Goal: Information Seeking & Learning: Learn about a topic

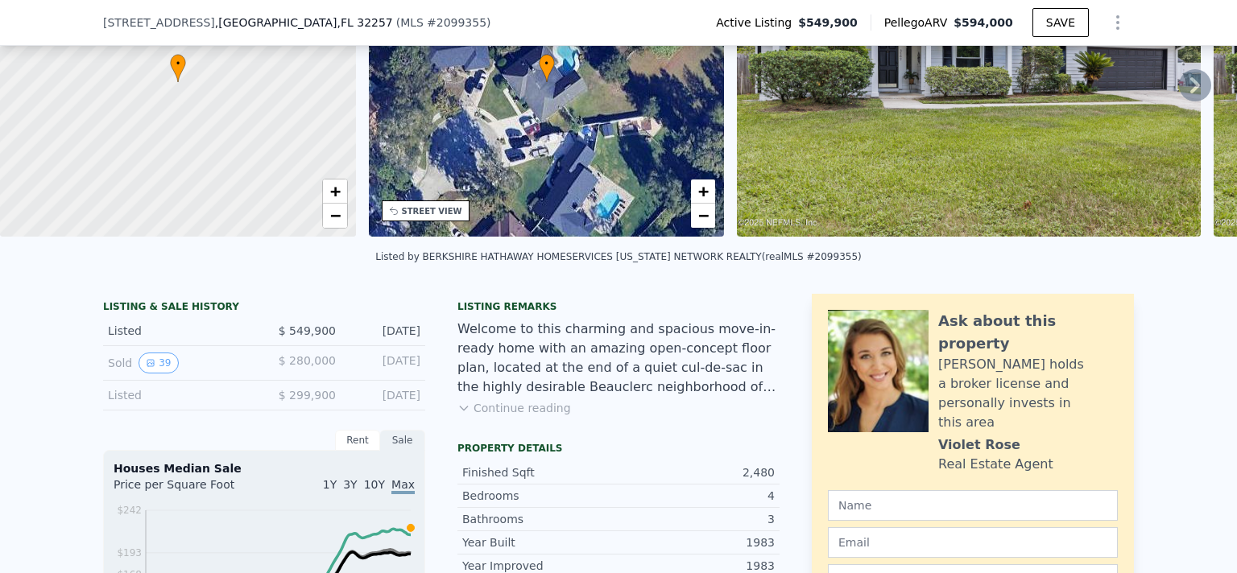
scroll to position [203, 0]
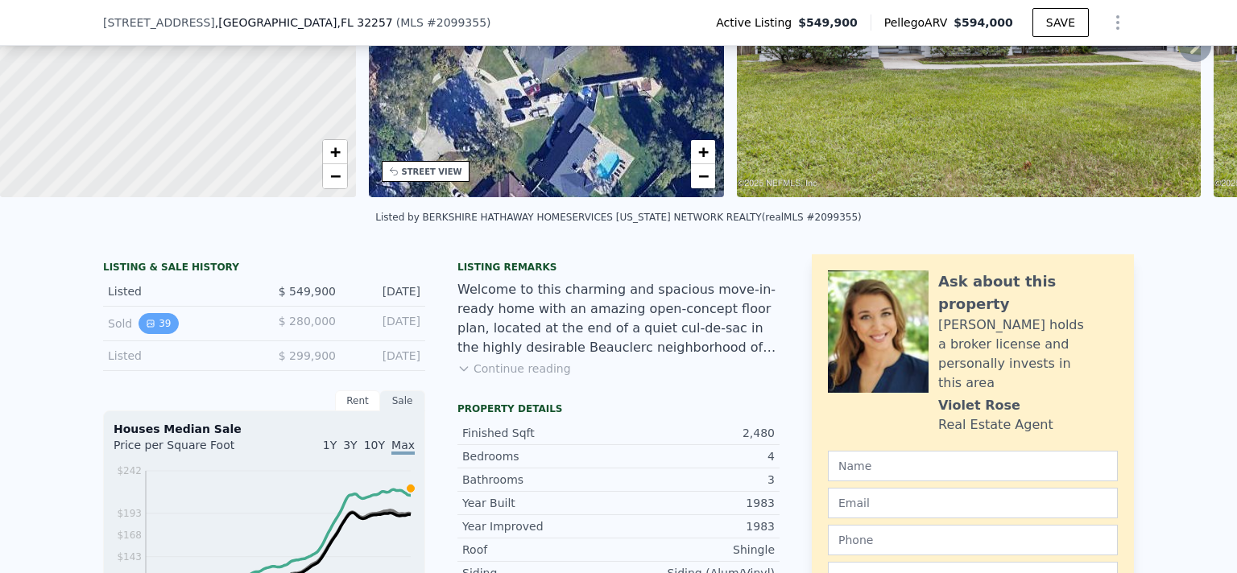
click at [147, 322] on icon "View historical data" at bounding box center [150, 324] width 6 height 6
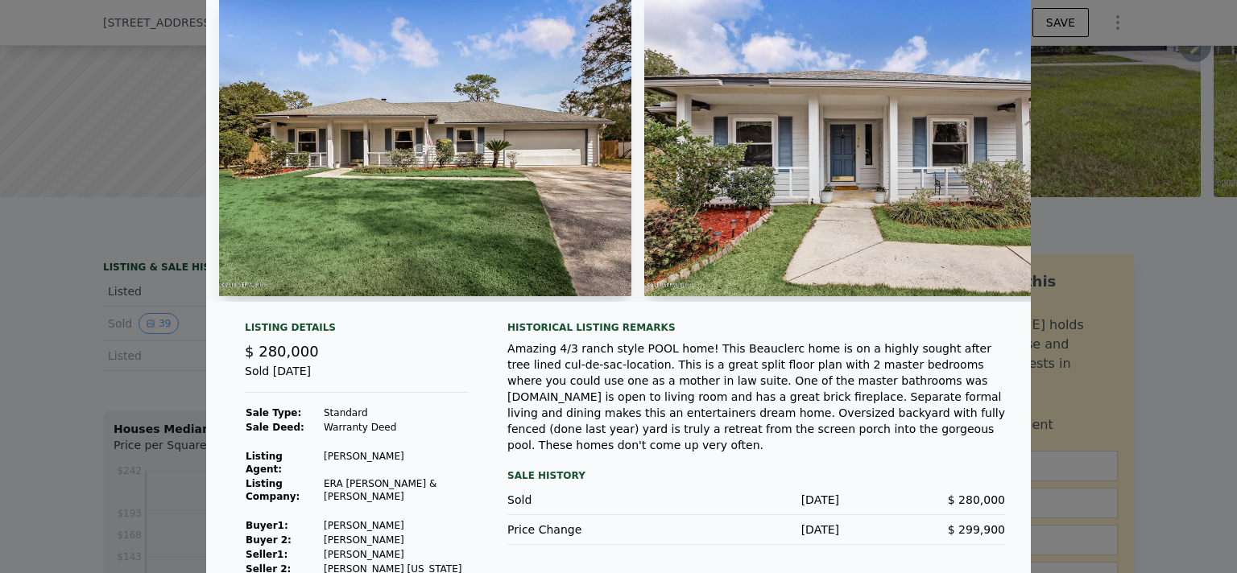
scroll to position [0, 0]
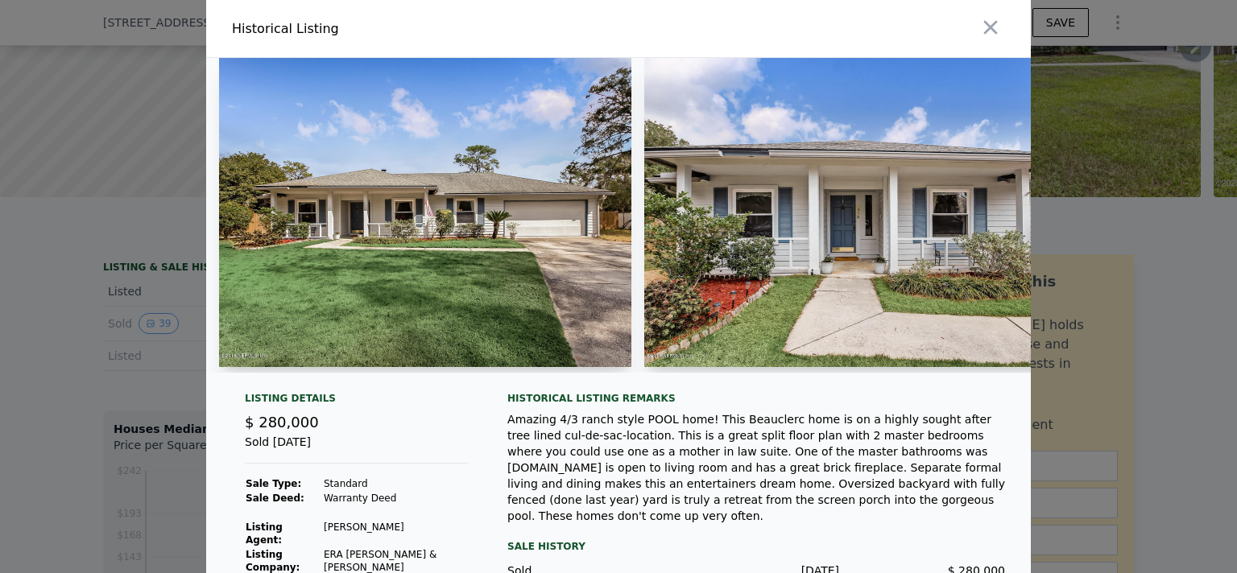
click at [1019, 200] on img at bounding box center [850, 212] width 412 height 309
click at [877, 201] on img at bounding box center [850, 212] width 412 height 309
click at [1021, 212] on img at bounding box center [850, 212] width 412 height 309
click at [984, 27] on icon "button" at bounding box center [990, 27] width 23 height 23
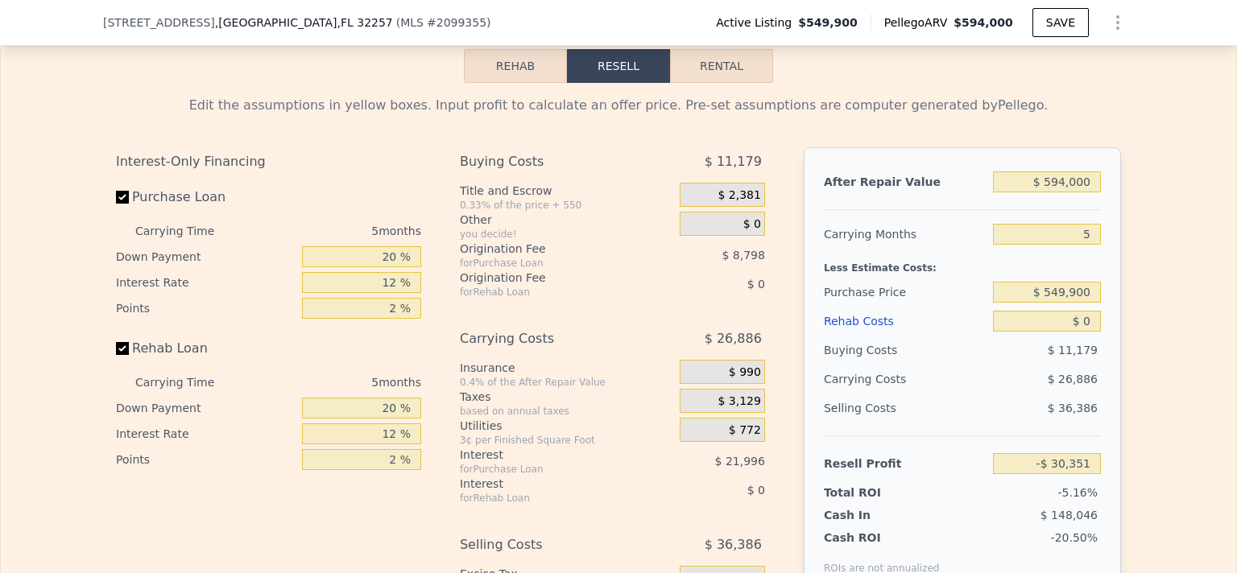
scroll to position [2394, 0]
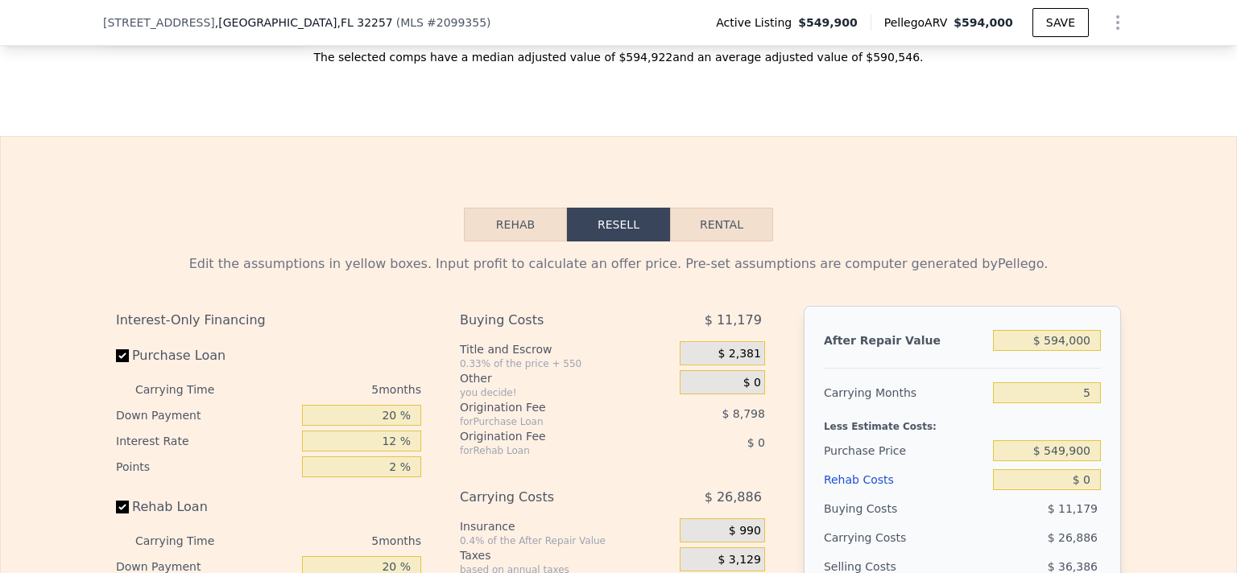
click at [538, 220] on button "Rehab" at bounding box center [515, 225] width 103 height 34
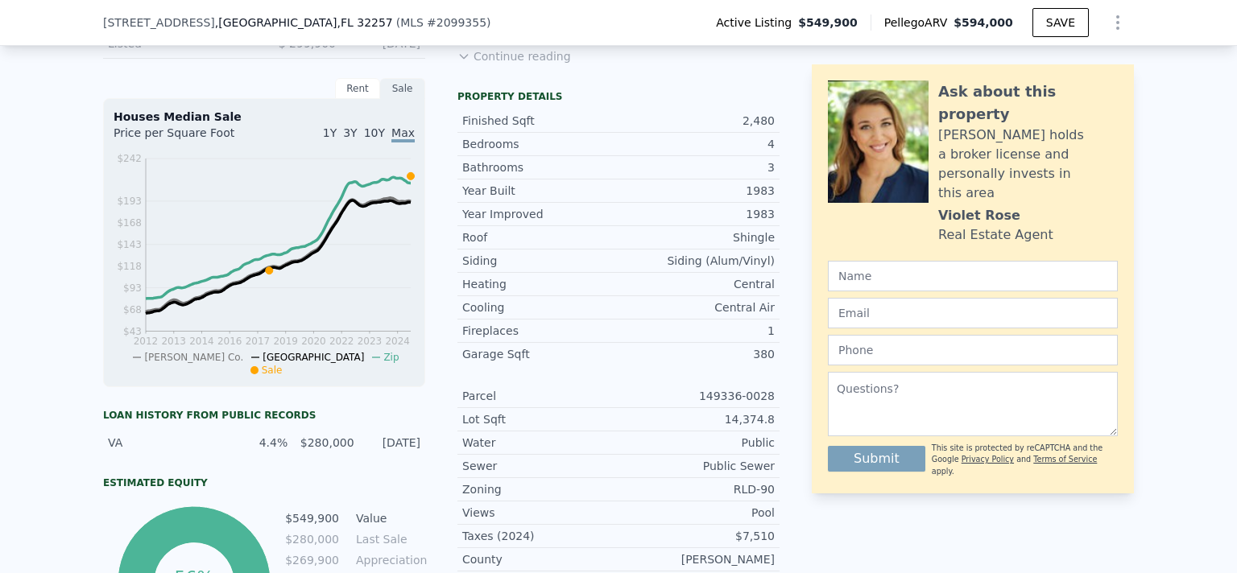
scroll to position [203, 0]
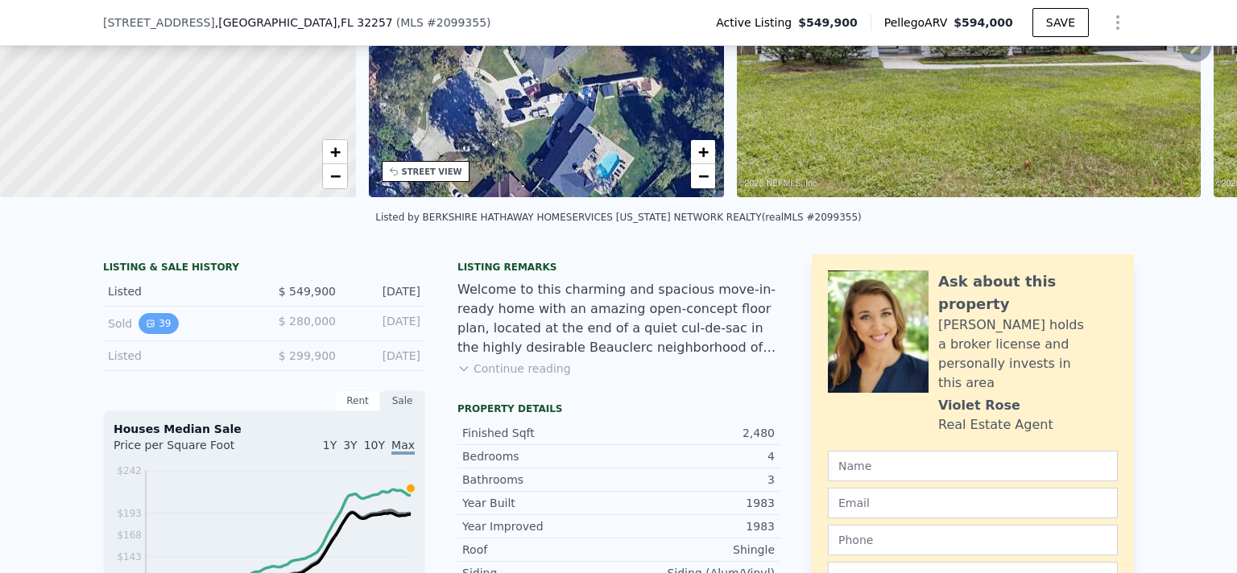
click at [153, 314] on button "39" at bounding box center [158, 323] width 39 height 21
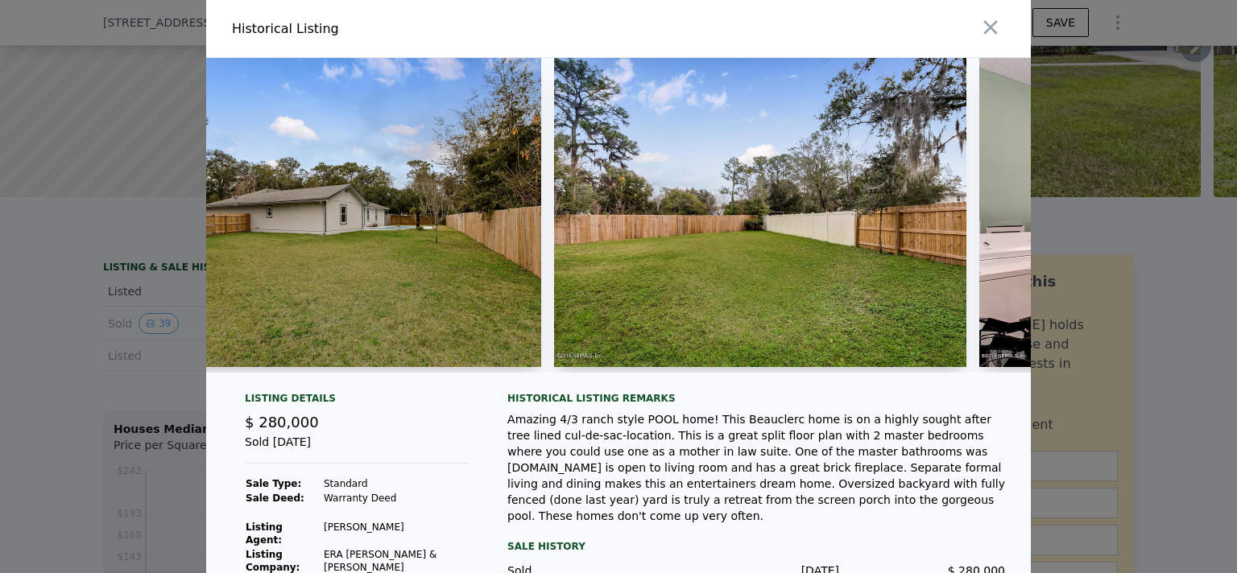
scroll to position [0, 14559]
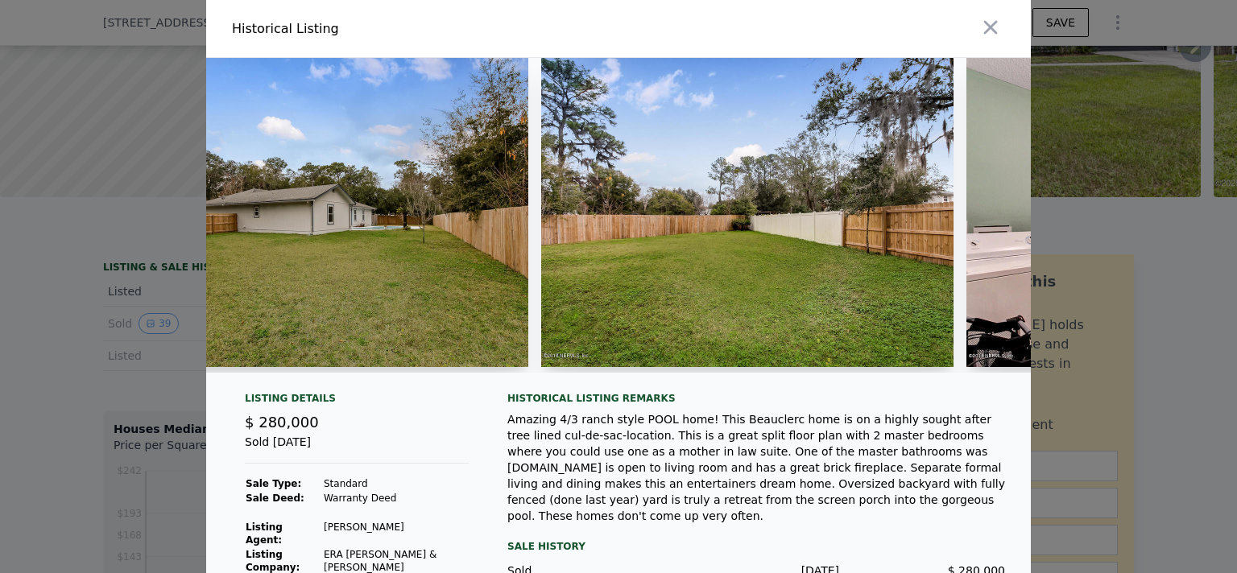
drag, startPoint x: 994, startPoint y: 21, endPoint x: 1187, endPoint y: 311, distance: 348.4
click at [995, 21] on icon "button" at bounding box center [990, 27] width 23 height 23
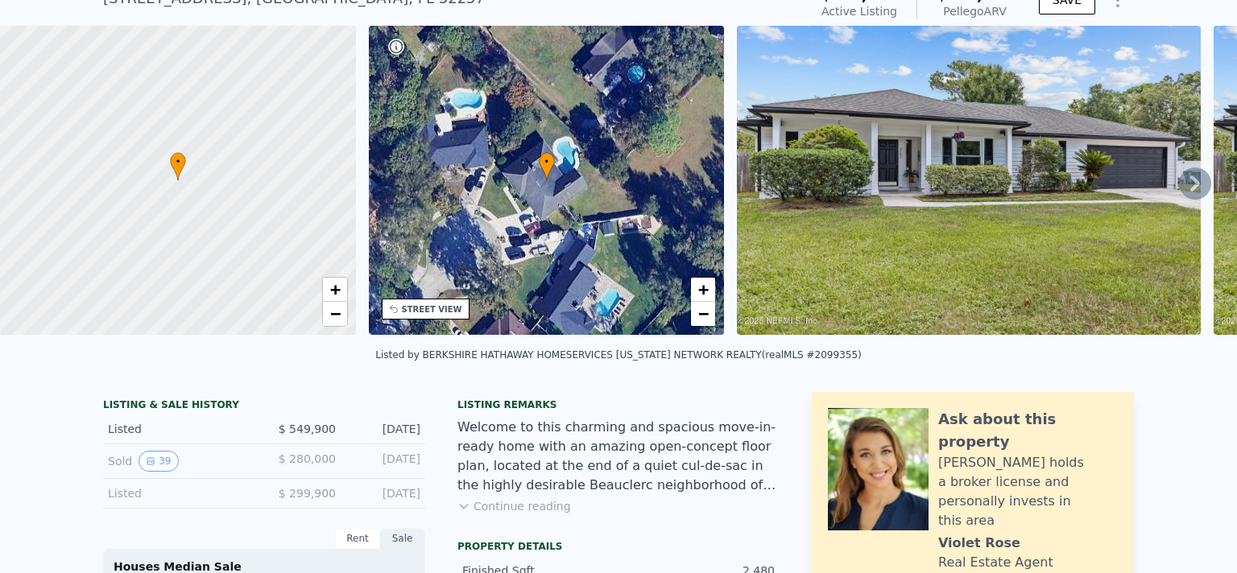
scroll to position [841, 0]
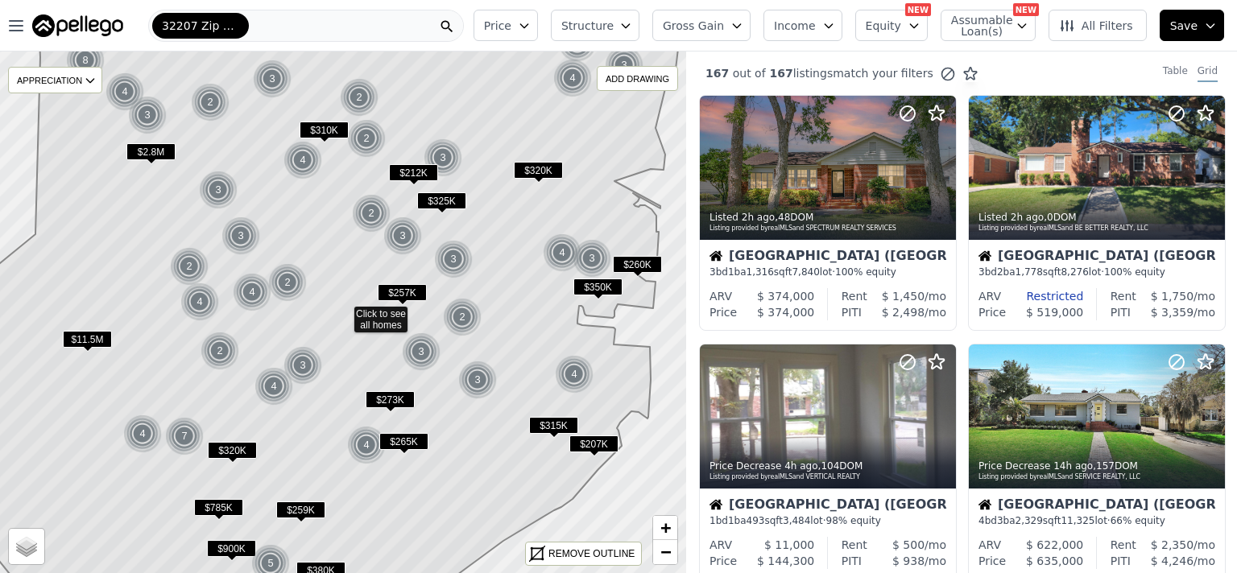
click at [225, 27] on span "32207 Zip Code" at bounding box center [200, 26] width 77 height 16
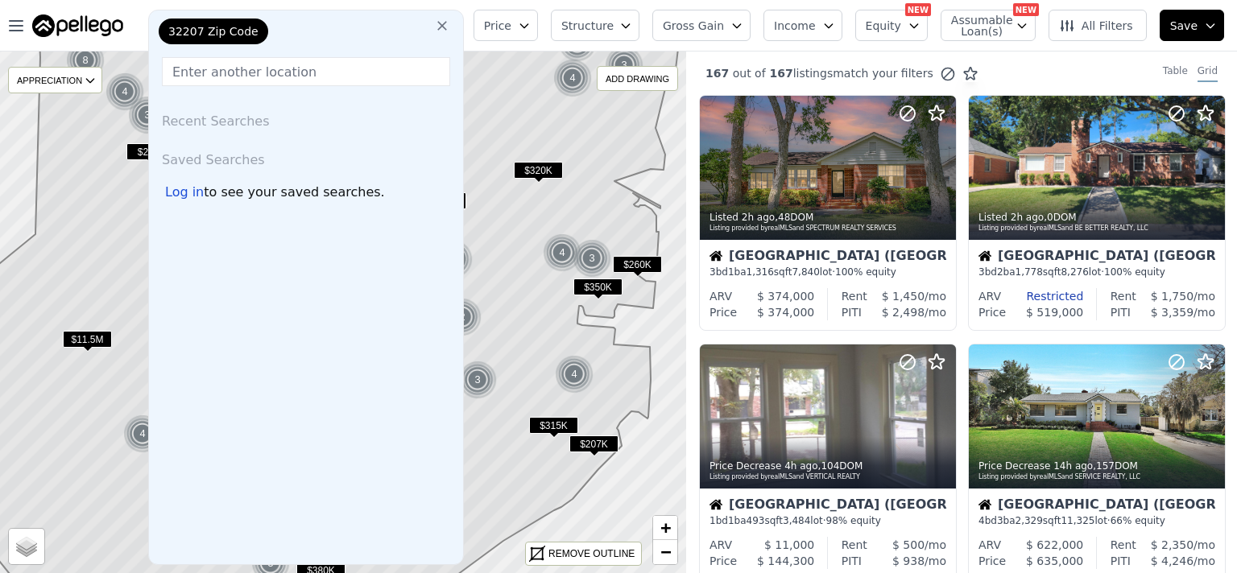
click at [457, 21] on button at bounding box center [442, 25] width 29 height 32
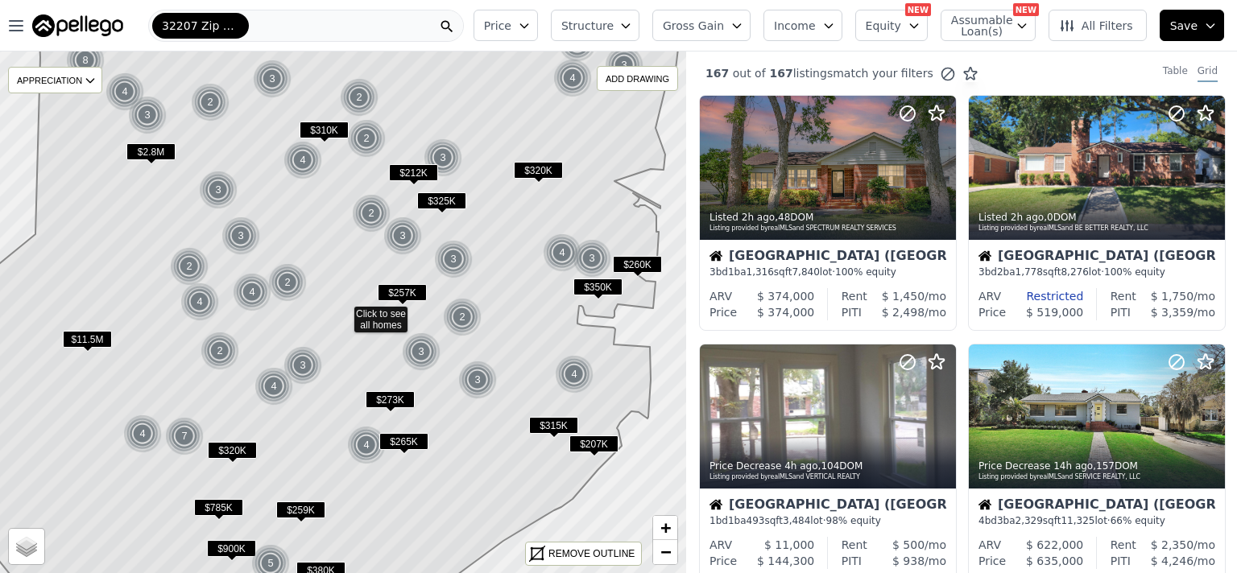
click at [230, 25] on span "32207 Zip Code" at bounding box center [200, 26] width 77 height 16
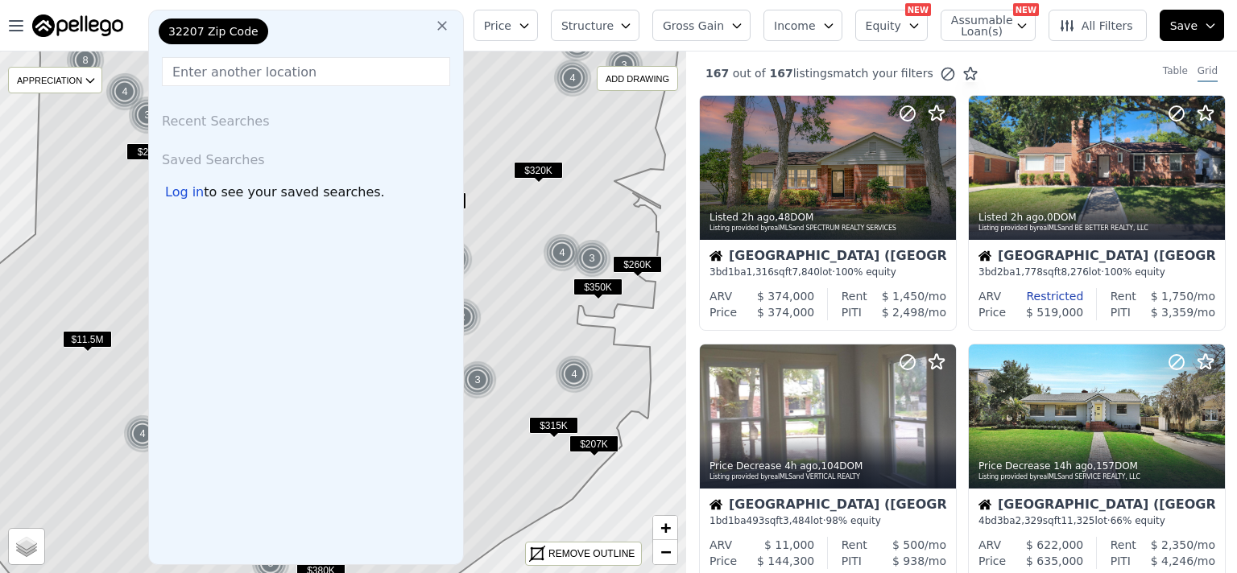
click at [447, 24] on icon at bounding box center [442, 26] width 10 height 10
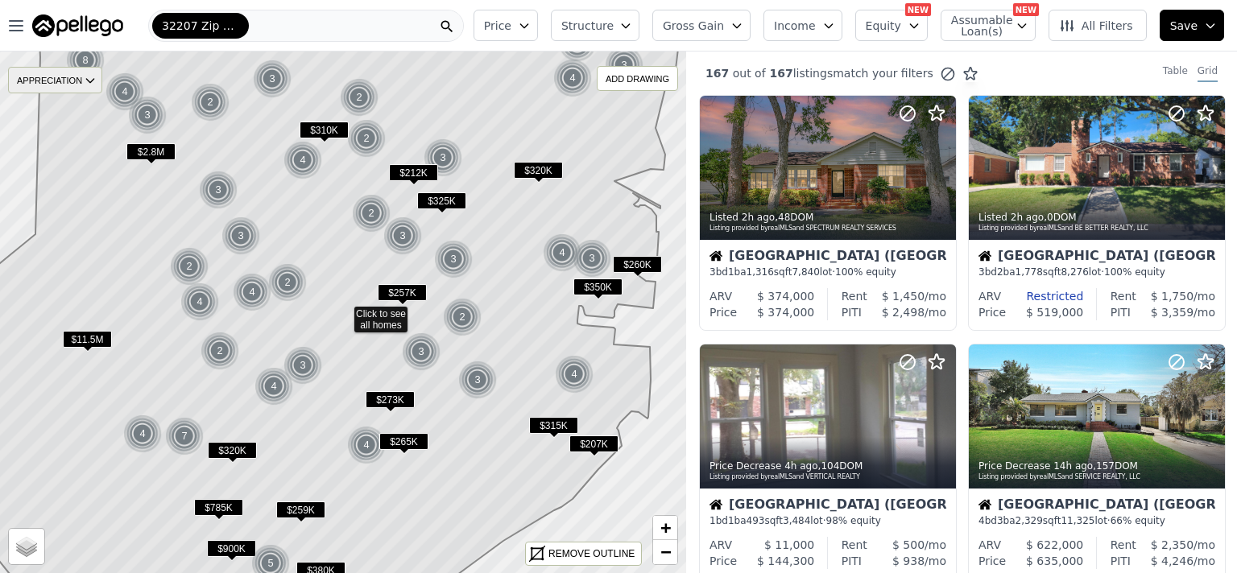
click at [79, 82] on div "APPRECIATION" at bounding box center [55, 80] width 94 height 27
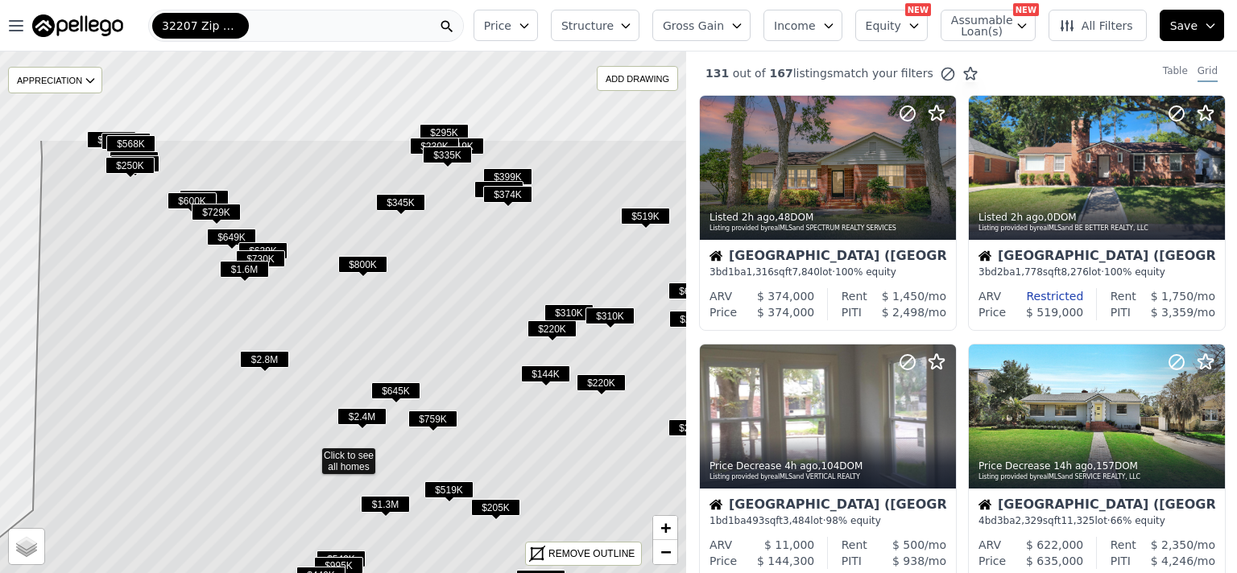
drag, startPoint x: 366, startPoint y: 211, endPoint x: 333, endPoint y: 345, distance: 137.5
click at [333, 345] on icon at bounding box center [311, 454] width 826 height 630
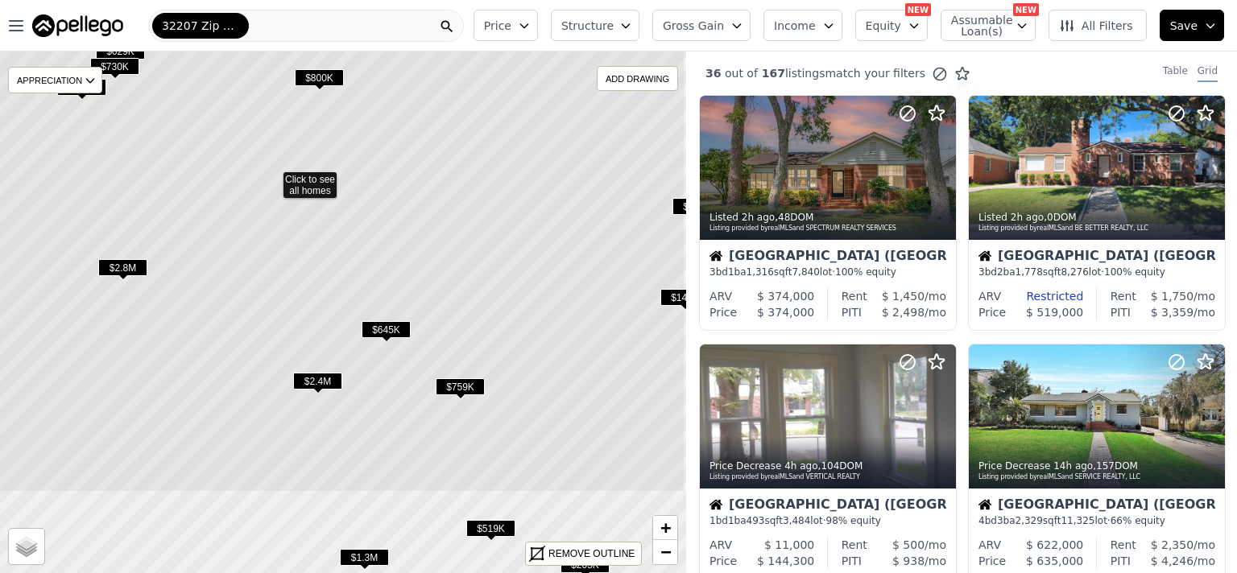
drag, startPoint x: 340, startPoint y: 391, endPoint x: 269, endPoint y: 257, distance: 152.0
click at [269, 257] on icon at bounding box center [272, 178] width 826 height 630
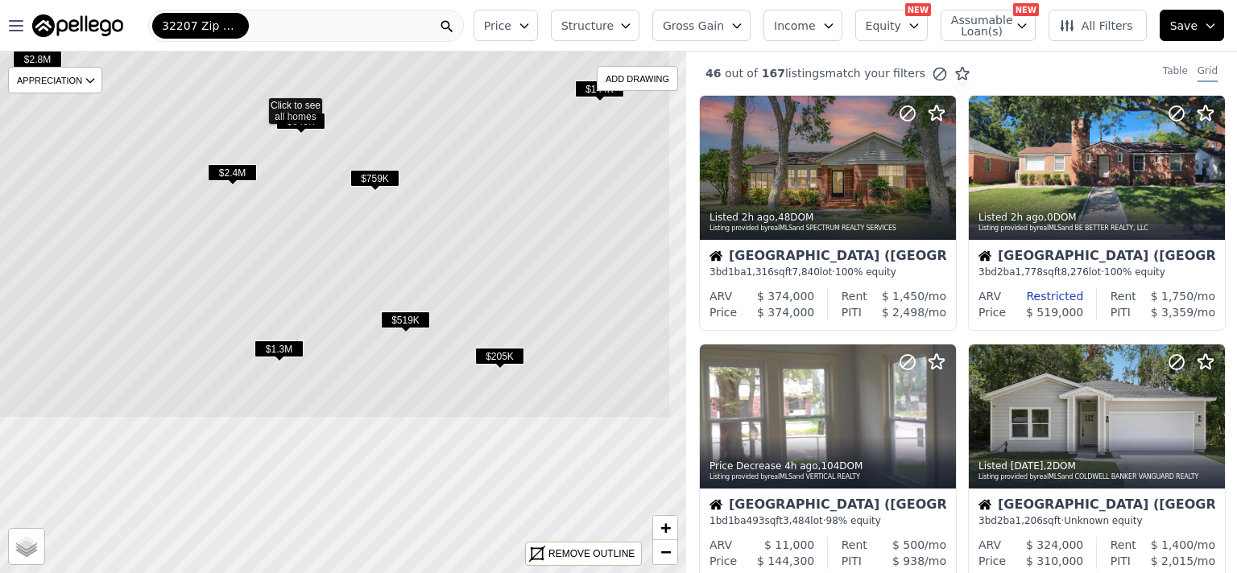
drag, startPoint x: 333, startPoint y: 370, endPoint x: 242, endPoint y: 156, distance: 232.7
click at [242, 164] on span "$2.4M" at bounding box center [232, 172] width 49 height 17
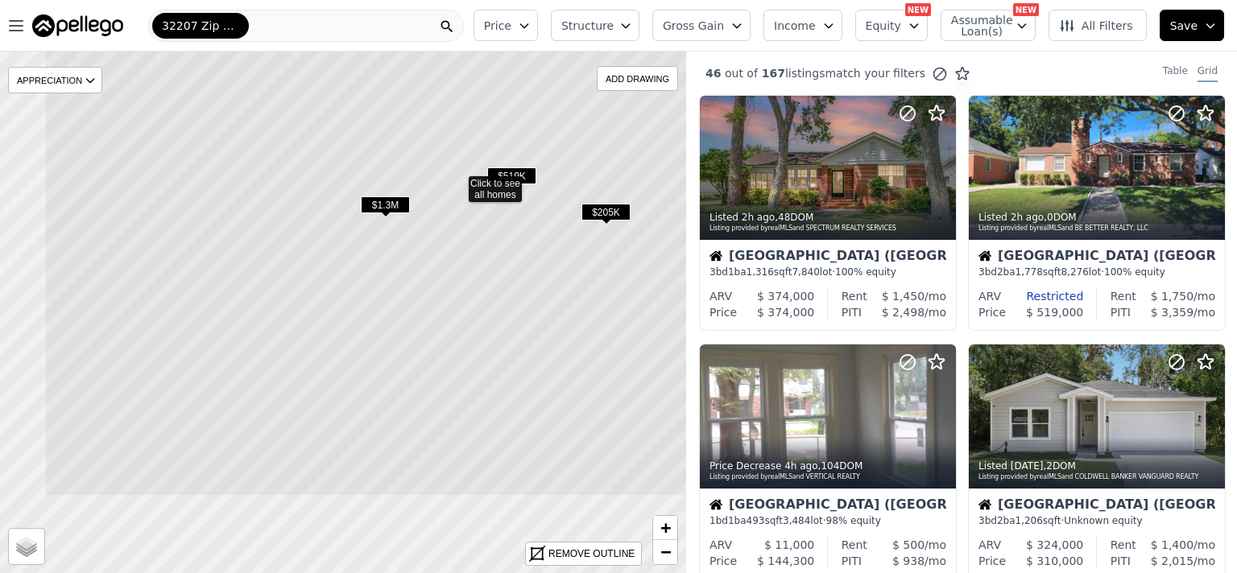
drag, startPoint x: 397, startPoint y: 411, endPoint x: 511, endPoint y: 280, distance: 173.5
click at [511, 280] on icon at bounding box center [457, 182] width 826 height 630
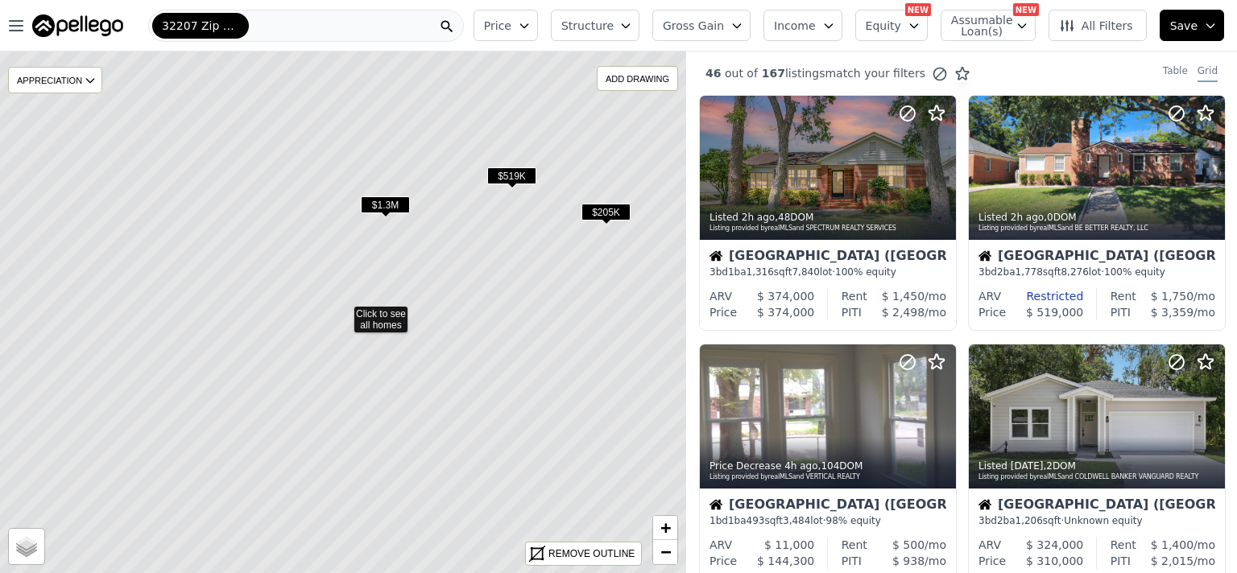
click at [385, 206] on span "$1.3M" at bounding box center [385, 204] width 49 height 17
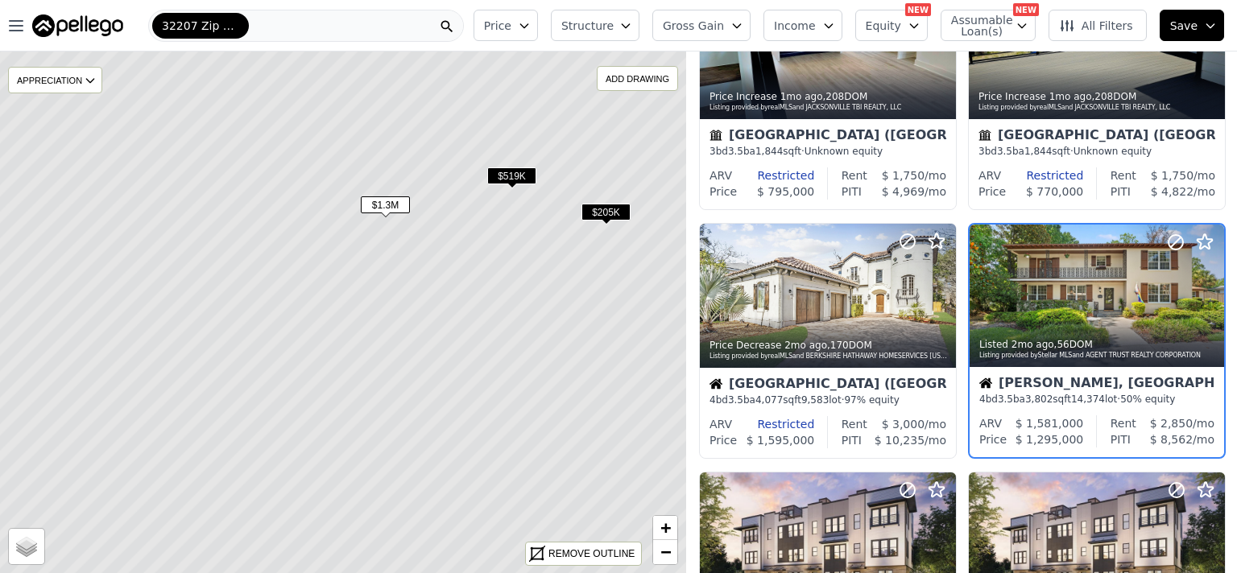
scroll to position [621, 0]
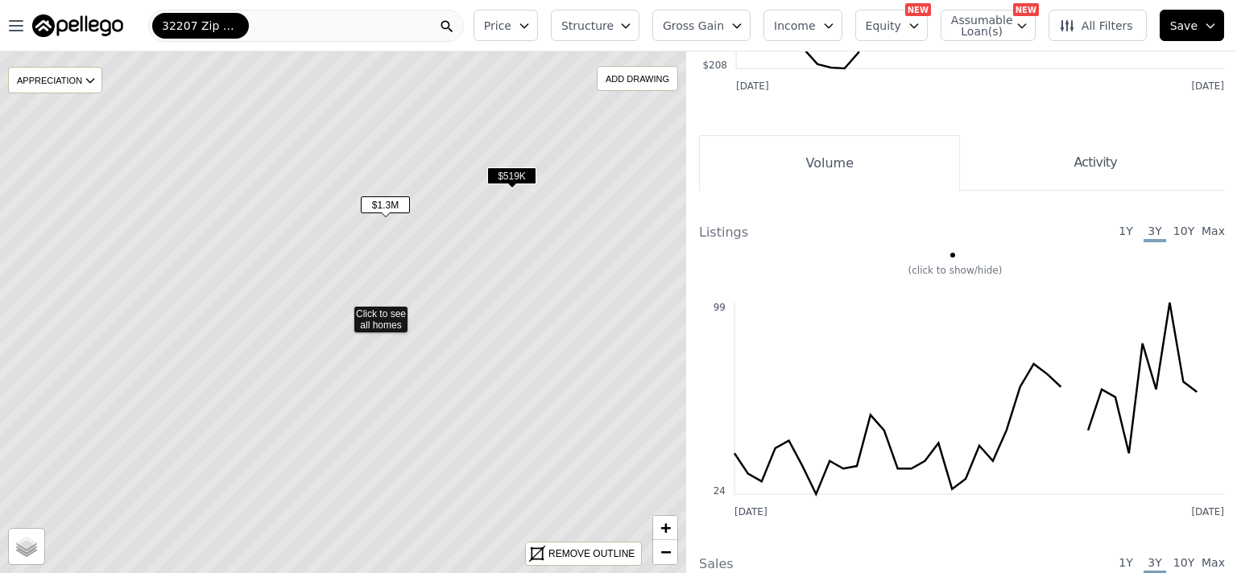
drag, startPoint x: 577, startPoint y: 556, endPoint x: 546, endPoint y: 385, distance: 173.6
click at [578, 554] on div "REMOVE OUTLINE" at bounding box center [591, 554] width 86 height 14
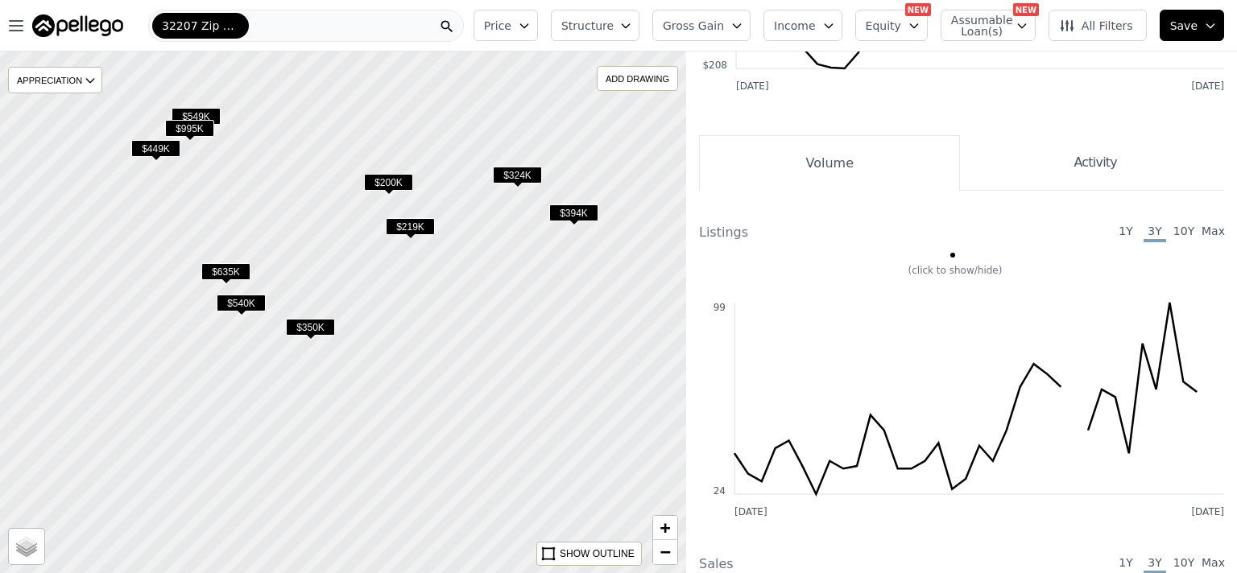
drag, startPoint x: 549, startPoint y: 329, endPoint x: 446, endPoint y: 123, distance: 230.5
click at [446, 123] on div at bounding box center [343, 307] width 823 height 627
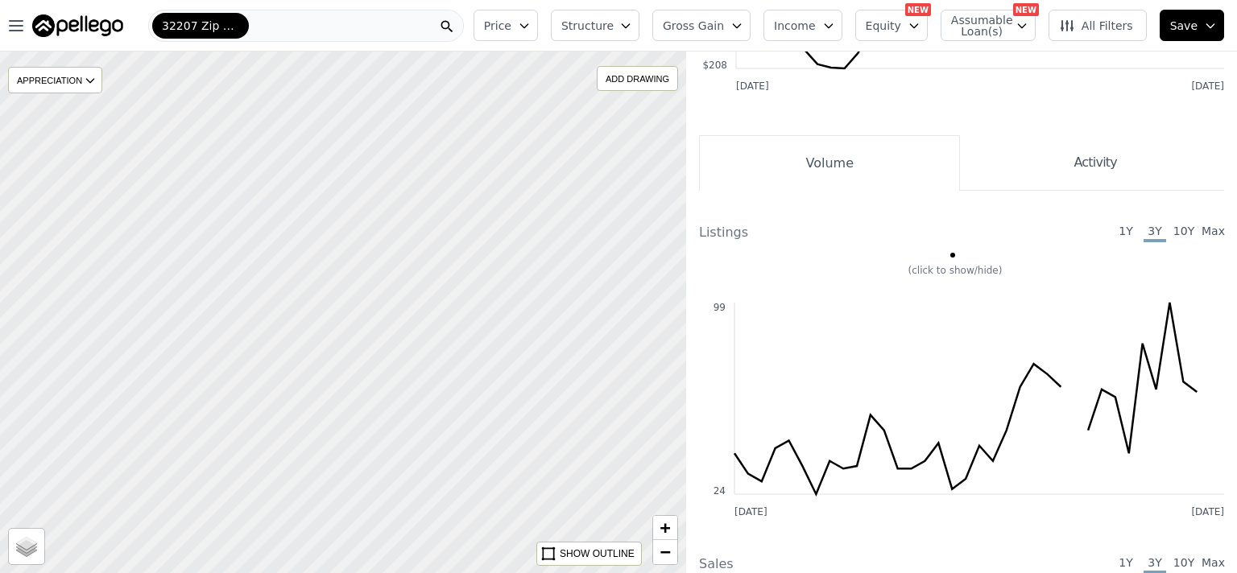
drag, startPoint x: 469, startPoint y: 463, endPoint x: 475, endPoint y: 225, distance: 237.6
click at [478, 203] on div at bounding box center [343, 312] width 823 height 627
drag, startPoint x: 468, startPoint y: 446, endPoint x: 389, endPoint y: 206, distance: 252.6
click at [389, 206] on div at bounding box center [343, 312] width 823 height 627
drag, startPoint x: 399, startPoint y: 424, endPoint x: 432, endPoint y: 147, distance: 278.2
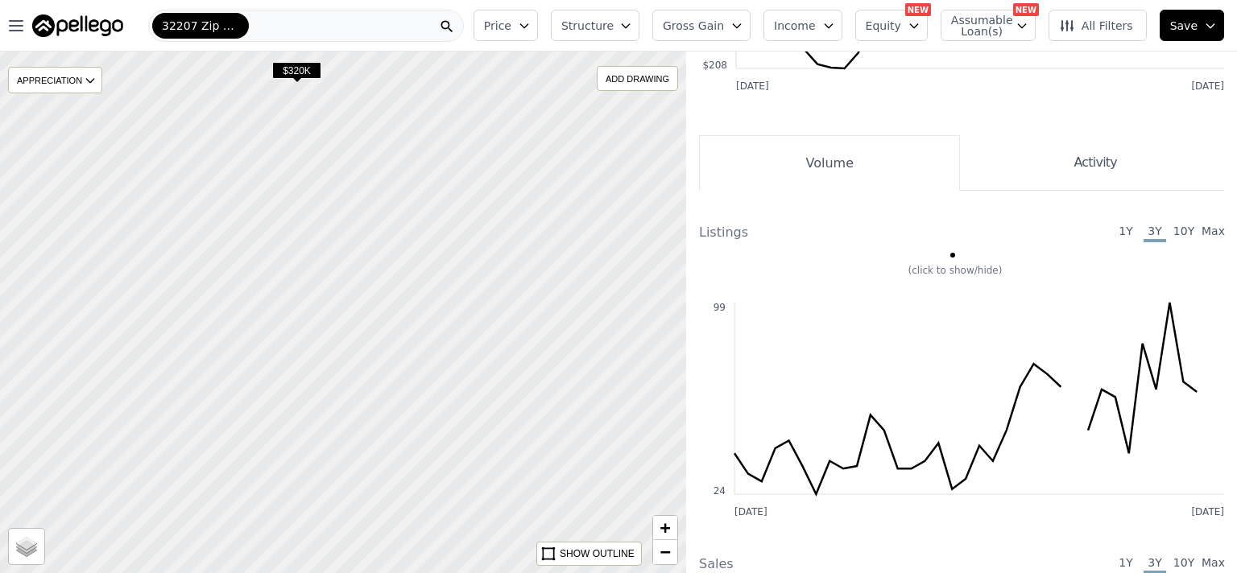
click at [432, 147] on div at bounding box center [343, 306] width 823 height 627
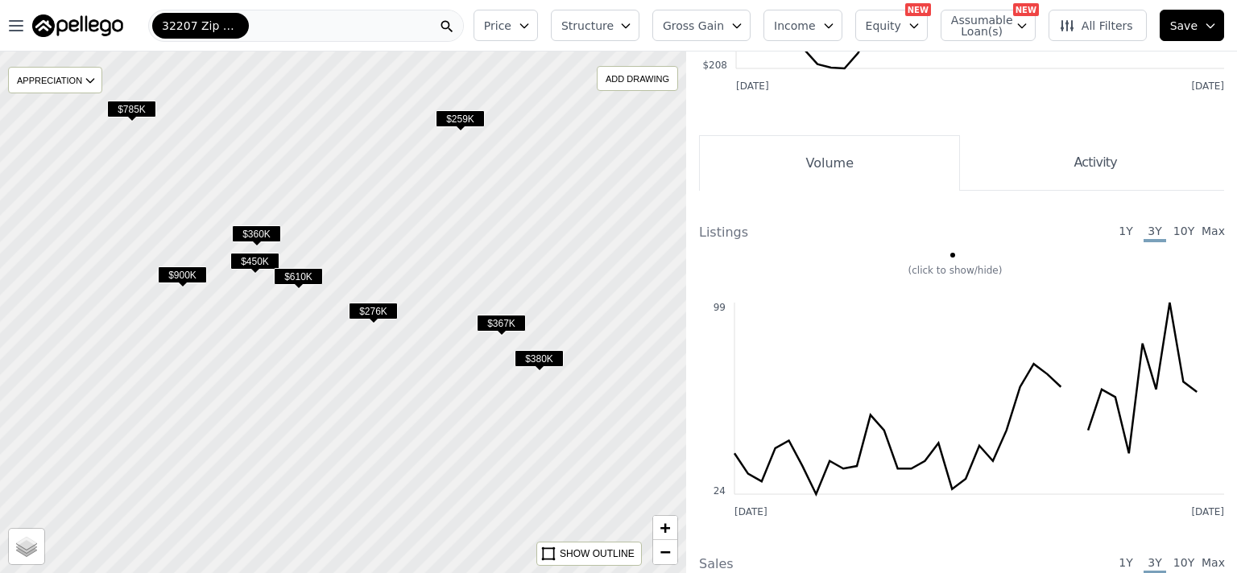
drag, startPoint x: 480, startPoint y: 385, endPoint x: 362, endPoint y: 198, distance: 221.2
click at [362, 198] on div at bounding box center [332, 300] width 823 height 627
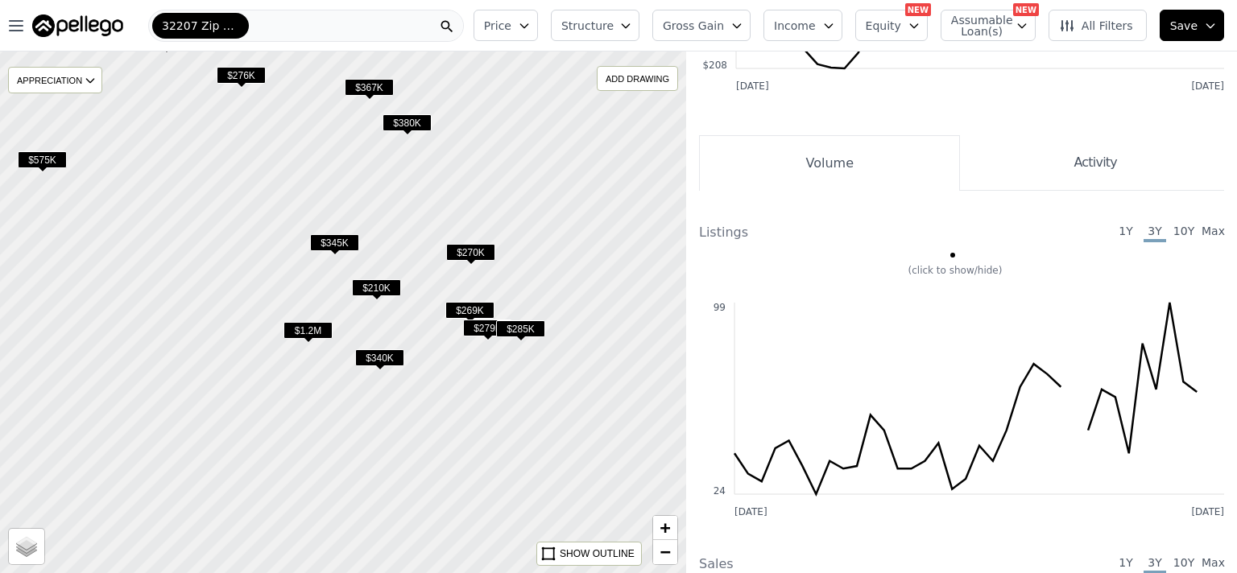
drag, startPoint x: 414, startPoint y: 490, endPoint x: 329, endPoint y: 366, distance: 149.4
click at [298, 264] on div at bounding box center [340, 305] width 823 height 627
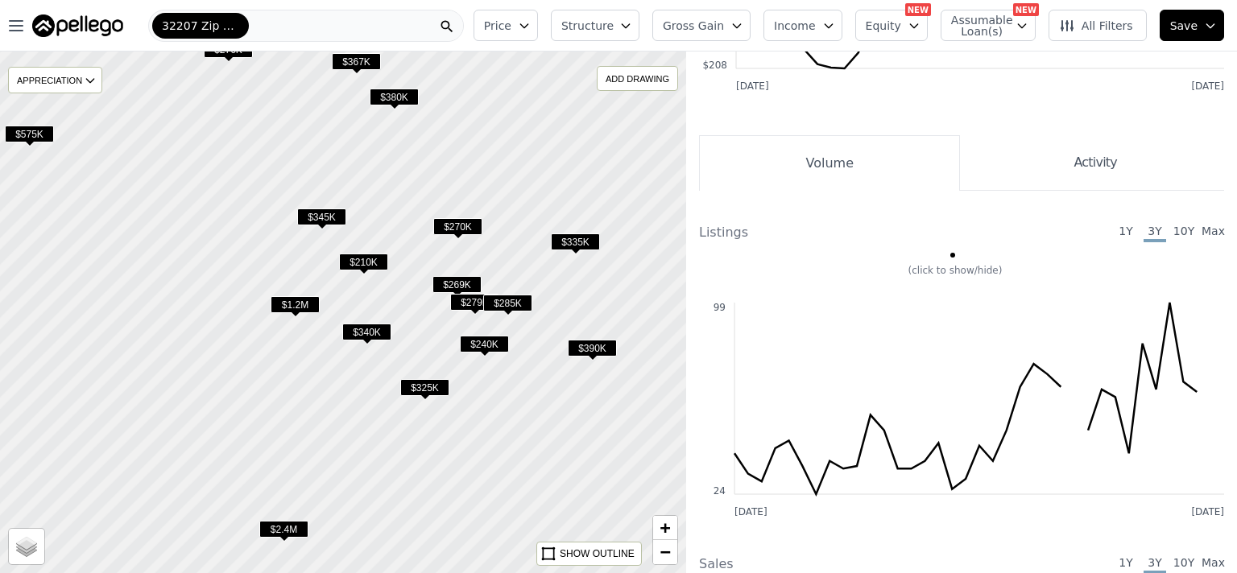
click at [604, 346] on span "$390K" at bounding box center [592, 348] width 49 height 17
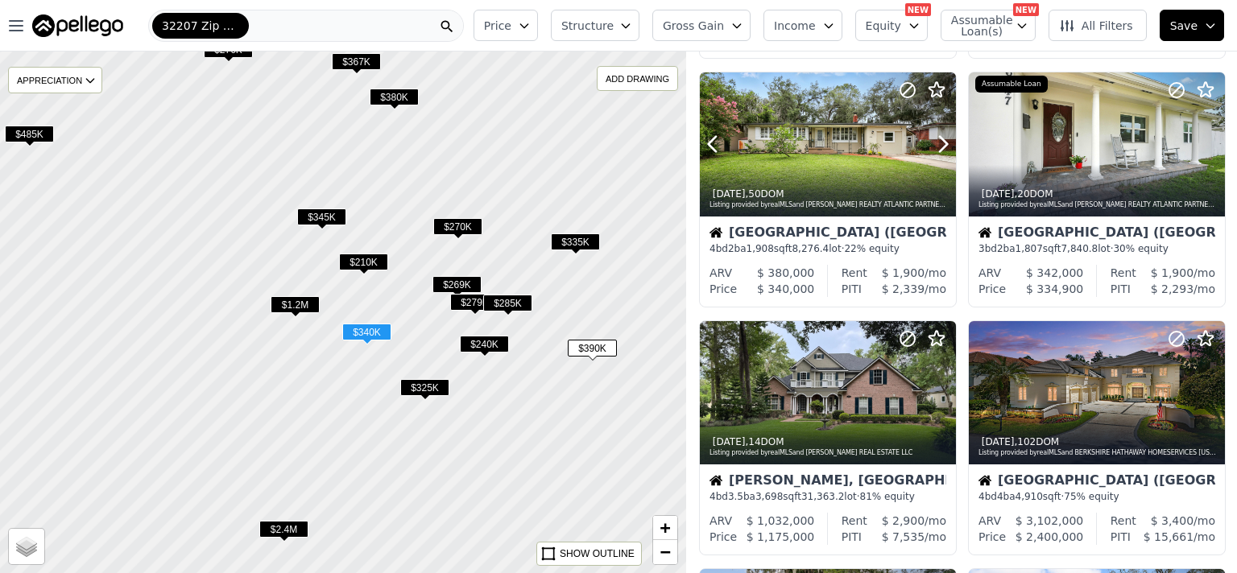
scroll to position [626, 0]
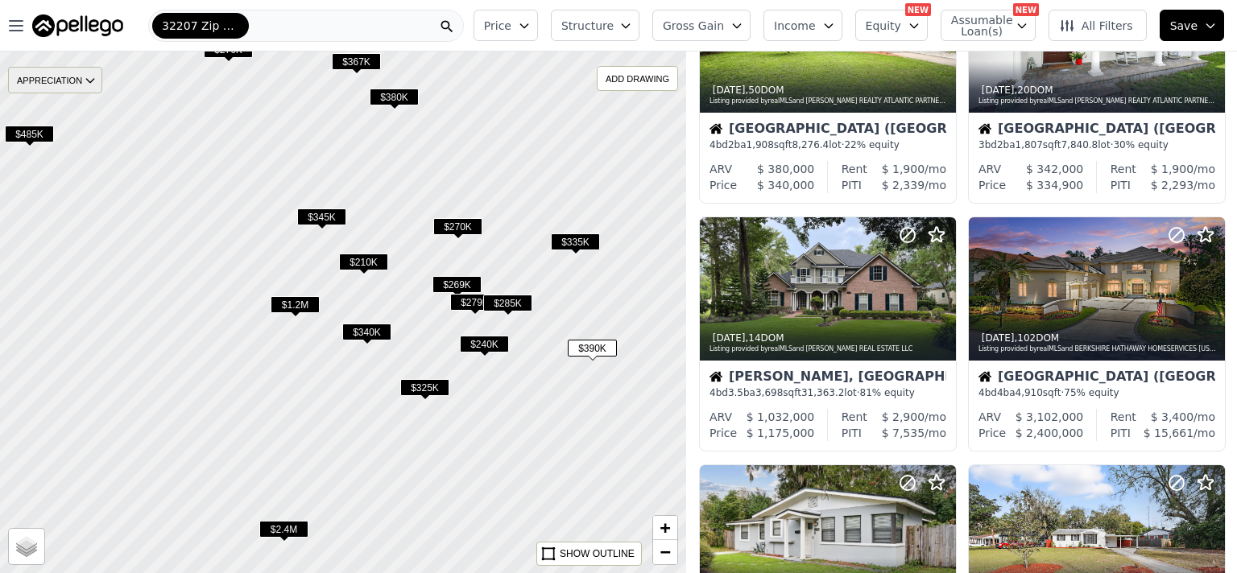
click at [82, 89] on div "APPRECIATION" at bounding box center [55, 80] width 94 height 27
click at [87, 172] on div "3Y" at bounding box center [67, 175] width 48 height 23
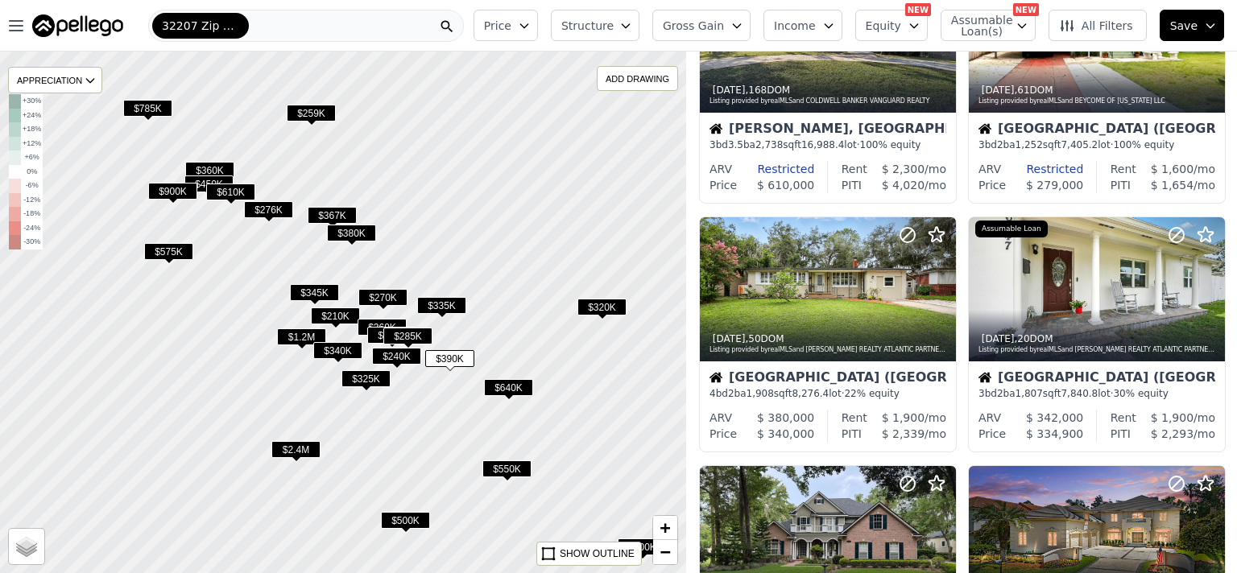
scroll to position [874, 0]
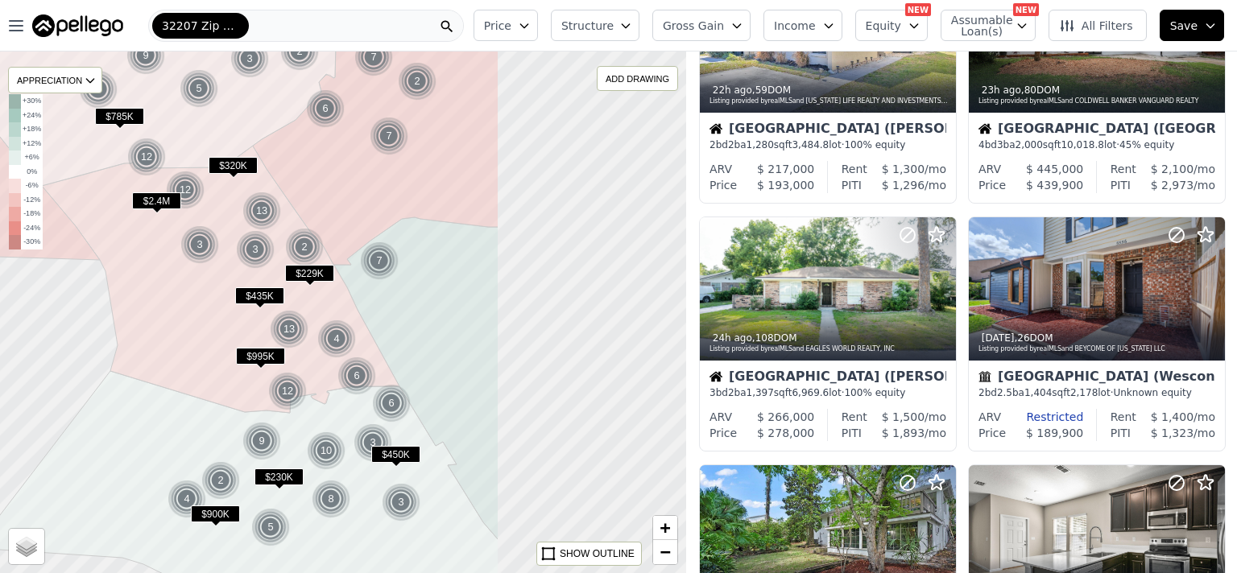
drag, startPoint x: 587, startPoint y: 334, endPoint x: 330, endPoint y: 295, distance: 259.9
click at [329, 295] on icon at bounding box center [221, 279] width 358 height 267
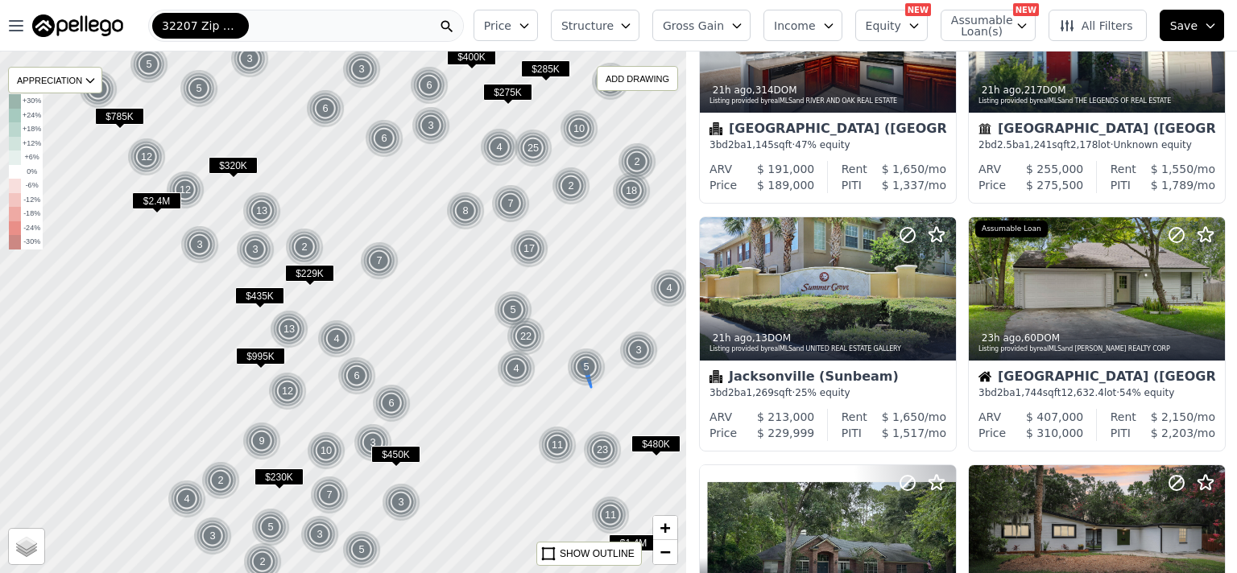
scroll to position [1371, 0]
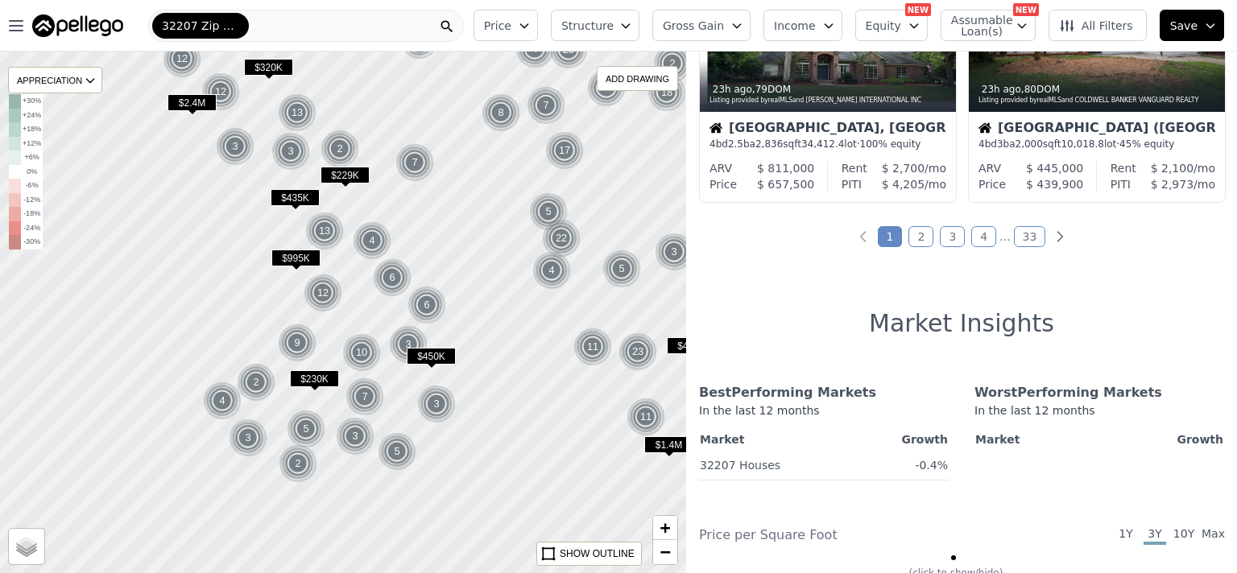
drag, startPoint x: 424, startPoint y: 333, endPoint x: 455, endPoint y: 257, distance: 82.4
click at [455, 257] on div at bounding box center [343, 312] width 823 height 627
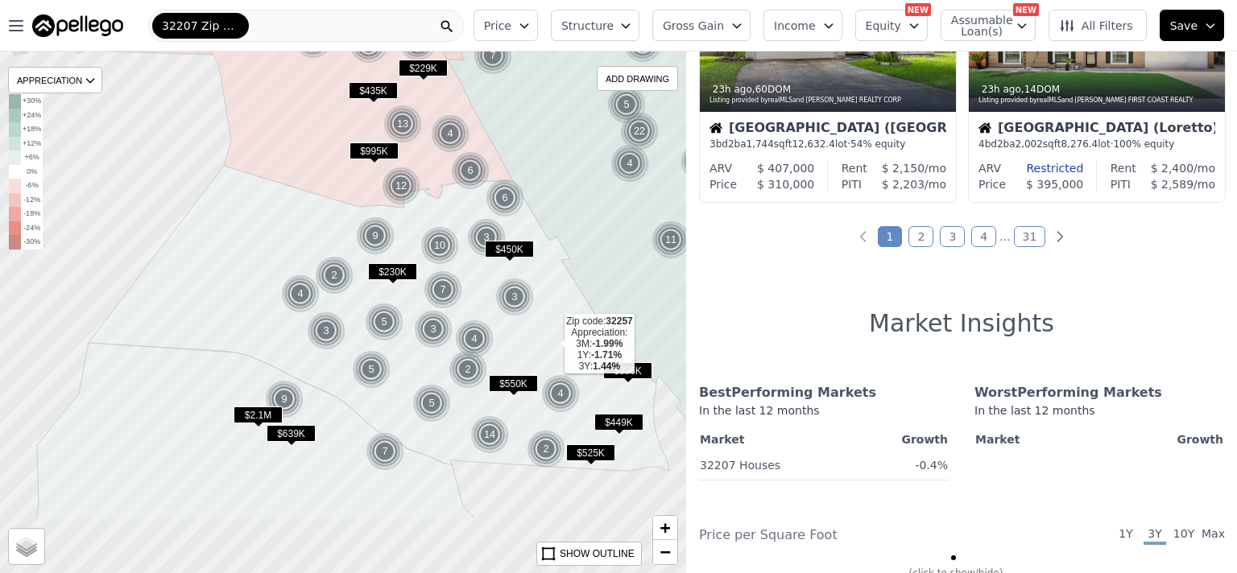
drag, startPoint x: 472, startPoint y: 453, endPoint x: 561, endPoint y: 343, distance: 142.0
click at [561, 343] on icon at bounding box center [379, 318] width 581 height 305
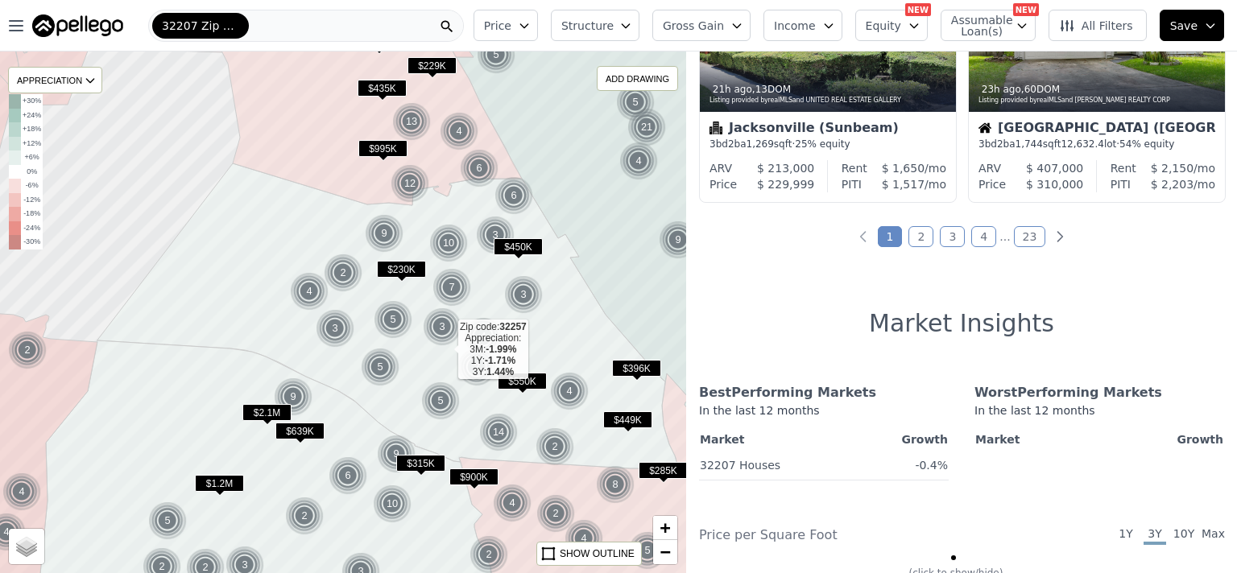
scroll to position [377, 0]
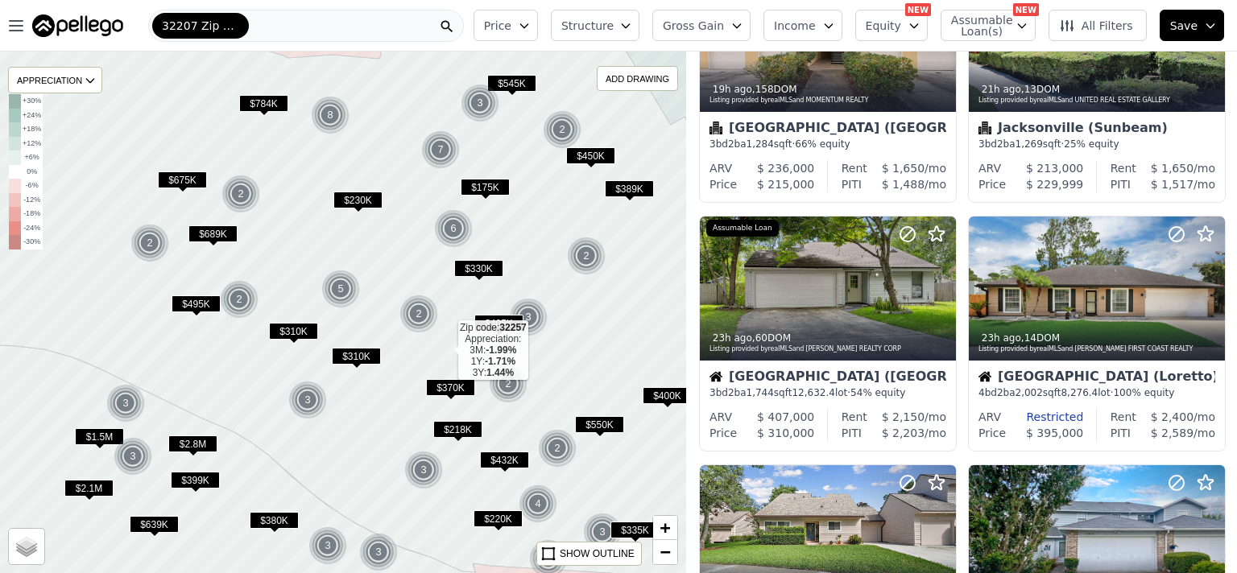
scroll to position [128, 0]
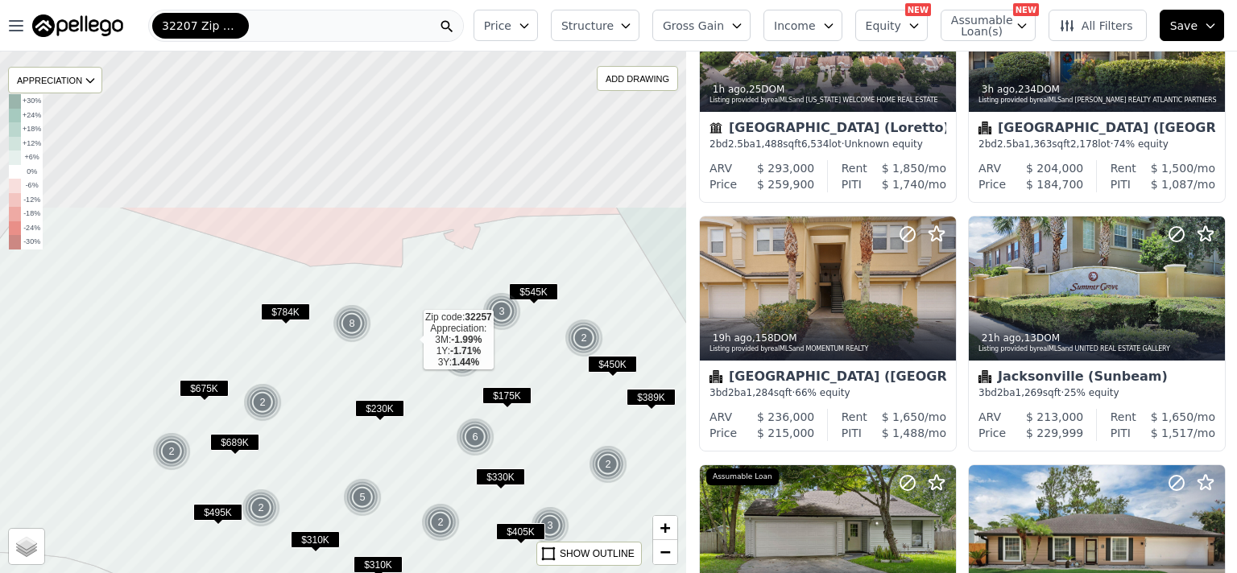
drag, startPoint x: 387, startPoint y: 130, endPoint x: 409, endPoint y: 339, distance: 209.7
click at [409, 339] on icon at bounding box center [364, 499] width 825 height 584
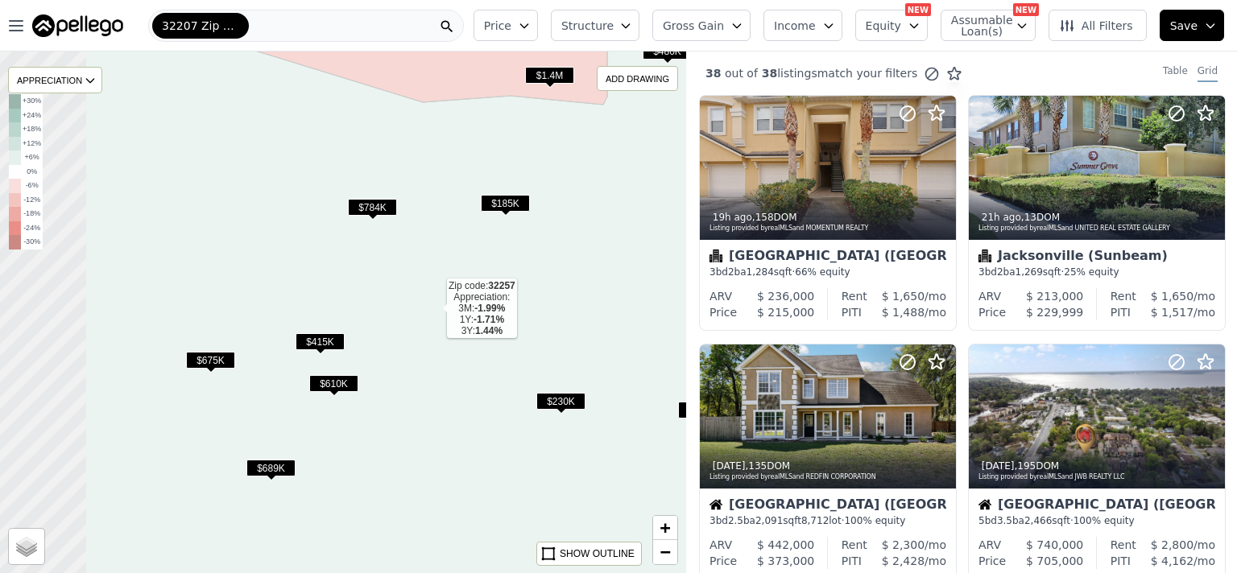
drag, startPoint x: 279, startPoint y: 343, endPoint x: 433, endPoint y: 309, distance: 158.3
click at [433, 309] on icon at bounding box center [497, 295] width 825 height 594
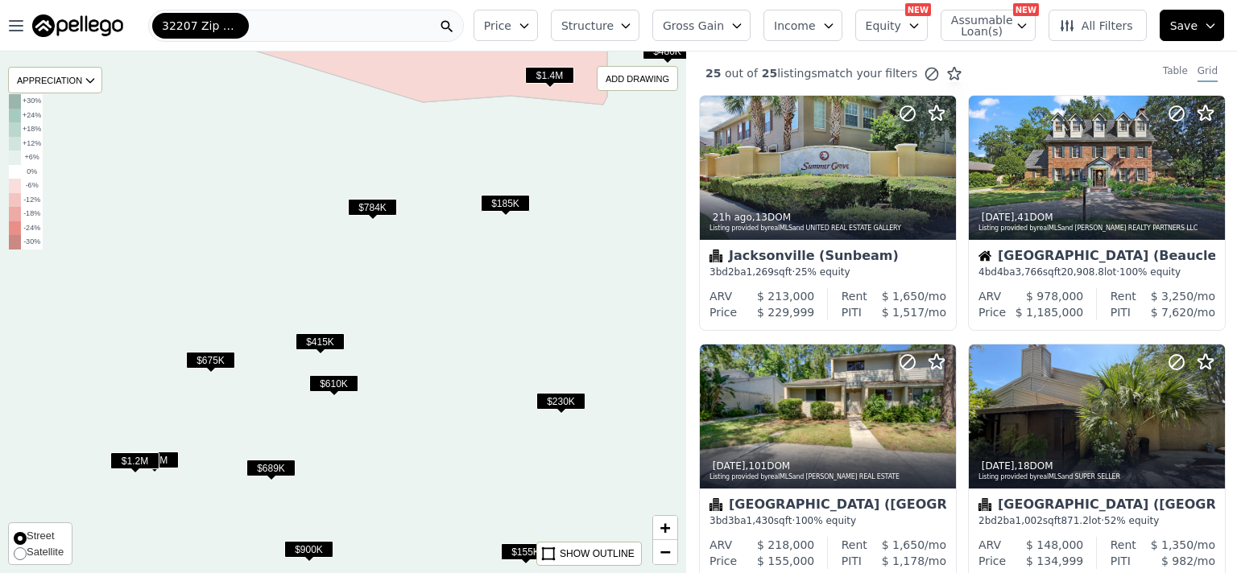
click at [27, 552] on span "Satellite" at bounding box center [45, 551] width 37 height 12
click at [27, 552] on input "Satellite" at bounding box center [20, 554] width 13 height 13
radio input "true"
click at [605, 27] on span "Structure" at bounding box center [587, 26] width 52 height 16
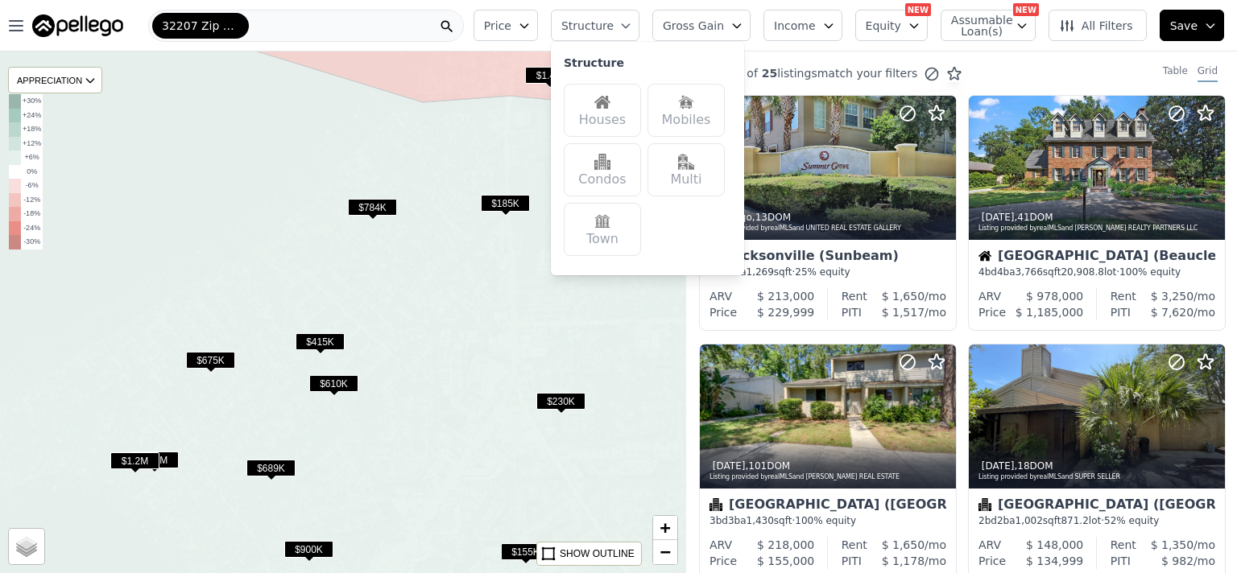
click at [619, 111] on div "Houses" at bounding box center [602, 110] width 77 height 53
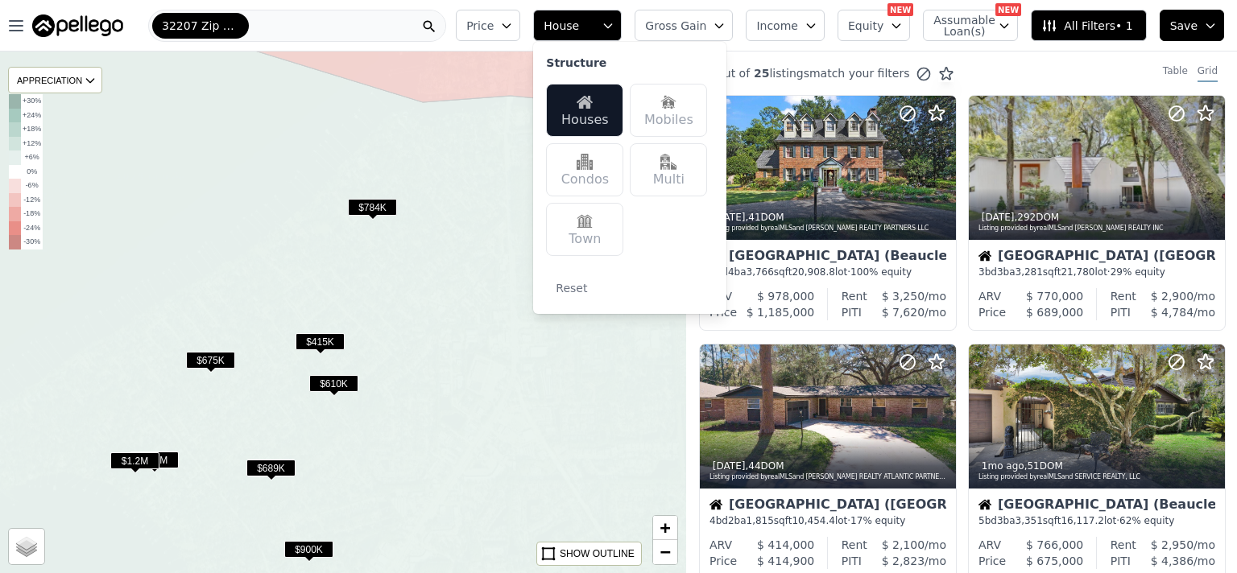
click at [733, 32] on button "Gross Gain" at bounding box center [684, 25] width 98 height 31
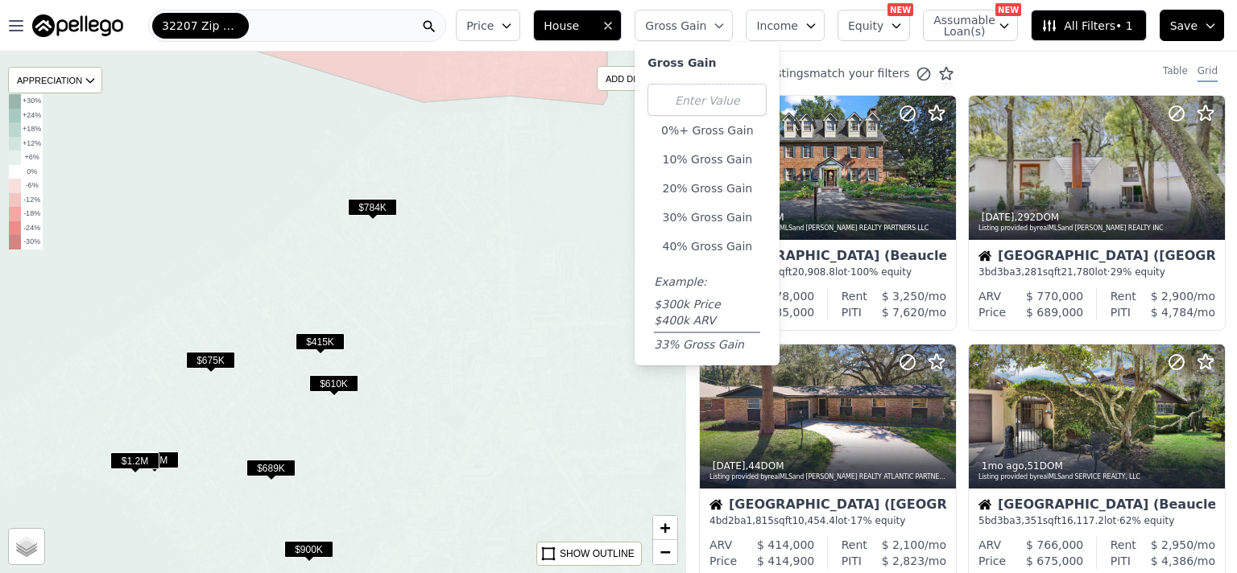
click at [733, 31] on button "Gross Gain" at bounding box center [684, 25] width 98 height 31
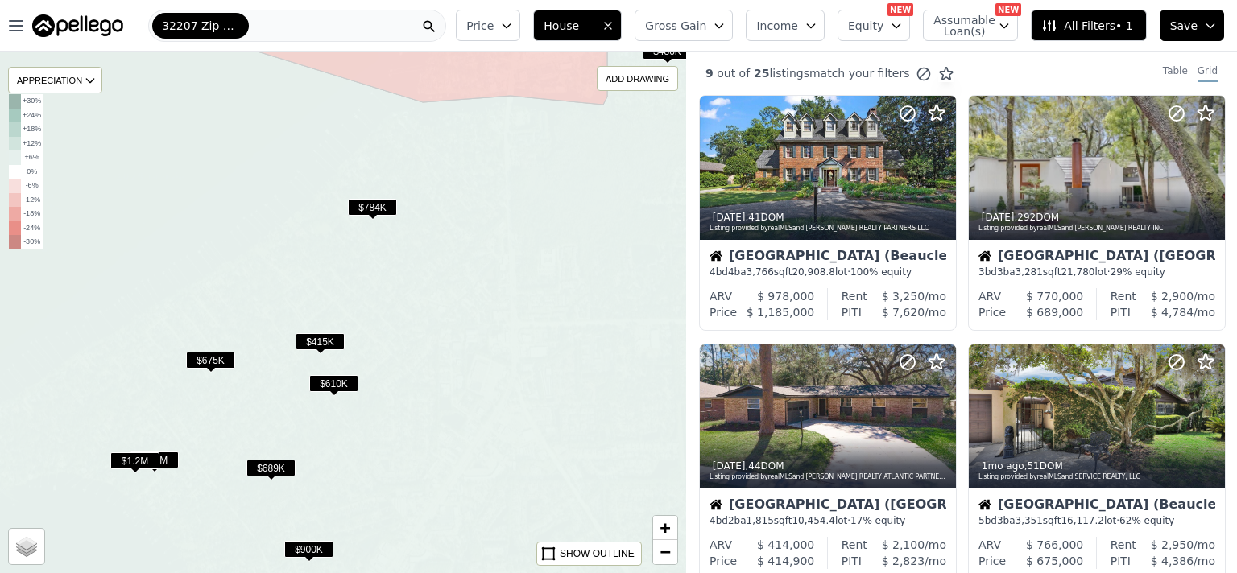
click at [817, 24] on icon "button" at bounding box center [810, 25] width 13 height 13
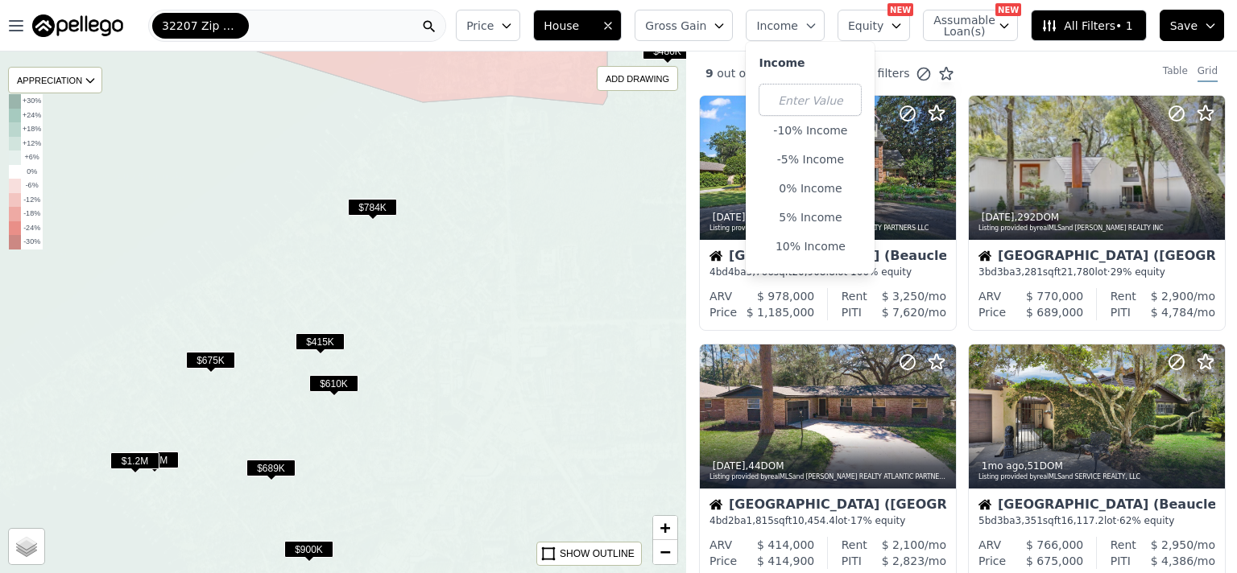
click at [817, 24] on icon "button" at bounding box center [810, 25] width 13 height 13
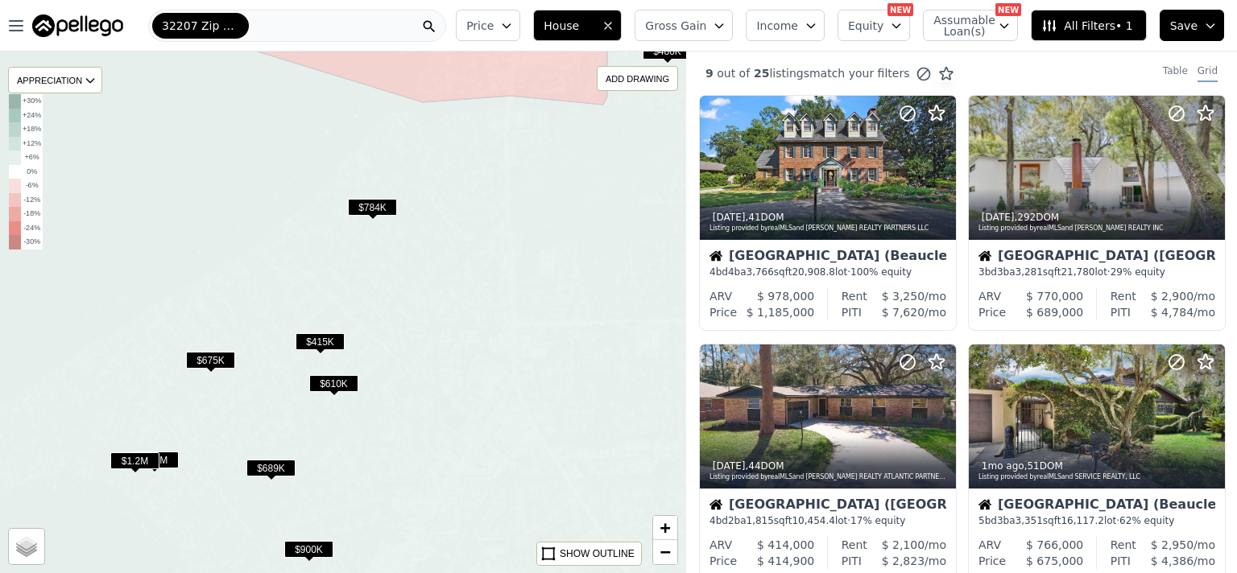
click at [871, 22] on span "Equity" at bounding box center [865, 26] width 35 height 16
click at [871, 23] on span "Equity" at bounding box center [865, 26] width 35 height 16
click at [985, 31] on span "Assumable Loan(s)" at bounding box center [959, 25] width 52 height 23
click at [64, 85] on div "APPRECIATION" at bounding box center [55, 80] width 94 height 27
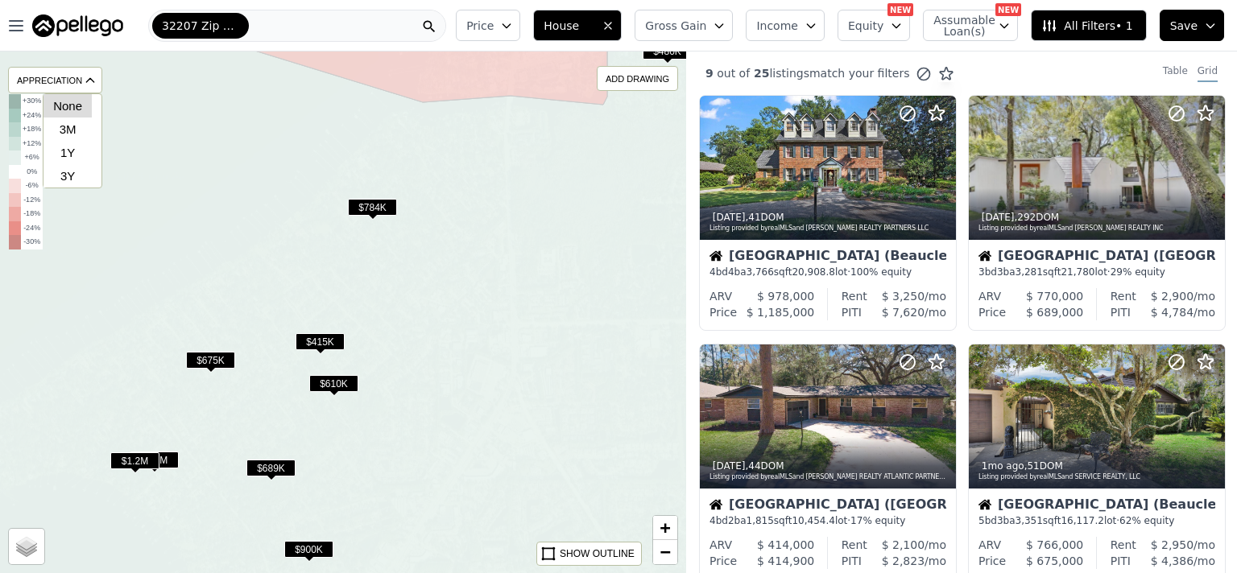
click at [72, 110] on div "None" at bounding box center [67, 105] width 48 height 23
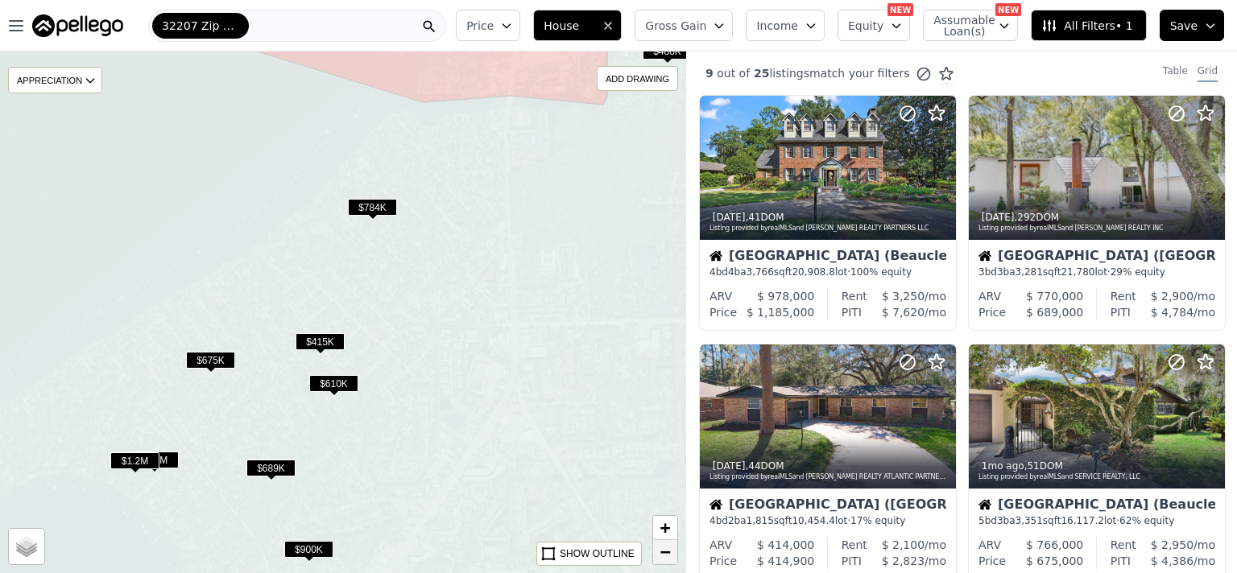
click at [660, 552] on link "−" at bounding box center [665, 552] width 24 height 24
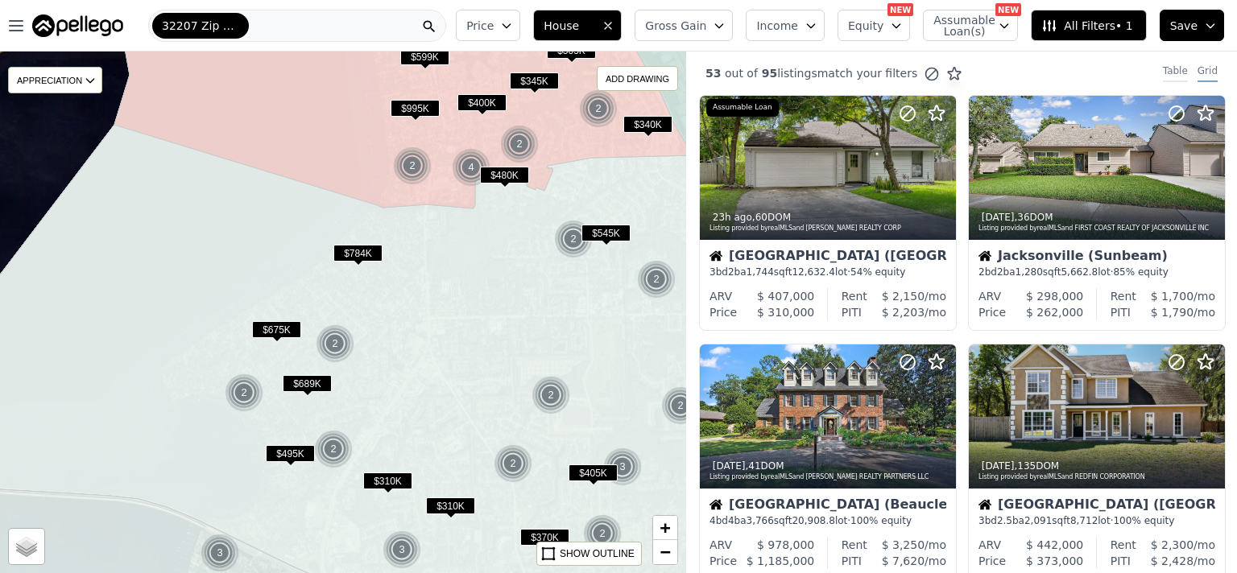
click at [1188, 78] on div "Table" at bounding box center [1175, 73] width 25 height 18
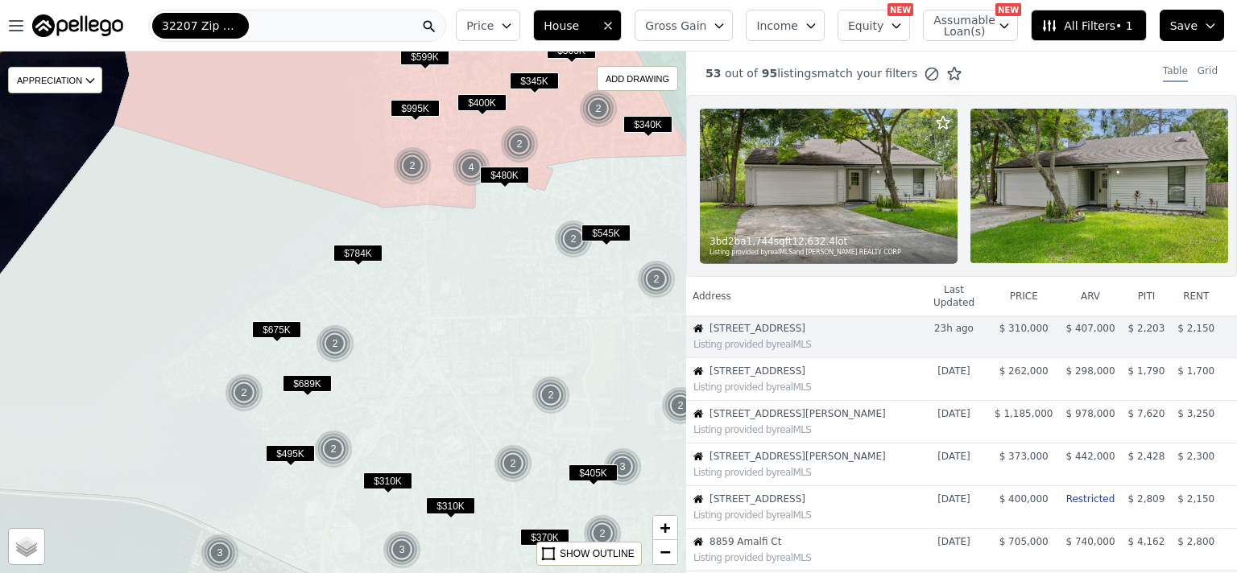
click at [1124, 34] on button "All Filters • 1" at bounding box center [1088, 25] width 115 height 31
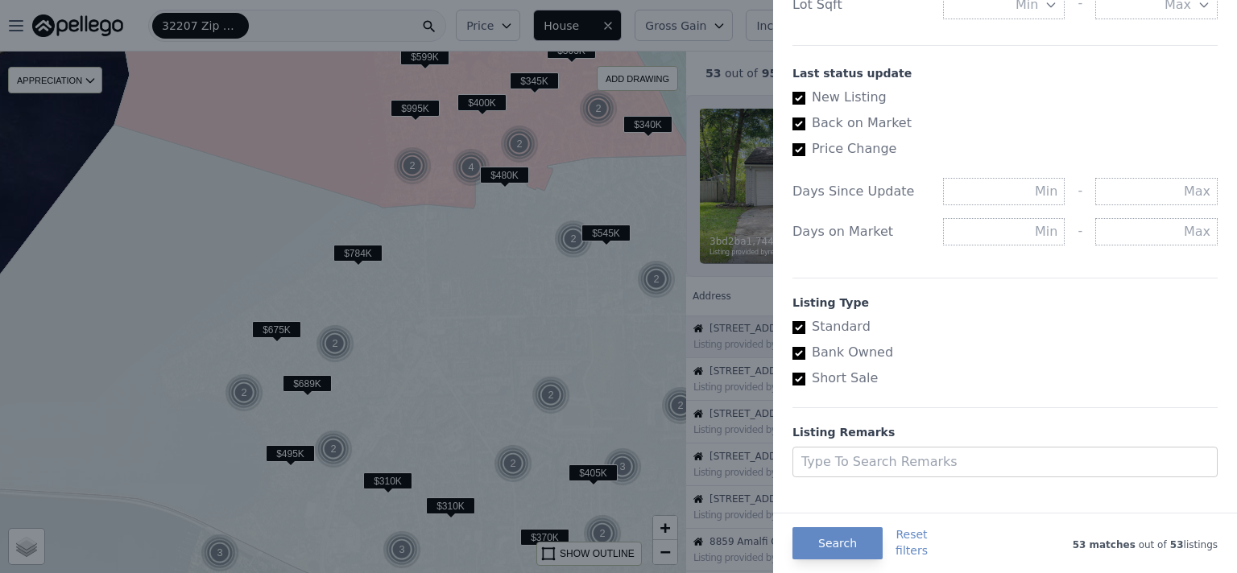
scroll to position [894, 0]
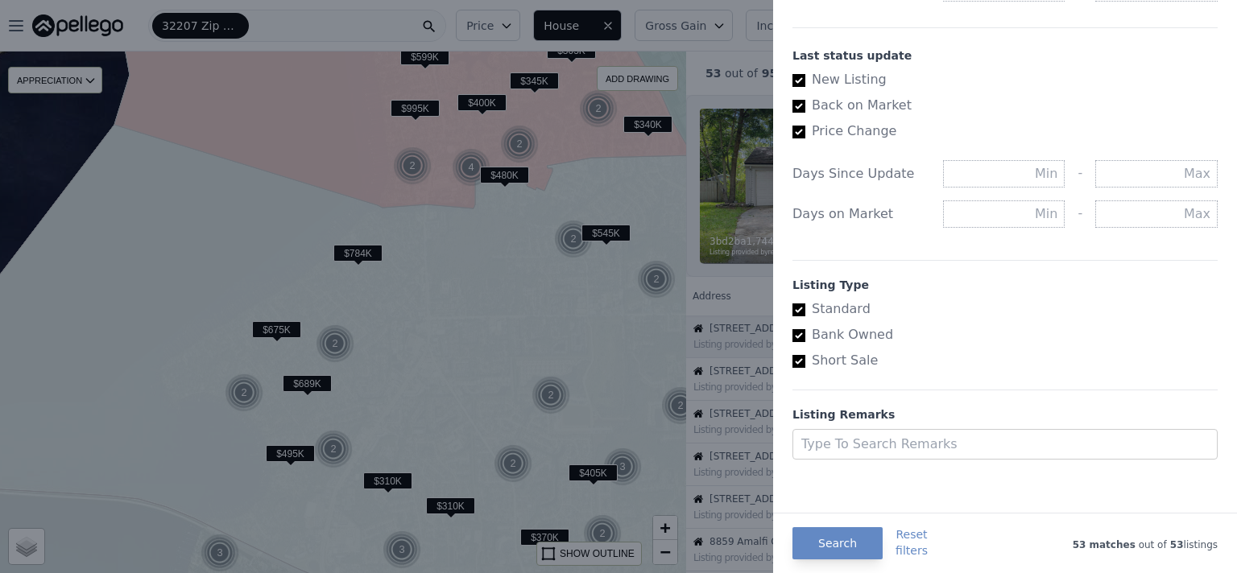
click at [675, 206] on div at bounding box center [618, 286] width 1237 height 573
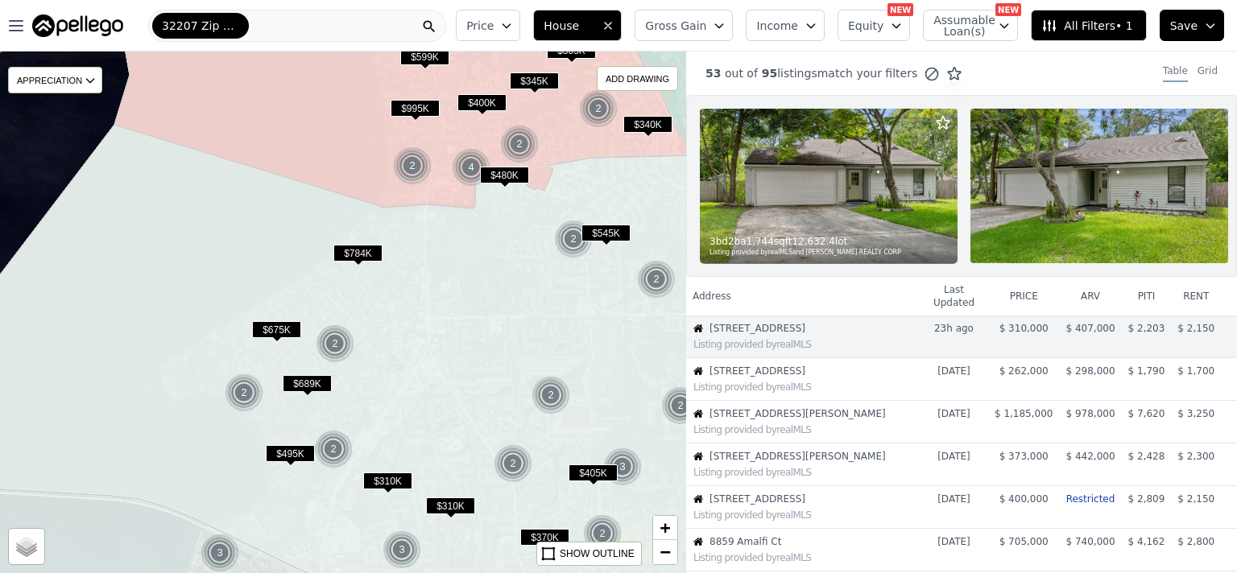
click at [598, 229] on span "$545K" at bounding box center [605, 233] width 49 height 17
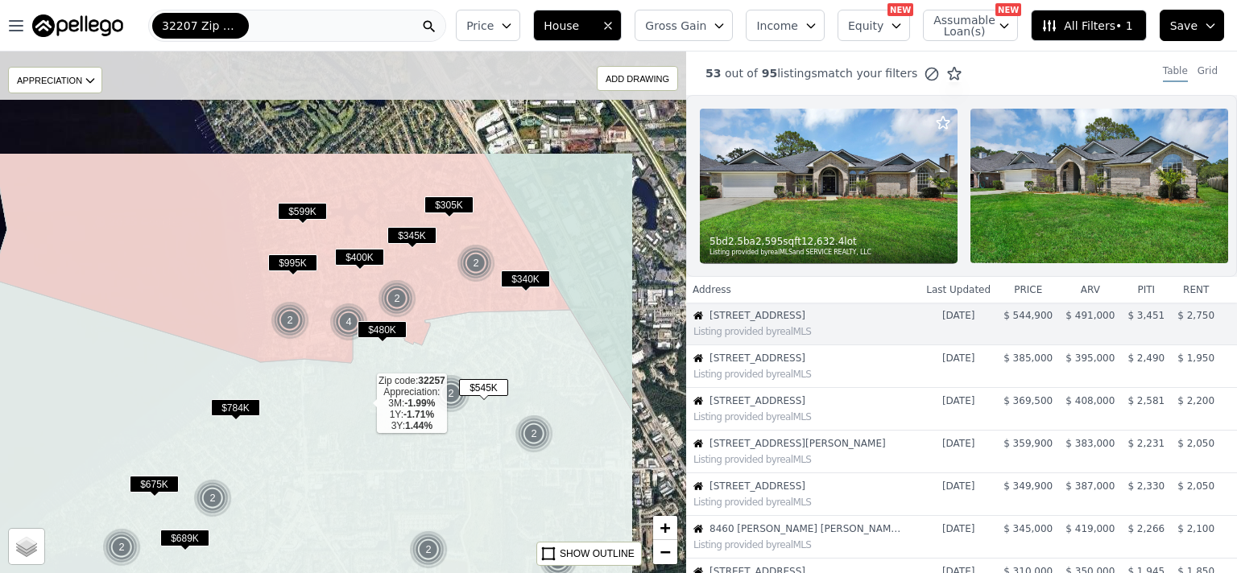
drag, startPoint x: 488, startPoint y: 249, endPoint x: 366, endPoint y: 403, distance: 197.2
click at [366, 403] on icon at bounding box center [220, 530] width 825 height 502
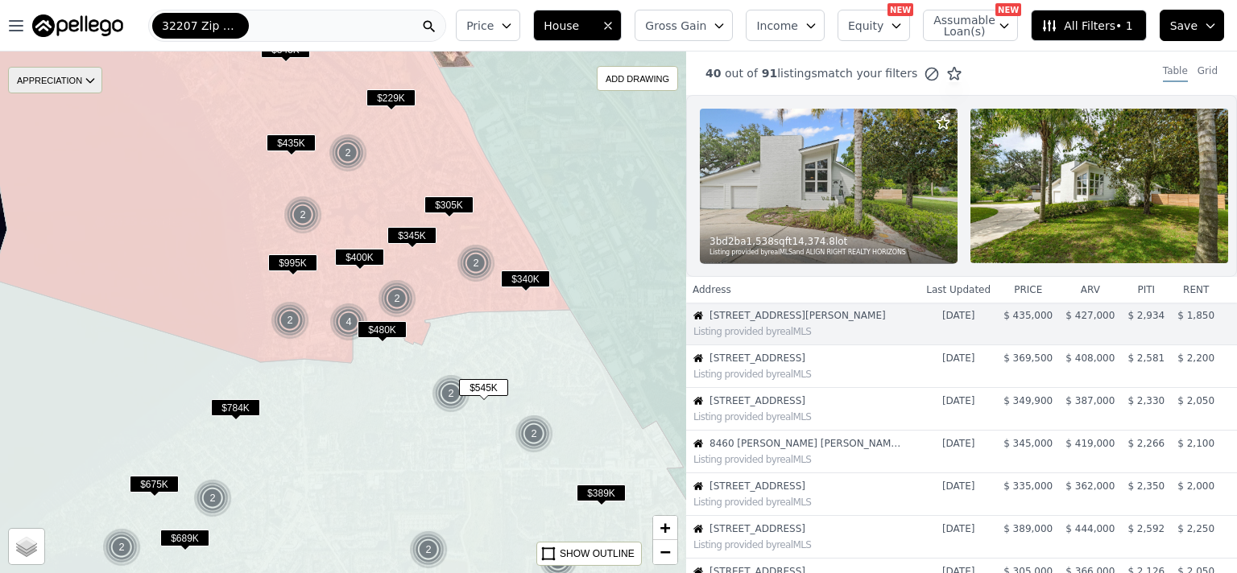
click at [45, 83] on div "APPRECIATION" at bounding box center [55, 80] width 94 height 27
click at [57, 104] on div "None" at bounding box center [67, 105] width 48 height 23
click at [1181, 31] on span "Save" at bounding box center [1183, 26] width 27 height 16
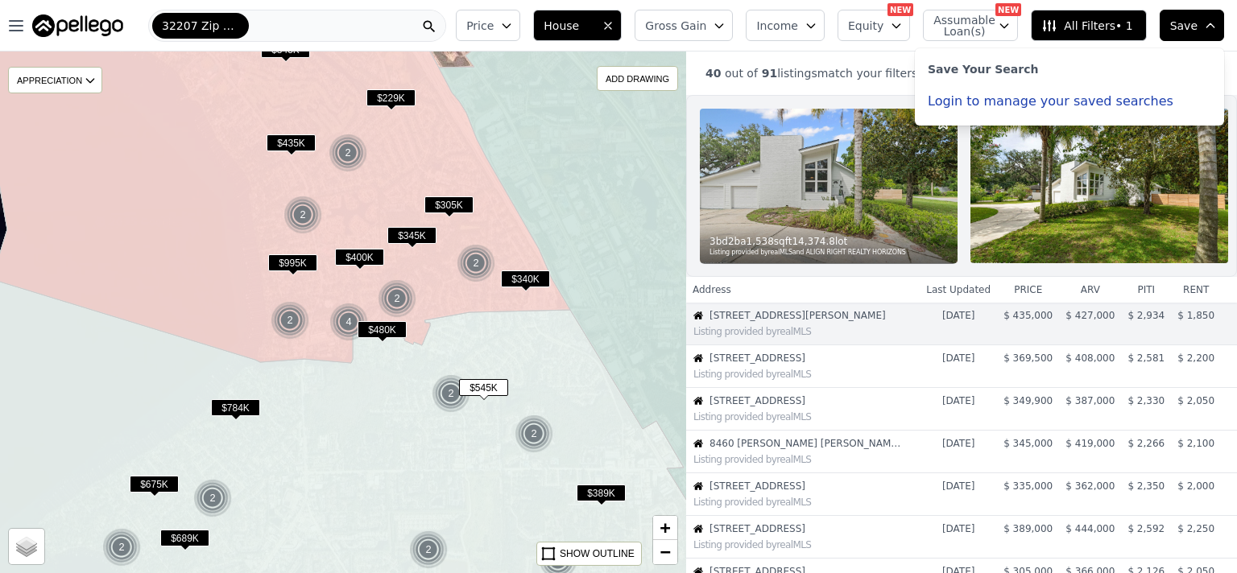
click at [1181, 31] on span "Save" at bounding box center [1183, 26] width 27 height 16
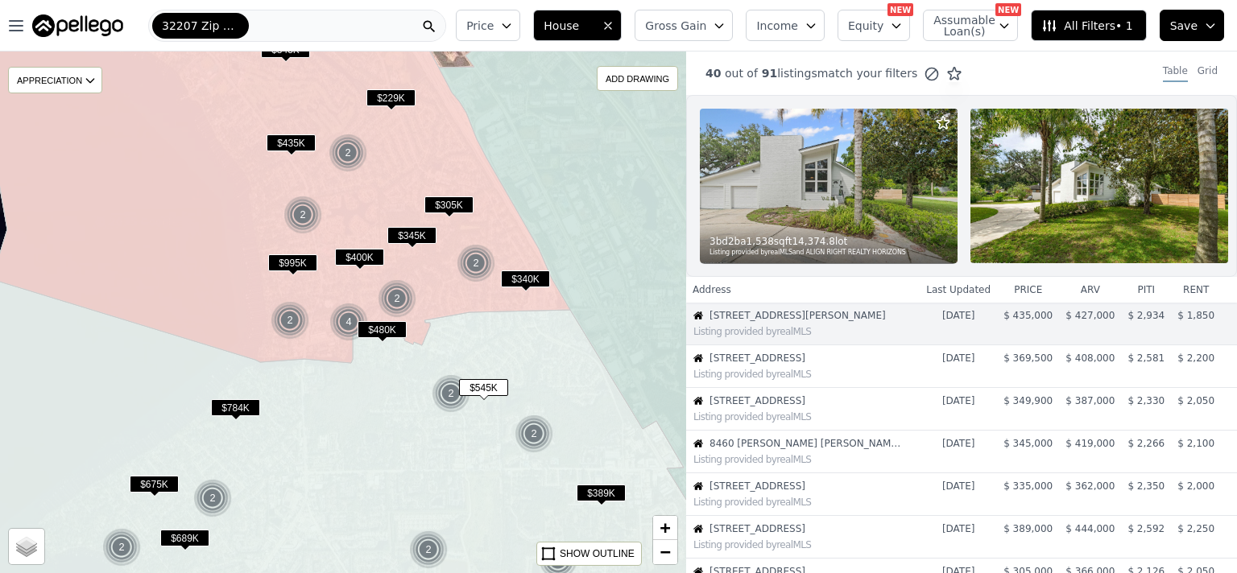
click at [622, 32] on button "House" at bounding box center [577, 25] width 89 height 31
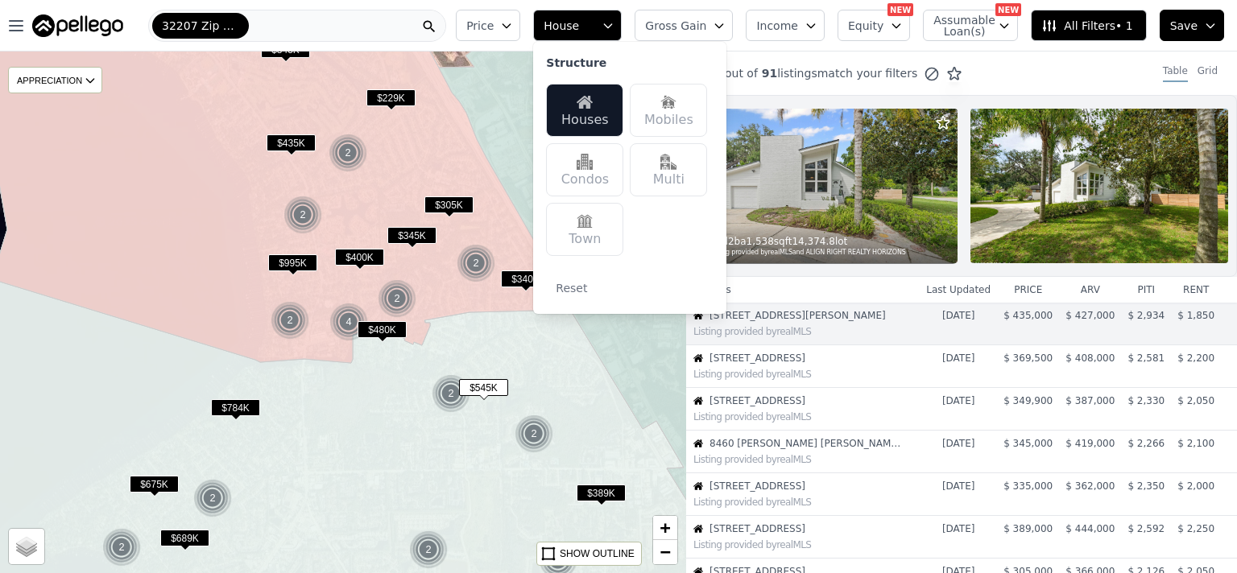
click at [622, 32] on button "House" at bounding box center [577, 25] width 89 height 31
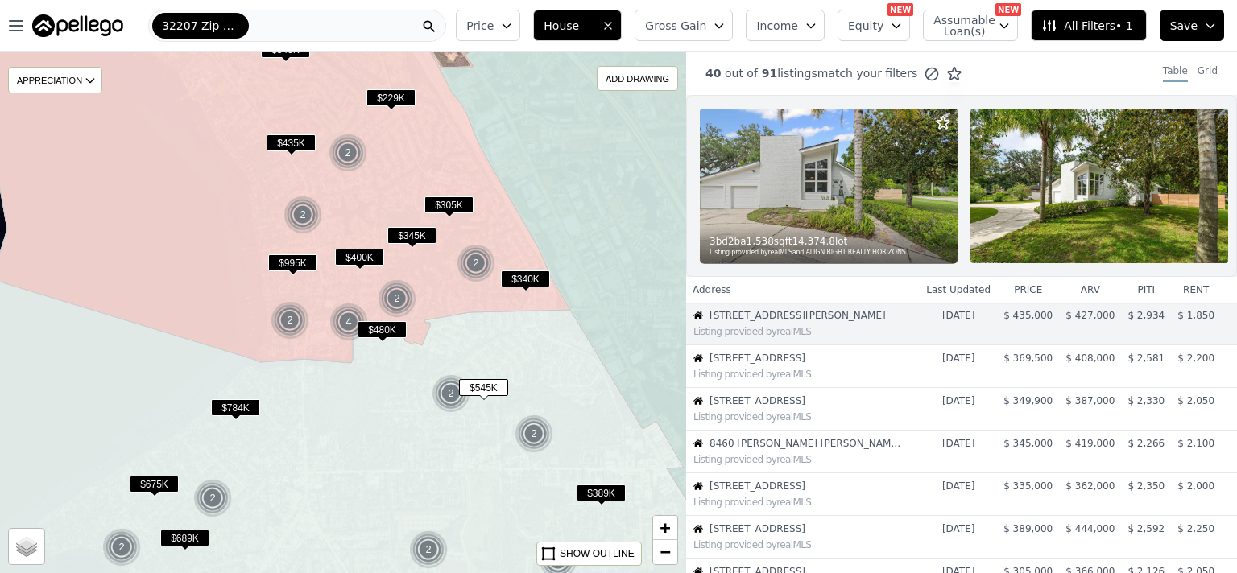
click at [494, 19] on span "Price" at bounding box center [479, 26] width 27 height 16
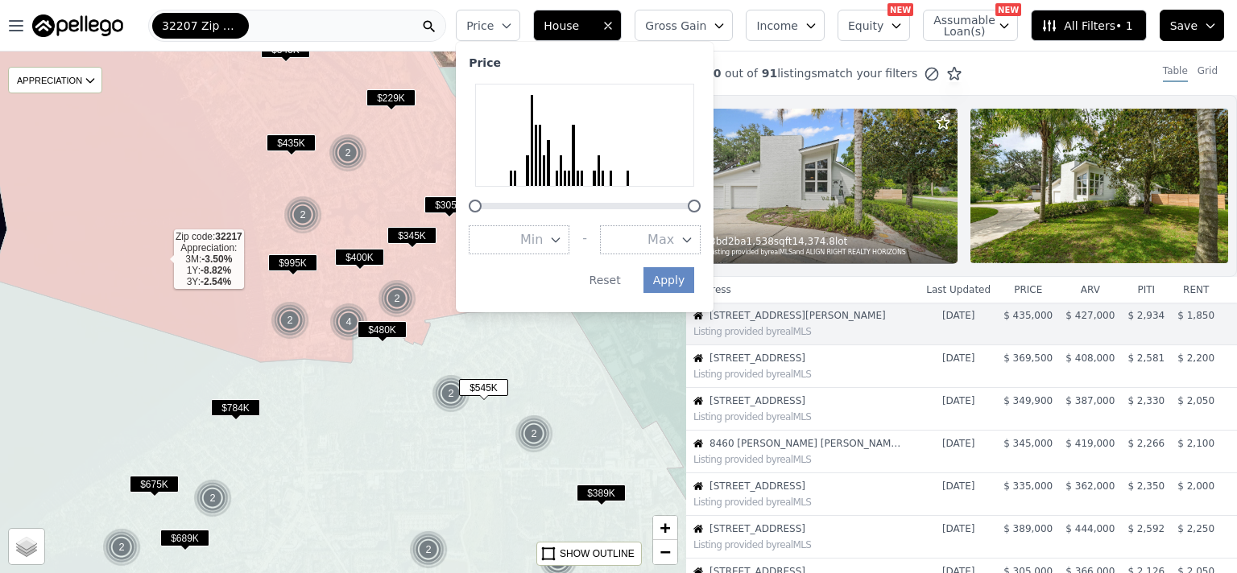
click at [161, 260] on icon at bounding box center [250, 180] width 639 height 365
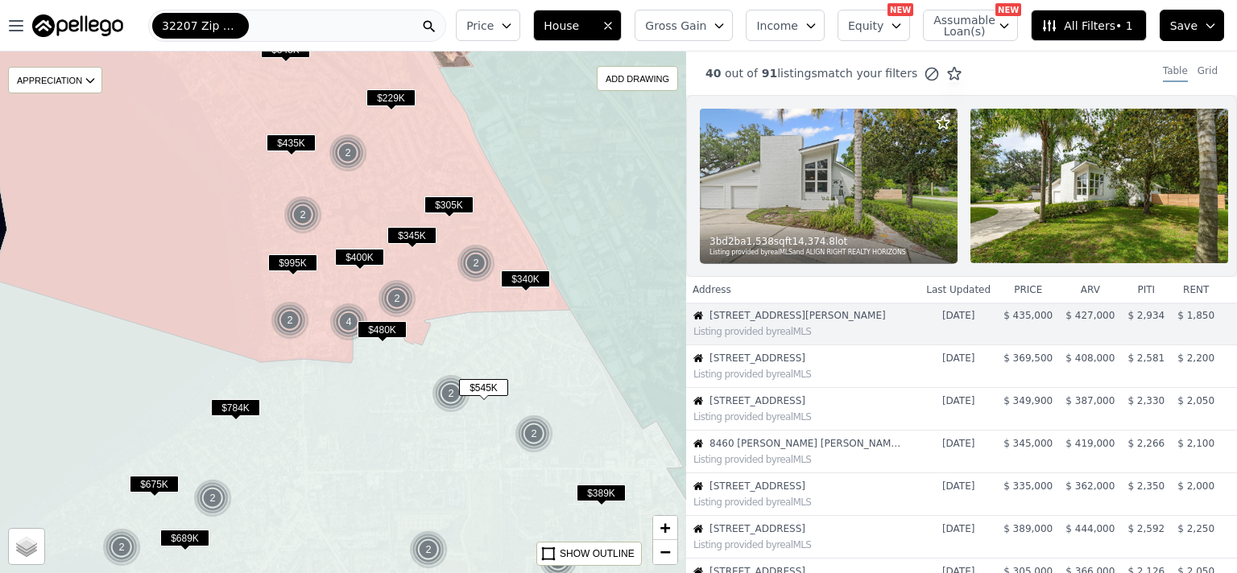
click at [196, 27] on span "32207 Zip Code" at bounding box center [200, 26] width 77 height 16
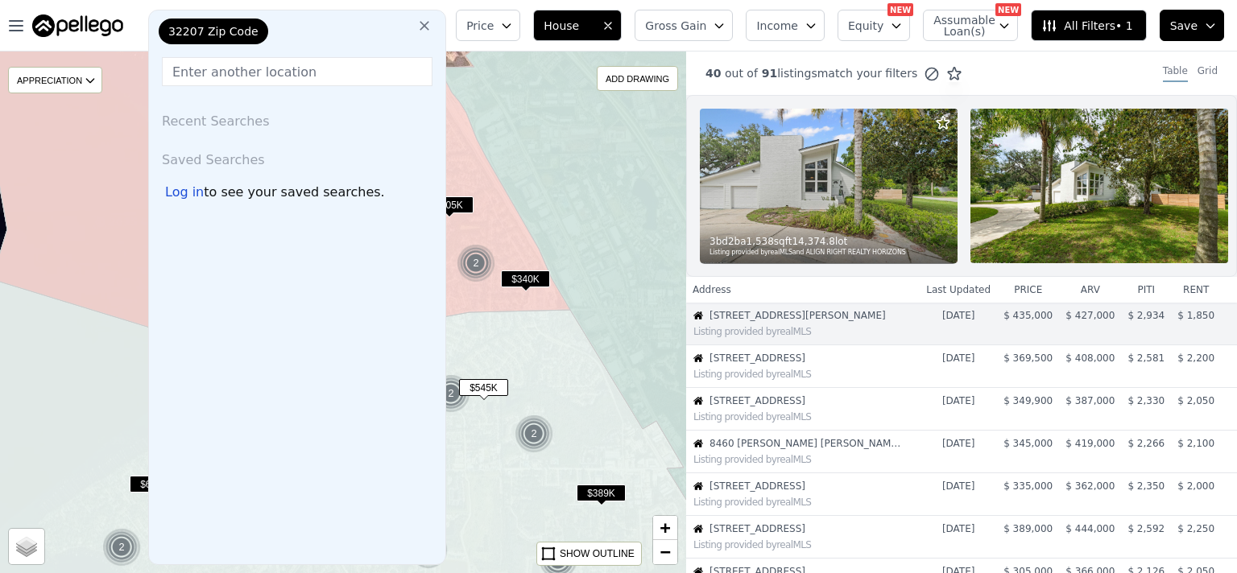
click at [429, 24] on icon at bounding box center [425, 26] width 10 height 10
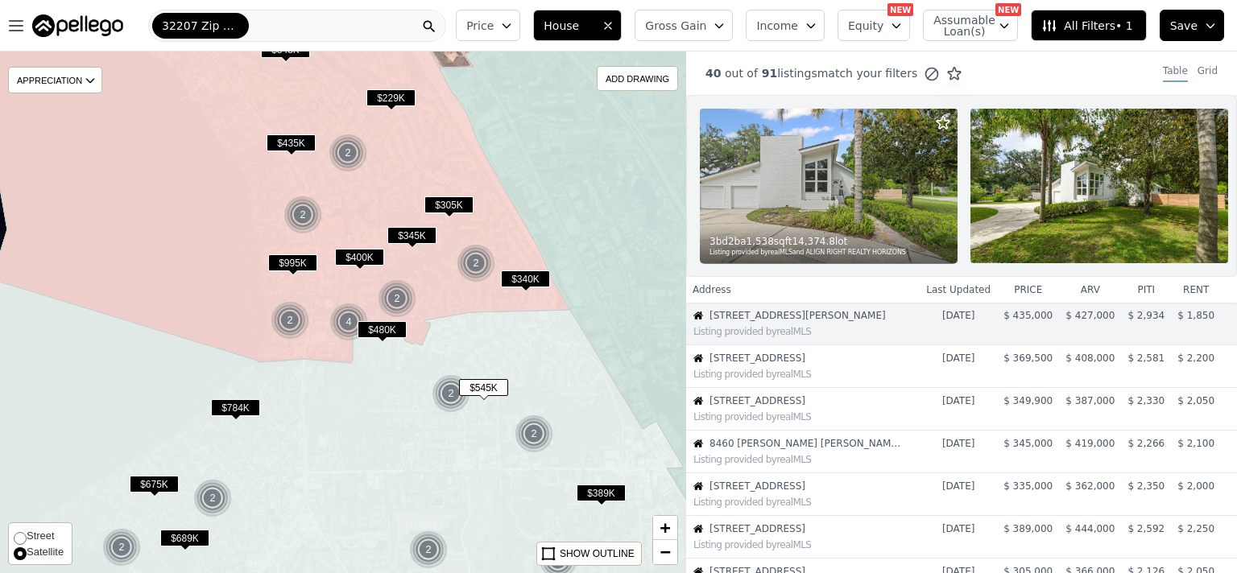
click at [34, 549] on span "Satellite" at bounding box center [45, 551] width 37 height 12
click at [27, 549] on input "Satellite" at bounding box center [20, 554] width 13 height 13
click at [34, 549] on span "Satellite" at bounding box center [45, 551] width 37 height 12
click at [27, 549] on input "Satellite" at bounding box center [20, 554] width 13 height 13
click at [47, 525] on div "Street Satellite" at bounding box center [40, 544] width 64 height 43
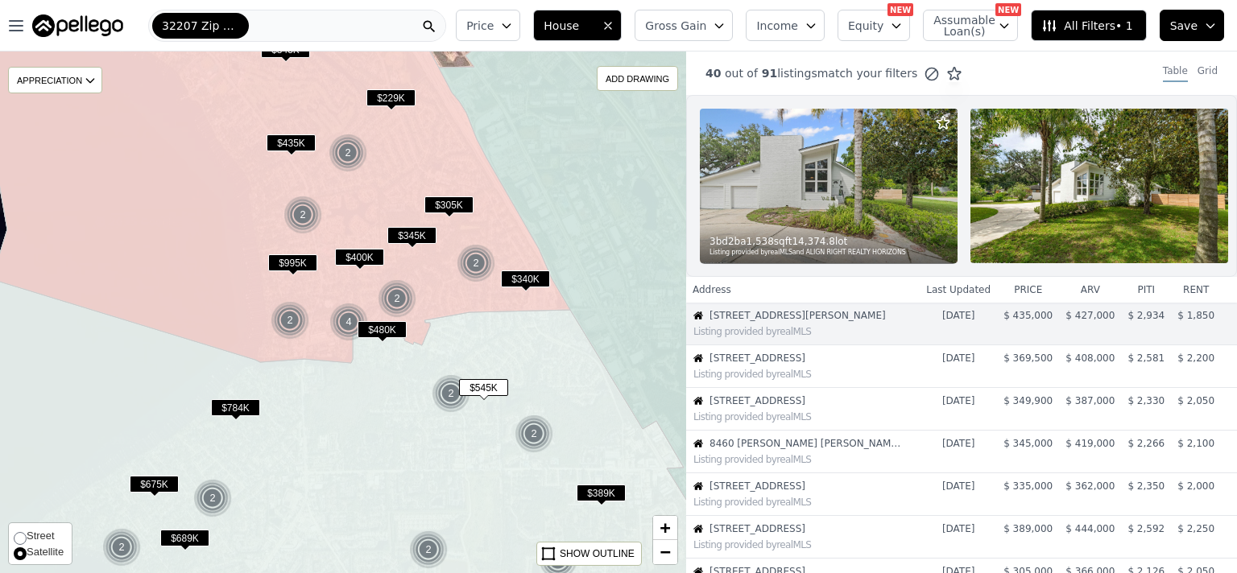
click at [47, 542] on label "Street" at bounding box center [39, 536] width 50 height 16
click at [27, 542] on input "Street" at bounding box center [20, 537] width 13 height 13
radio input "true"
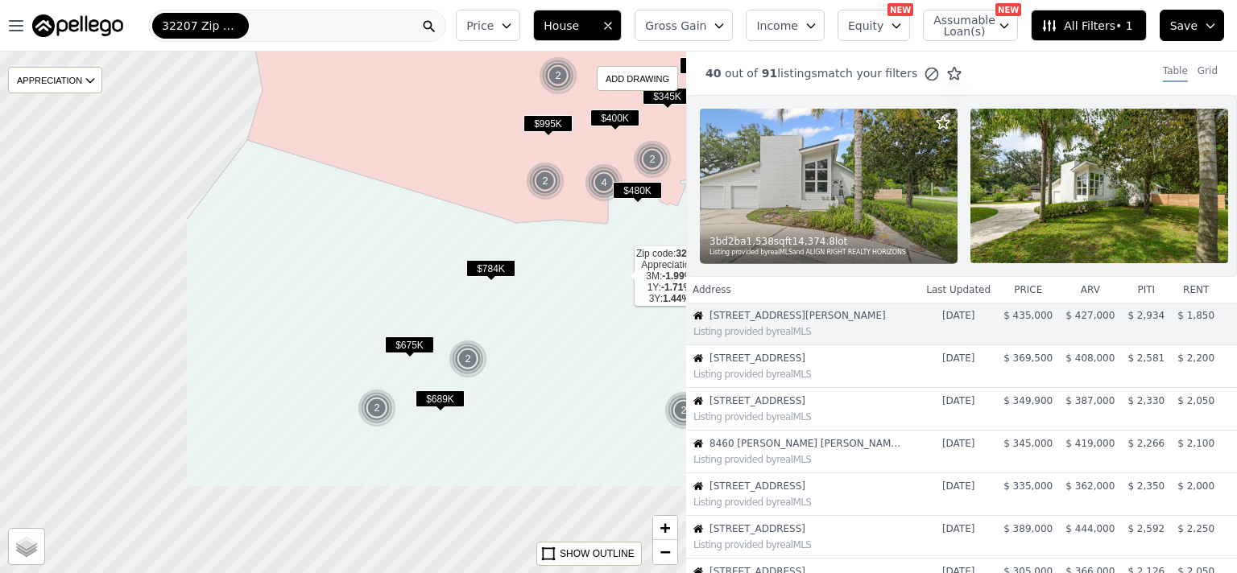
drag, startPoint x: 359, startPoint y: 420, endPoint x: 614, endPoint y: 281, distance: 290.8
click at [614, 281] on icon at bounding box center [598, 313] width 825 height 347
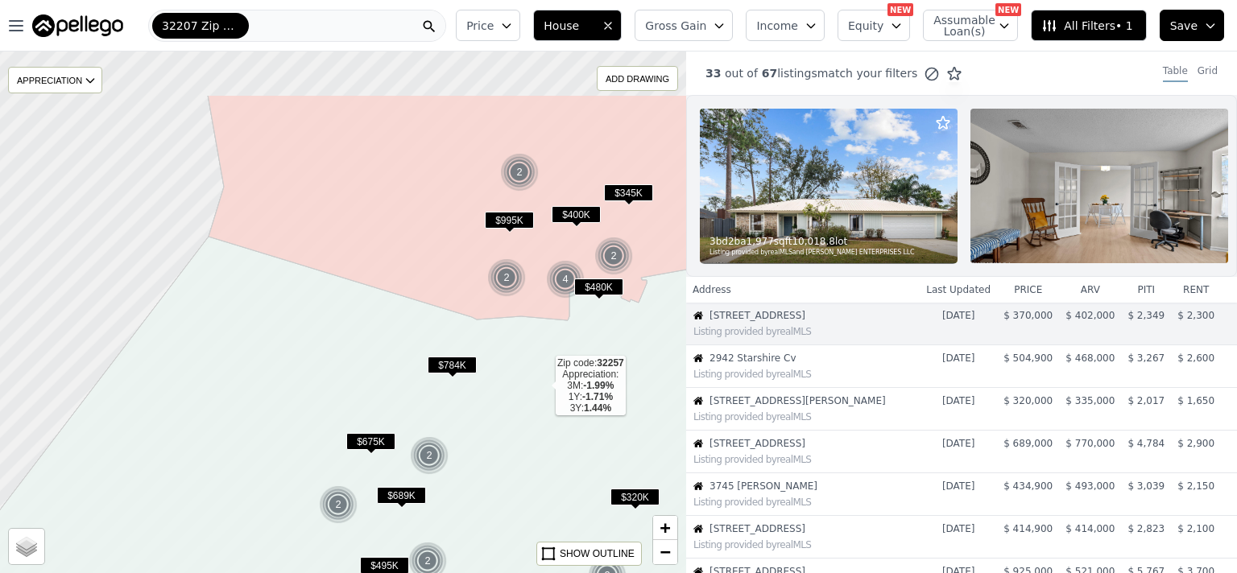
drag, startPoint x: 584, startPoint y: 285, endPoint x: 545, endPoint y: 384, distance: 106.3
click at [545, 384] on icon at bounding box center [327, 480] width 779 height 486
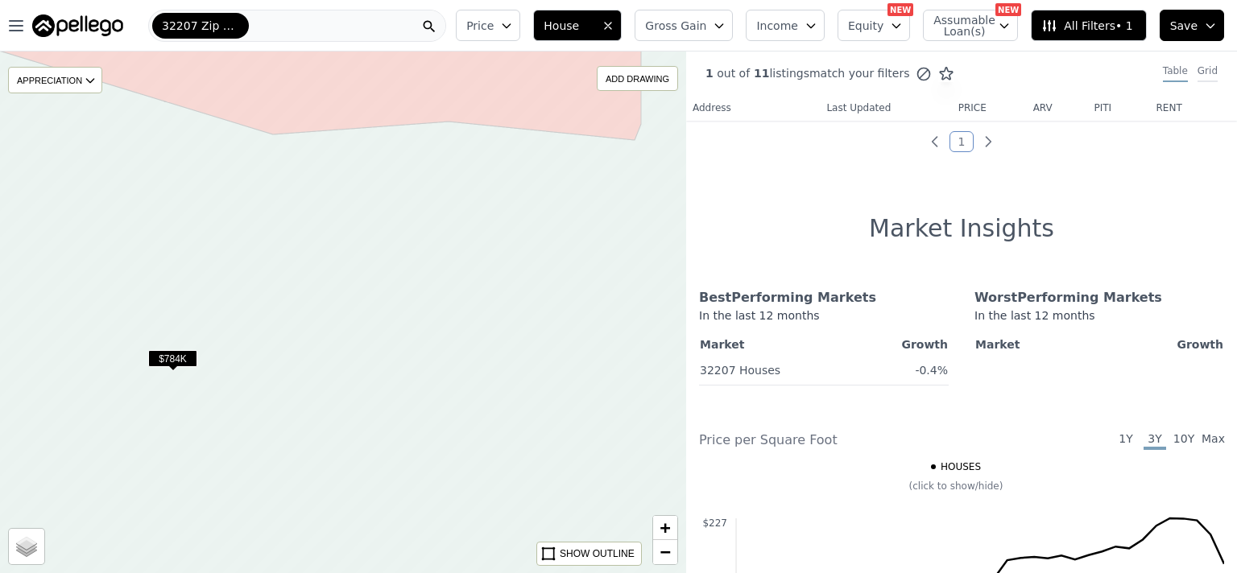
click at [1207, 73] on div "Grid" at bounding box center [1207, 73] width 20 height 18
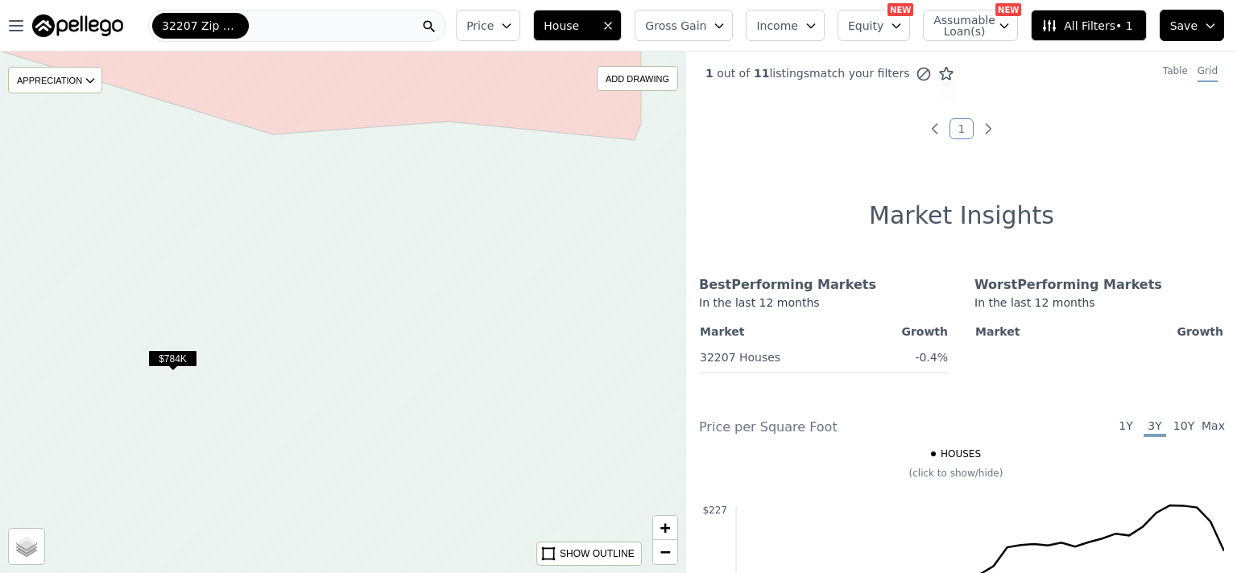
click at [1119, 424] on span "1Y" at bounding box center [1126, 427] width 23 height 19
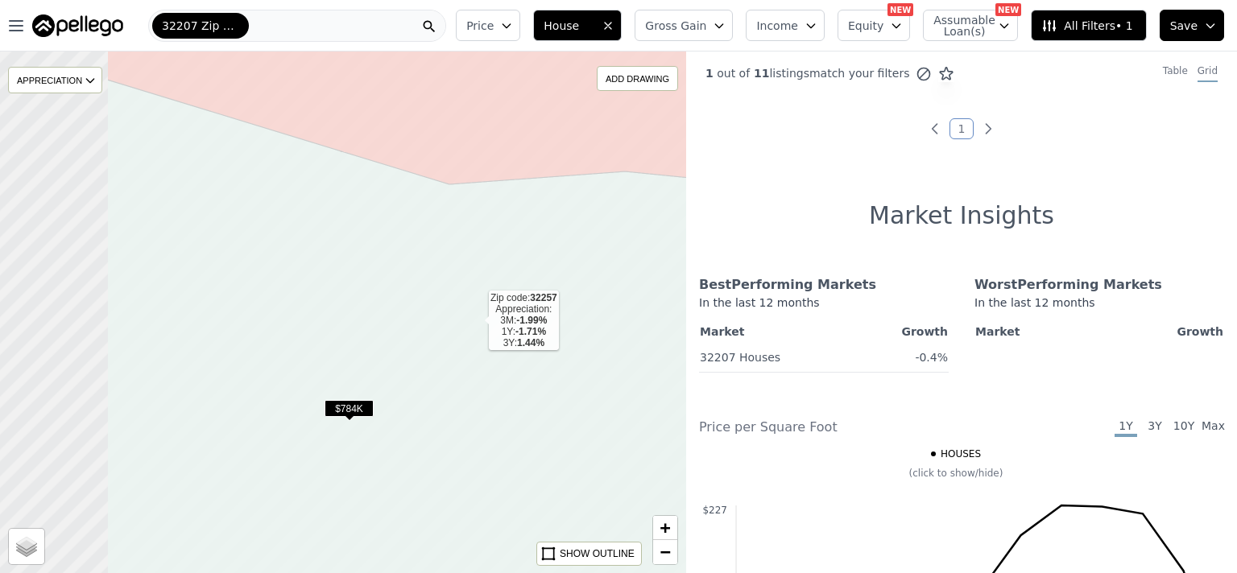
drag, startPoint x: 279, startPoint y: 267, endPoint x: 552, endPoint y: 341, distance: 283.6
click at [552, 341] on icon at bounding box center [519, 366] width 825 height 622
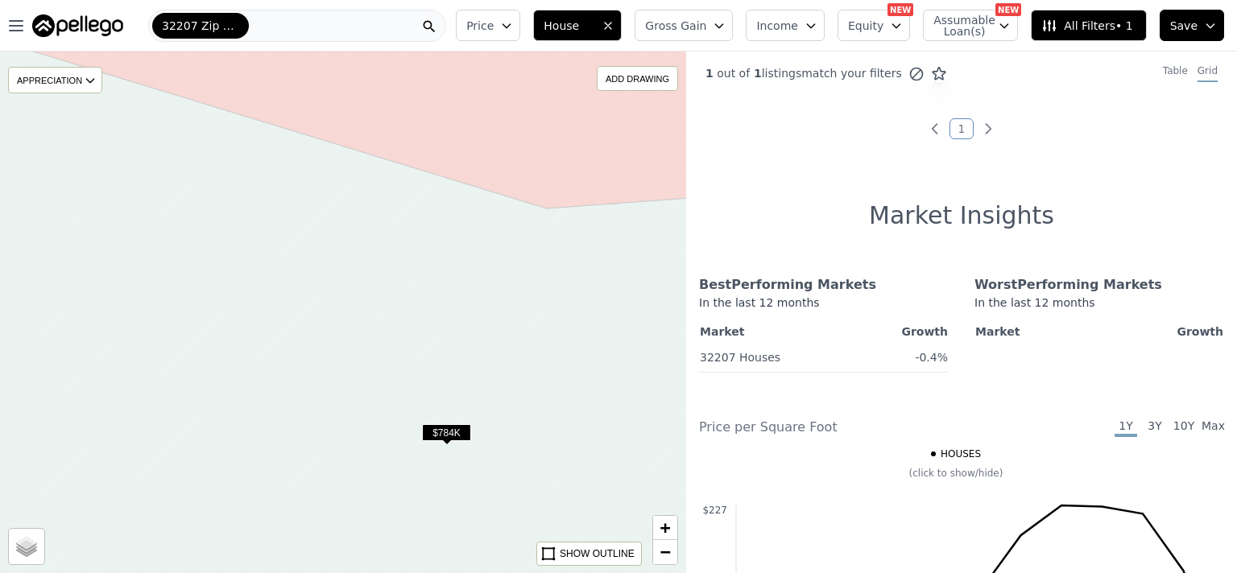
click at [454, 431] on span "$784K" at bounding box center [446, 432] width 49 height 17
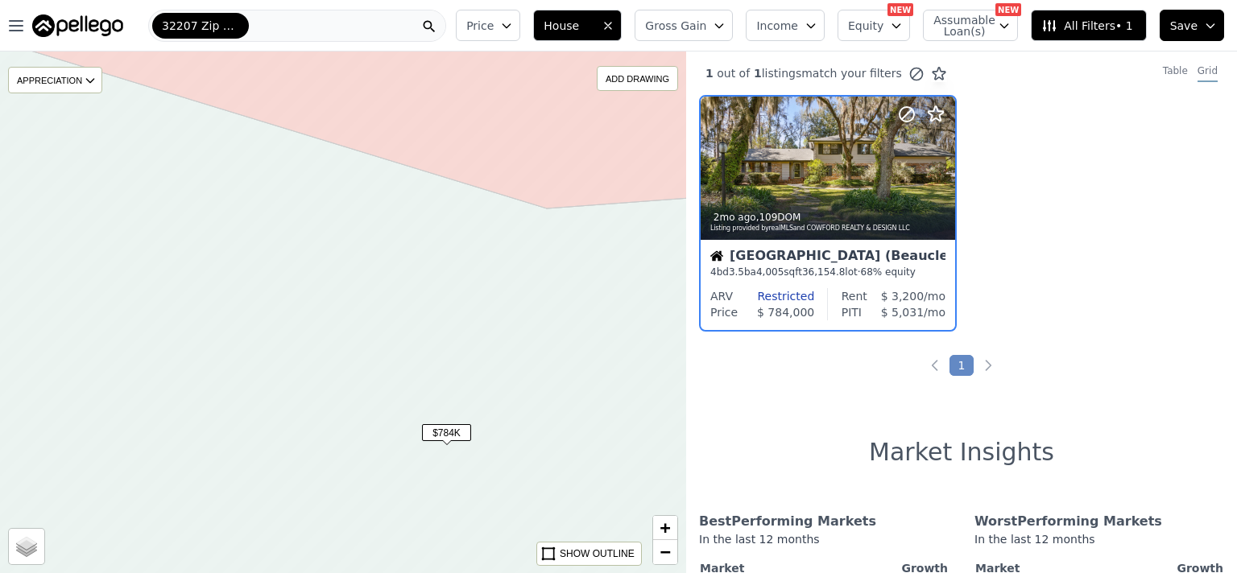
click at [85, 21] on img at bounding box center [77, 25] width 91 height 23
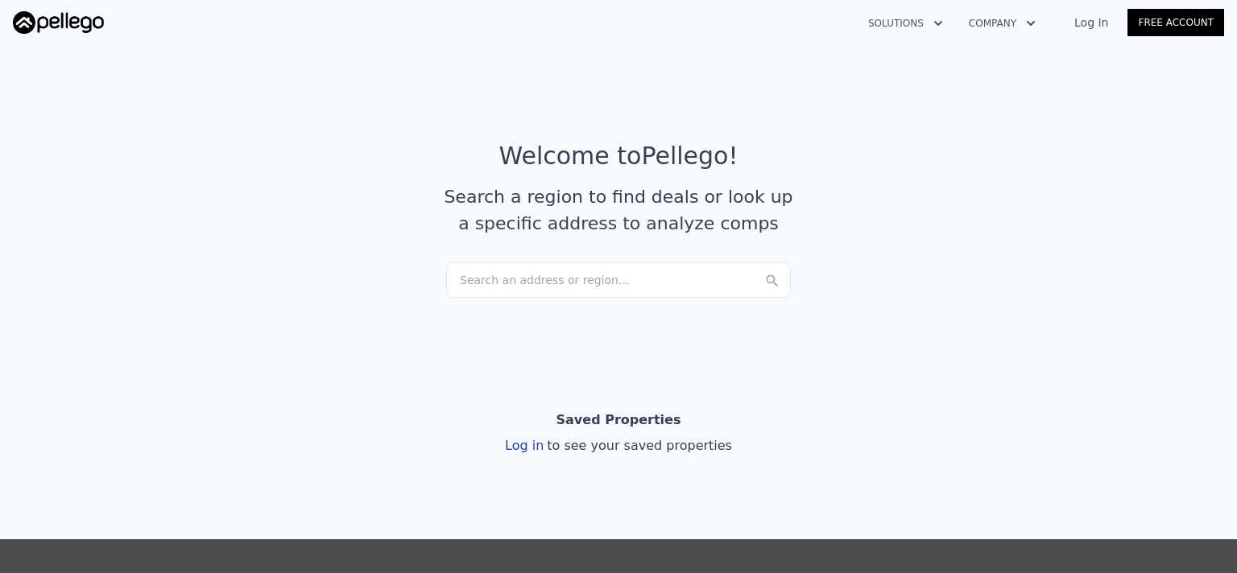
click at [662, 277] on div "Search an address or region..." at bounding box center [618, 280] width 345 height 35
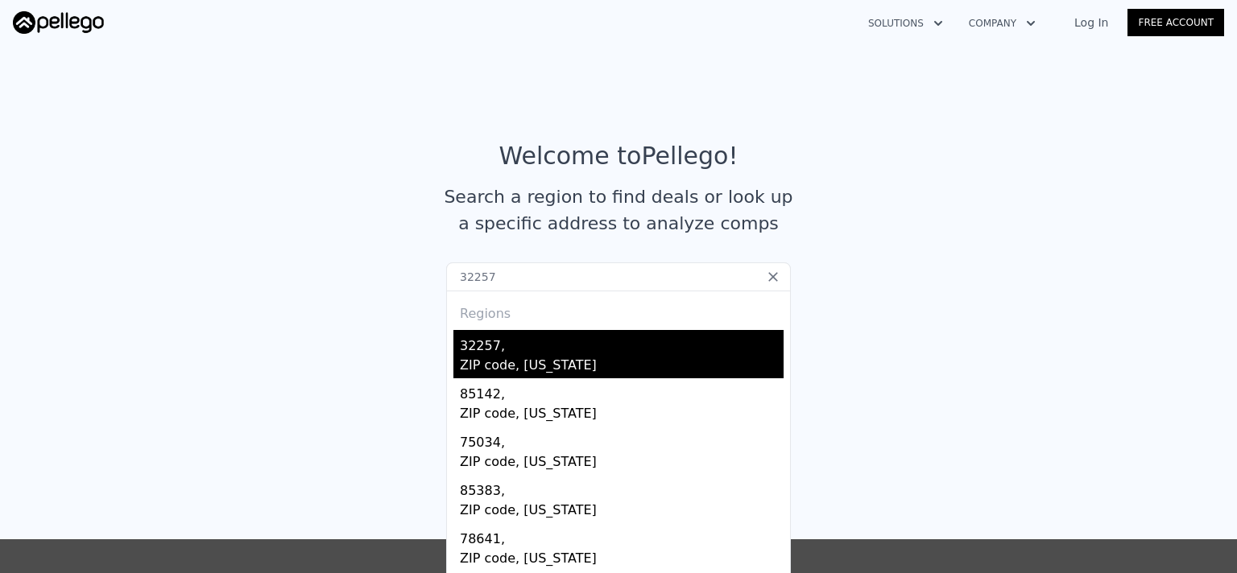
type input "32257"
click at [548, 362] on div "ZIP code, Florida" at bounding box center [622, 367] width 324 height 23
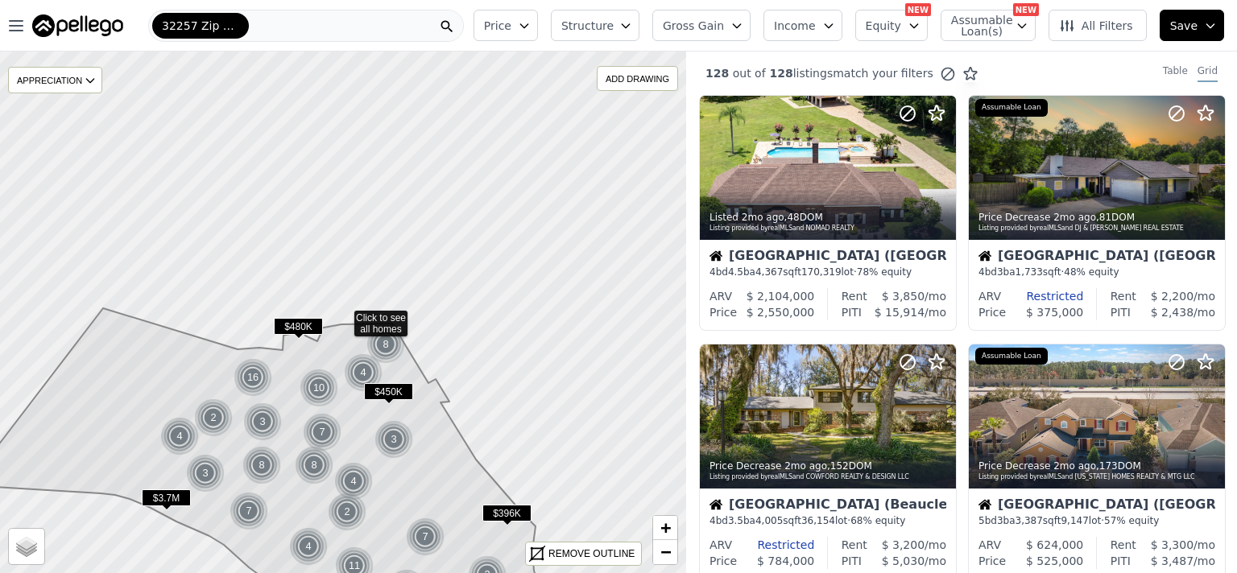
drag, startPoint x: 436, startPoint y: 250, endPoint x: 430, endPoint y: 403, distance: 153.1
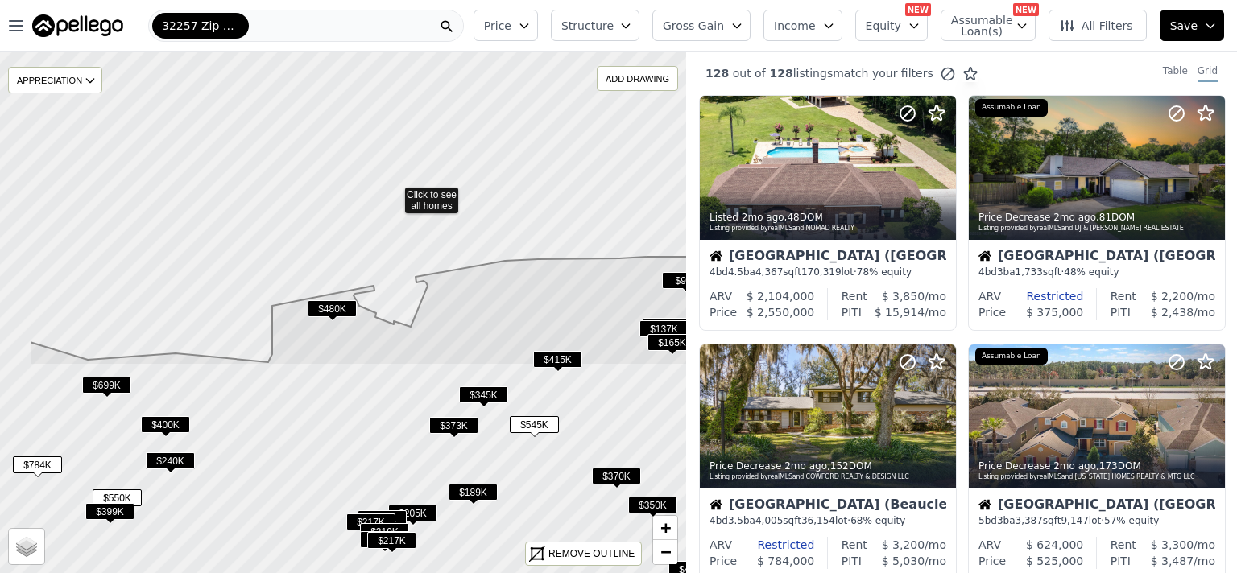
drag, startPoint x: 305, startPoint y: 441, endPoint x: 394, endPoint y: 194, distance: 262.6
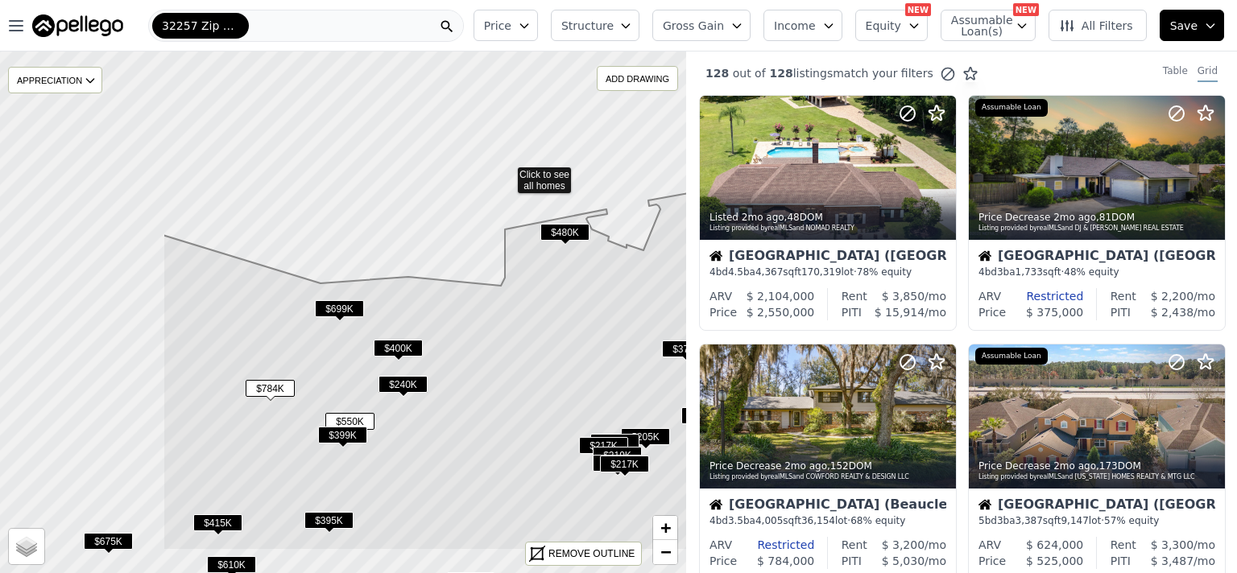
drag, startPoint x: 258, startPoint y: 255, endPoint x: 530, endPoint y: 166, distance: 286.5
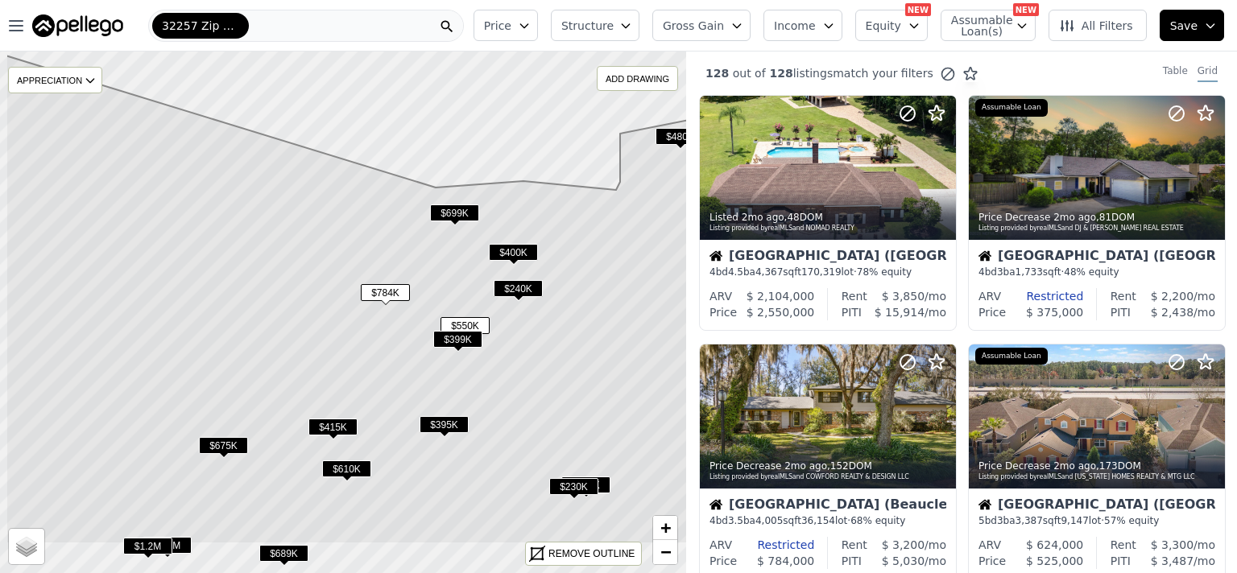
drag, startPoint x: 511, startPoint y: 353, endPoint x: 571, endPoint y: 286, distance: 89.5
click at [571, 286] on icon at bounding box center [419, 300] width 826 height 489
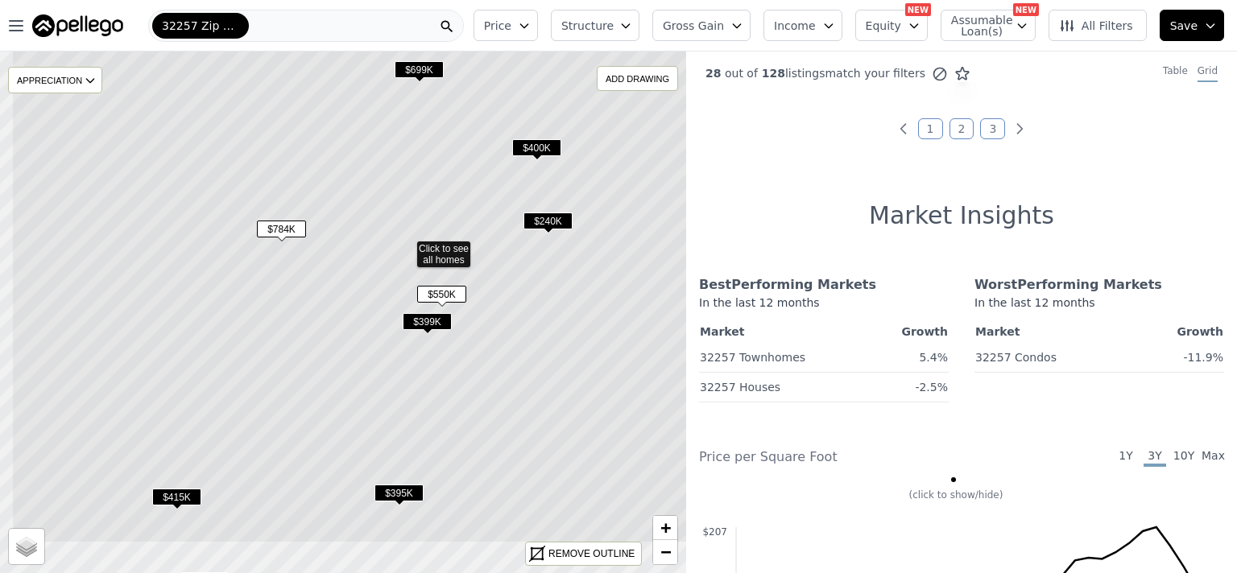
drag, startPoint x: 424, startPoint y: 380, endPoint x: 501, endPoint y: 298, distance: 112.8
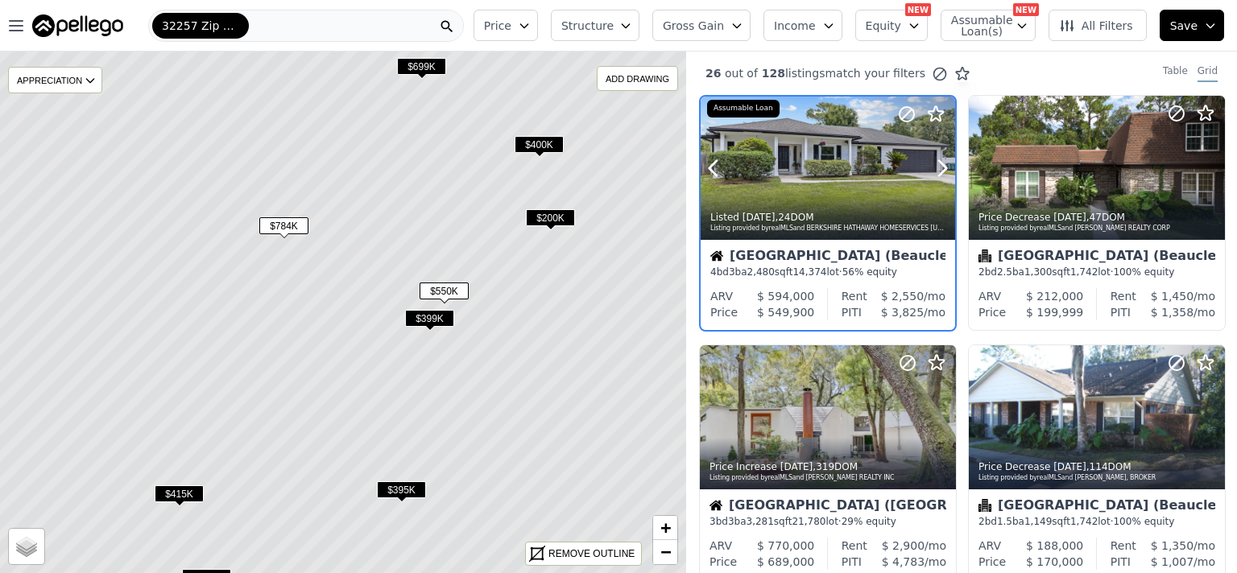
click at [791, 178] on div at bounding box center [828, 168] width 254 height 143
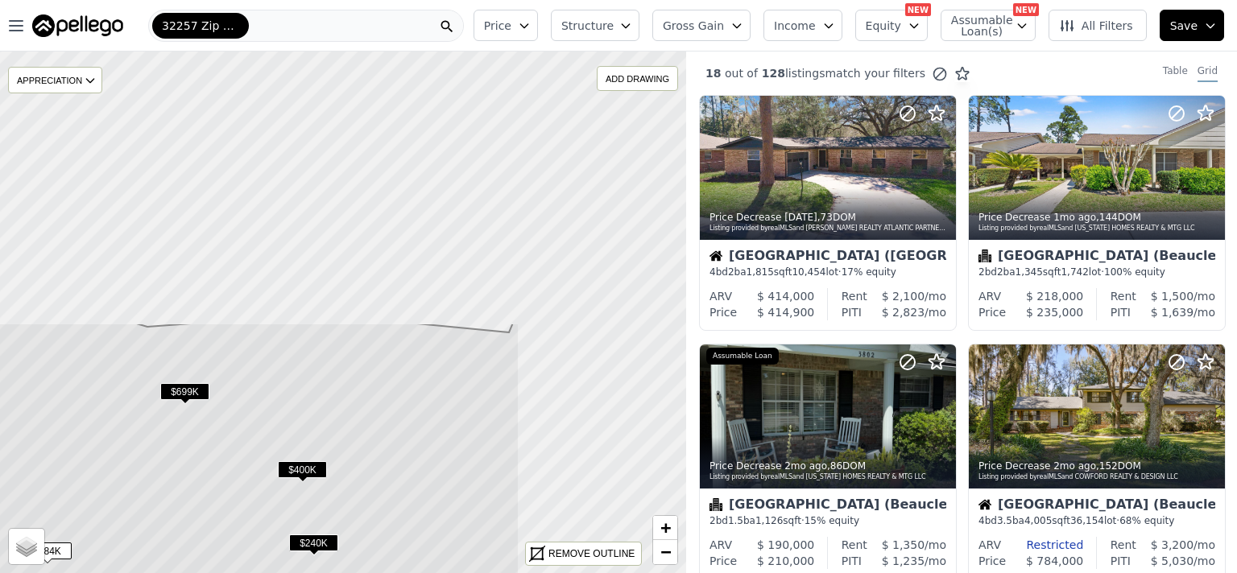
drag, startPoint x: 639, startPoint y: 160, endPoint x: 375, endPoint y: 514, distance: 441.3
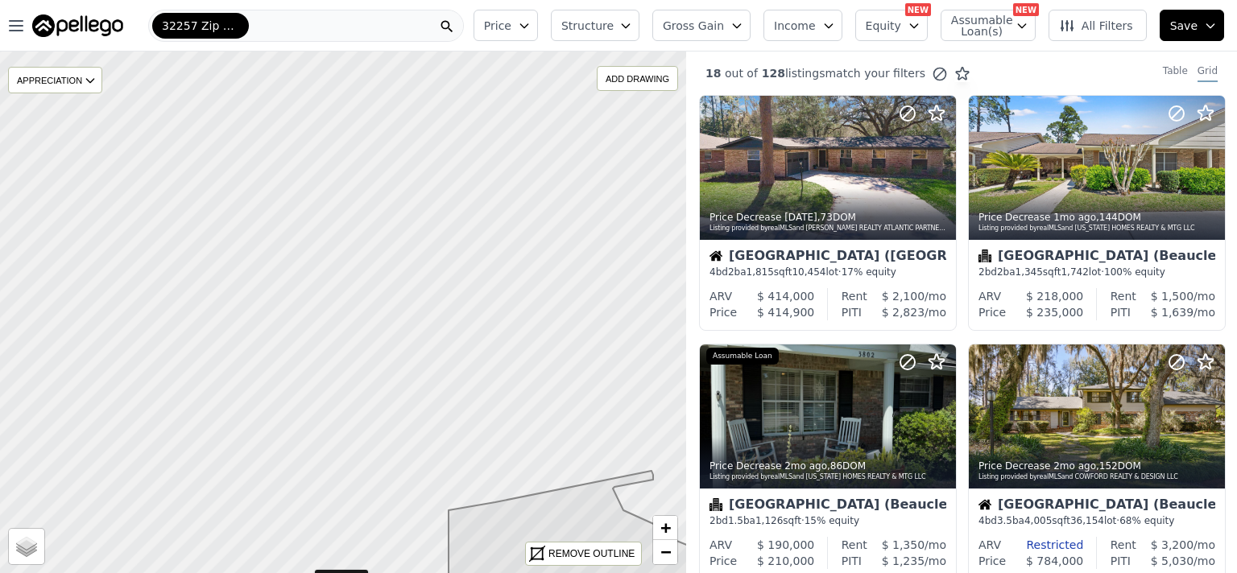
drag, startPoint x: 533, startPoint y: 383, endPoint x: 519, endPoint y: 557, distance: 174.5
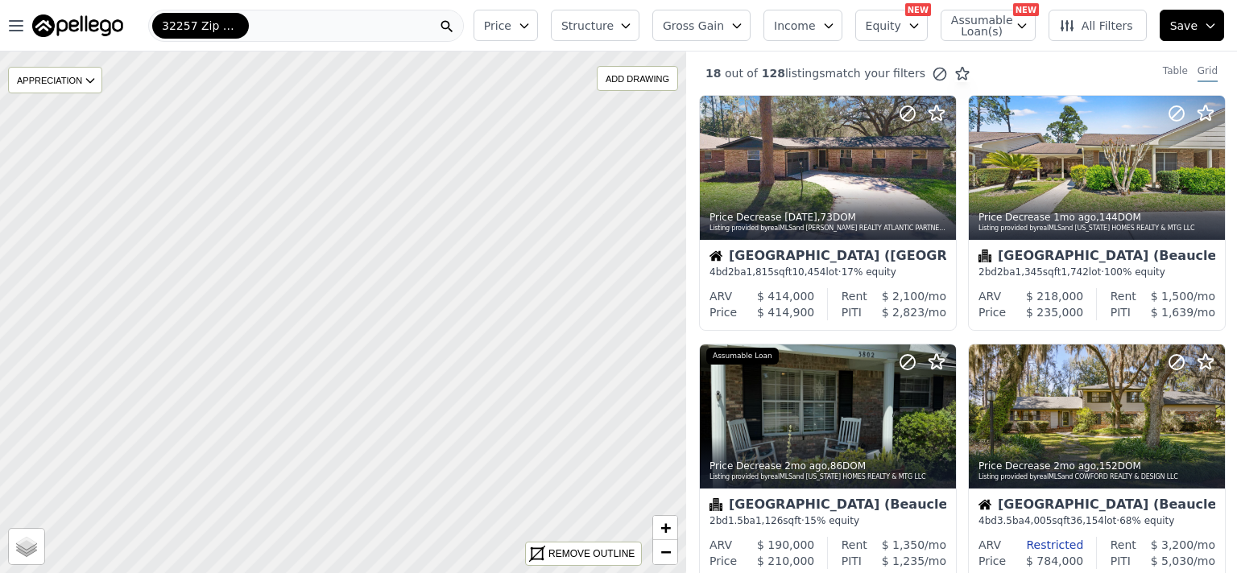
drag, startPoint x: 465, startPoint y: 151, endPoint x: 462, endPoint y: 592, distance: 440.5
drag, startPoint x: 350, startPoint y: 172, endPoint x: 519, endPoint y: 552, distance: 416.0
drag, startPoint x: 266, startPoint y: 238, endPoint x: 587, endPoint y: 538, distance: 439.3
drag, startPoint x: 275, startPoint y: 254, endPoint x: 486, endPoint y: 435, distance: 278.1
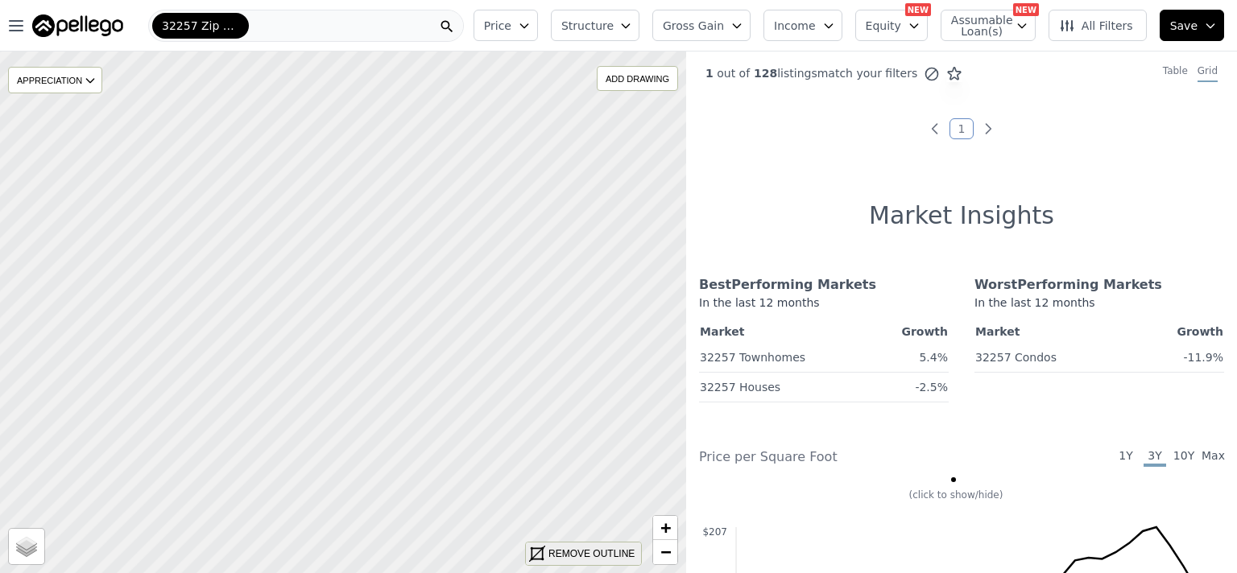
click at [568, 548] on div "REMOVE OUTLINE" at bounding box center [591, 554] width 86 height 14
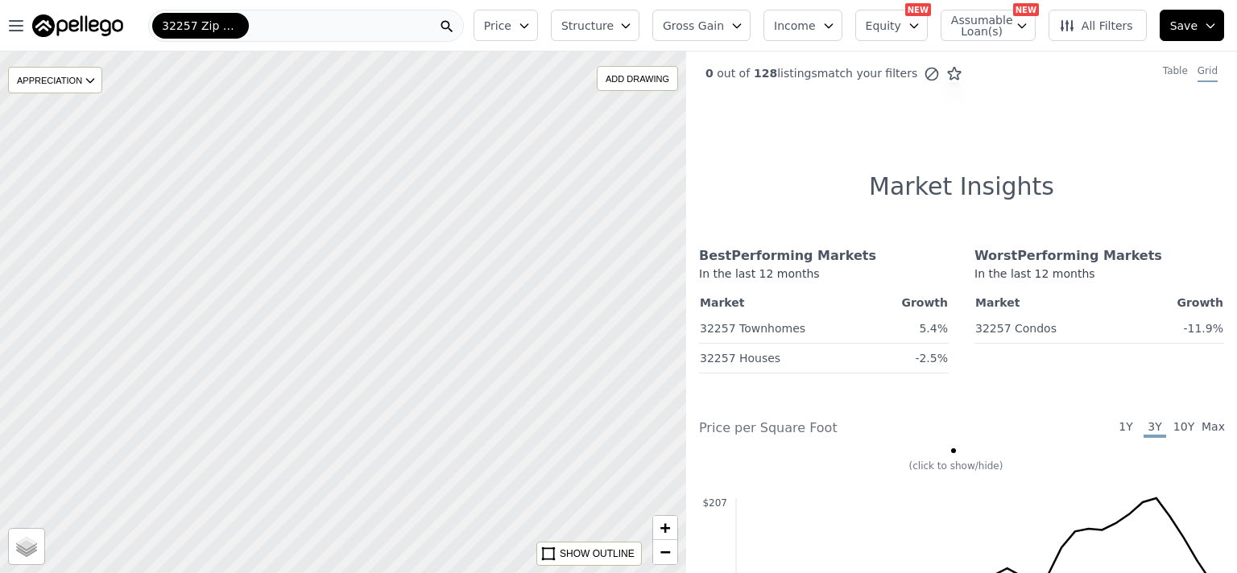
drag, startPoint x: 474, startPoint y: 303, endPoint x: 446, endPoint y: 369, distance: 71.5
click at [446, 369] on div at bounding box center [343, 312] width 823 height 627
drag, startPoint x: 461, startPoint y: 375, endPoint x: 461, endPoint y: 334, distance: 41.1
click at [461, 334] on div at bounding box center [343, 312] width 823 height 627
drag, startPoint x: 502, startPoint y: 373, endPoint x: 471, endPoint y: 387, distance: 33.5
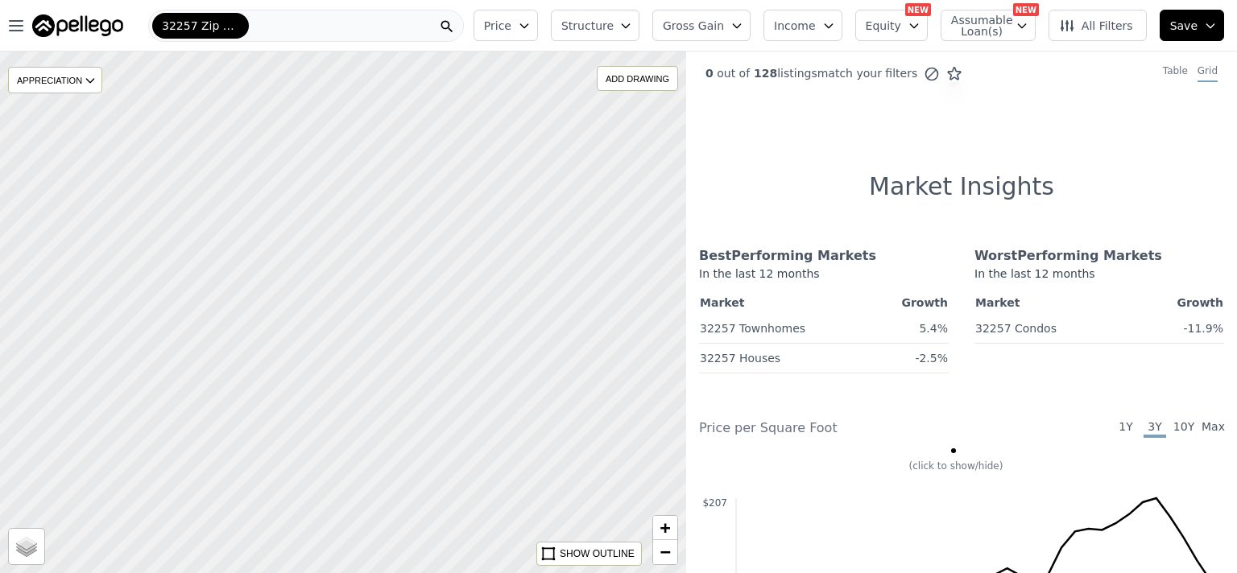
click at [471, 387] on div at bounding box center [343, 312] width 823 height 627
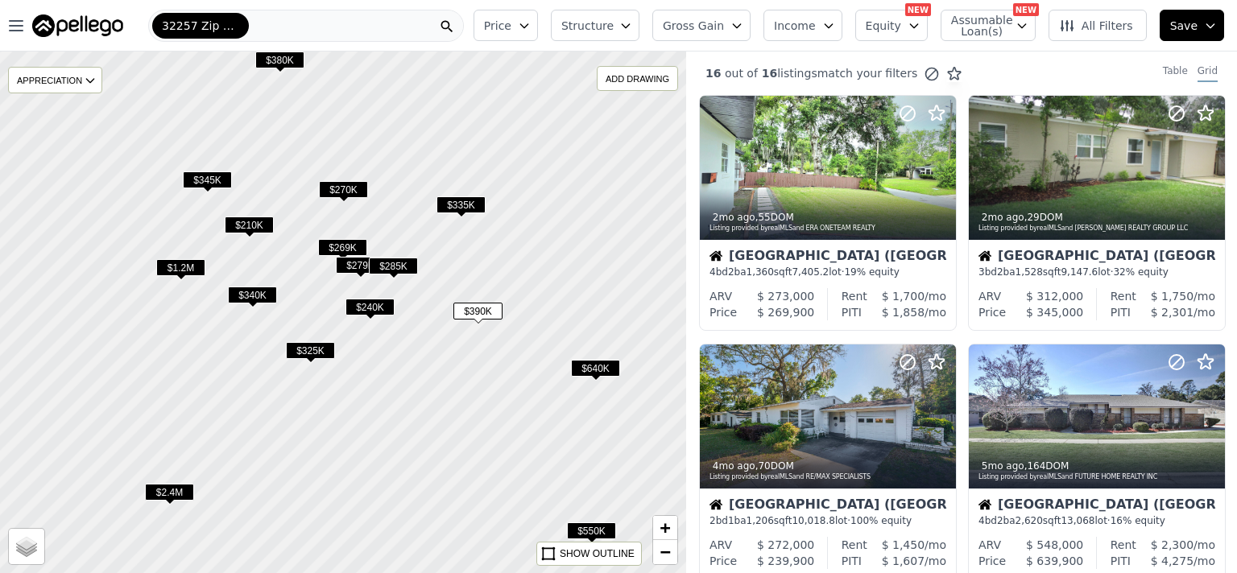
click at [321, 346] on span "$325K" at bounding box center [310, 350] width 49 height 17
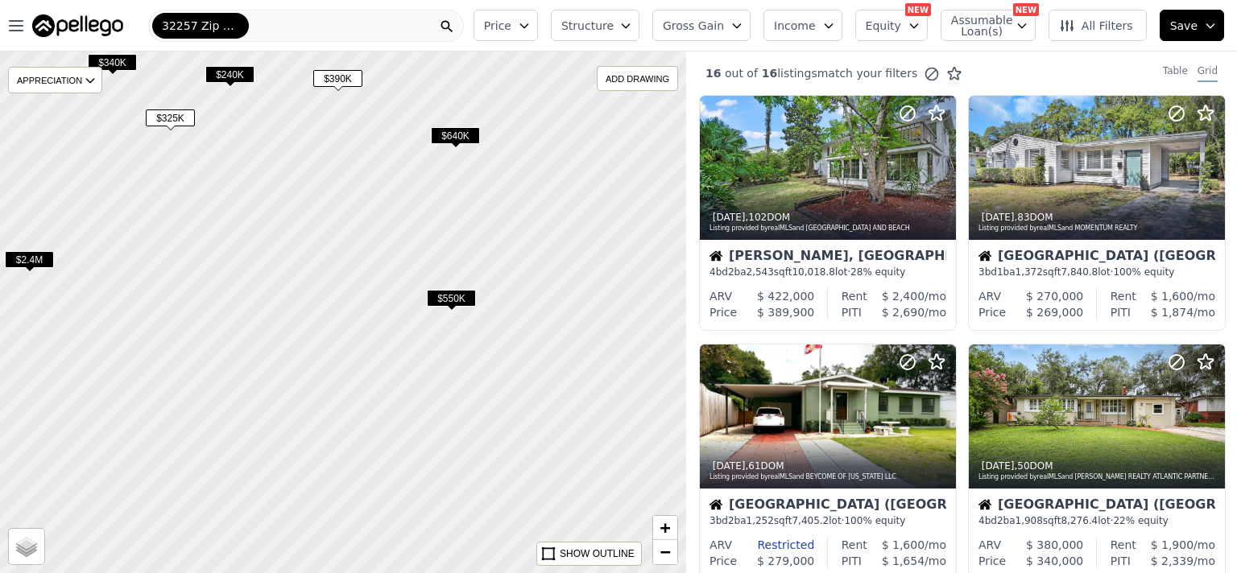
drag, startPoint x: 422, startPoint y: 441, endPoint x: 254, endPoint y: 190, distance: 302.4
click at [254, 190] on div at bounding box center [336, 307] width 823 height 627
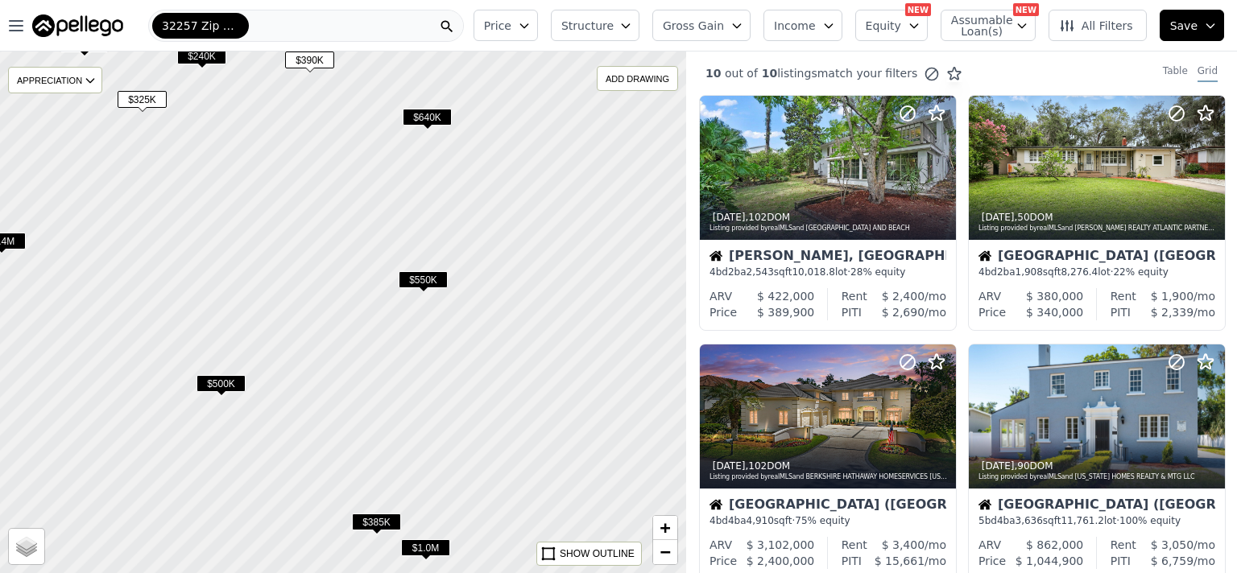
click at [432, 282] on span "$550K" at bounding box center [423, 279] width 49 height 17
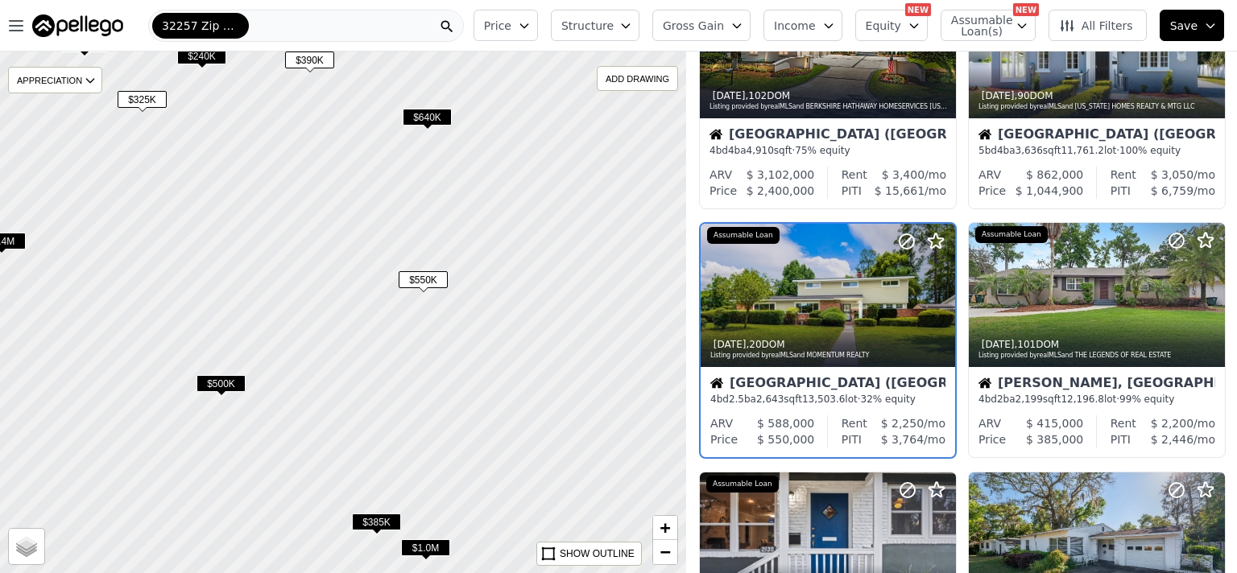
scroll to position [372, 0]
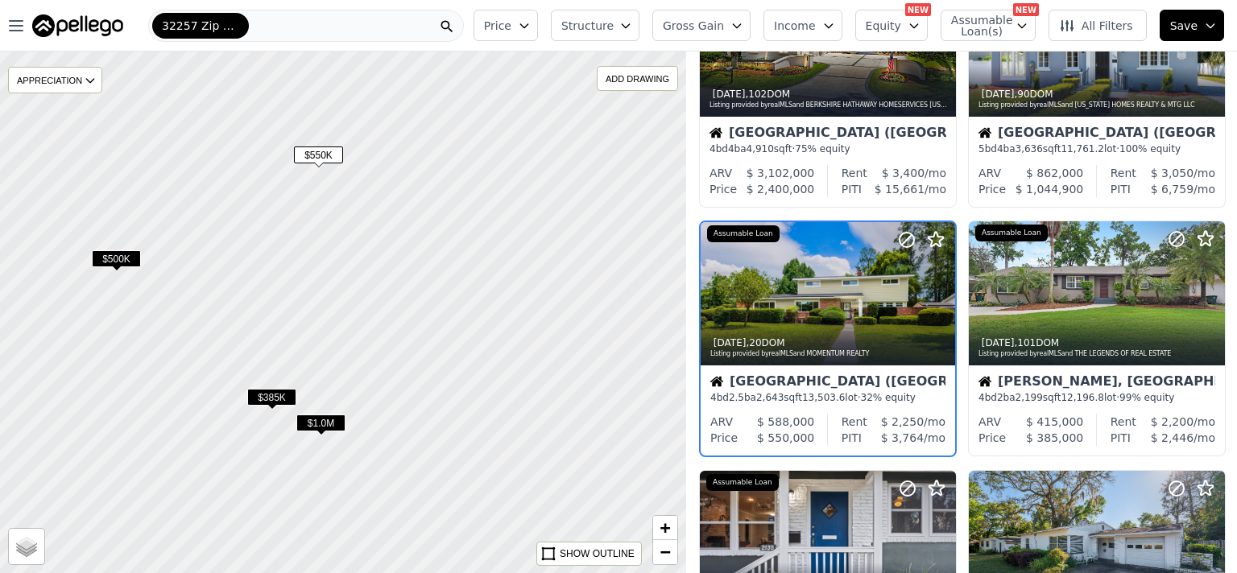
drag, startPoint x: 508, startPoint y: 442, endPoint x: 399, endPoint y: 310, distance: 171.6
click at [399, 310] on div at bounding box center [343, 312] width 823 height 627
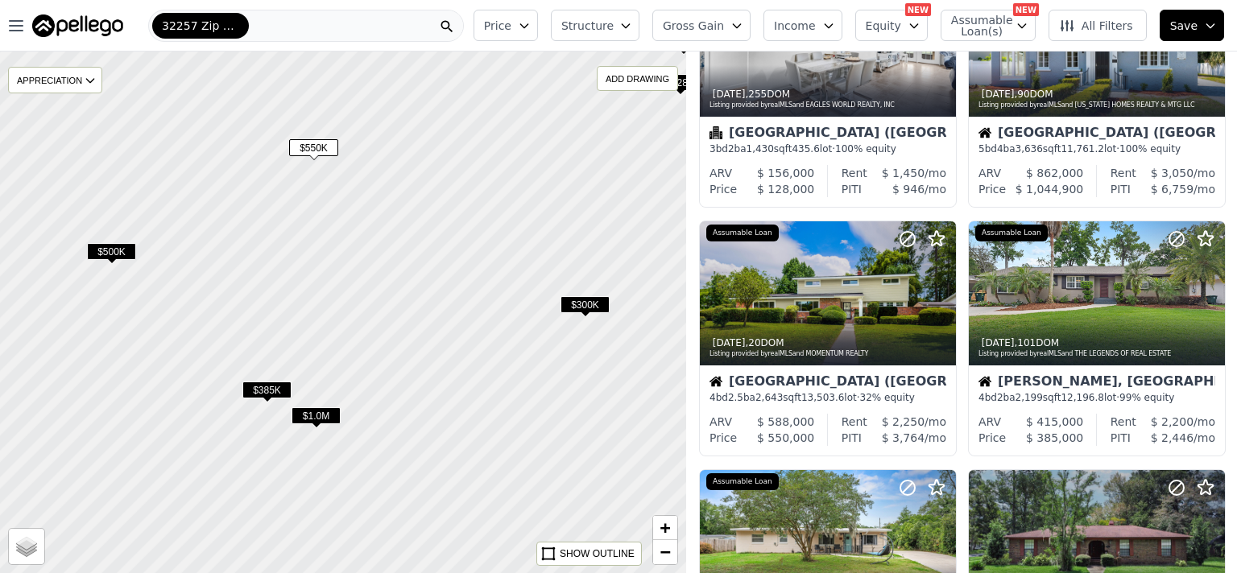
click at [117, 251] on span "$500K" at bounding box center [111, 251] width 49 height 17
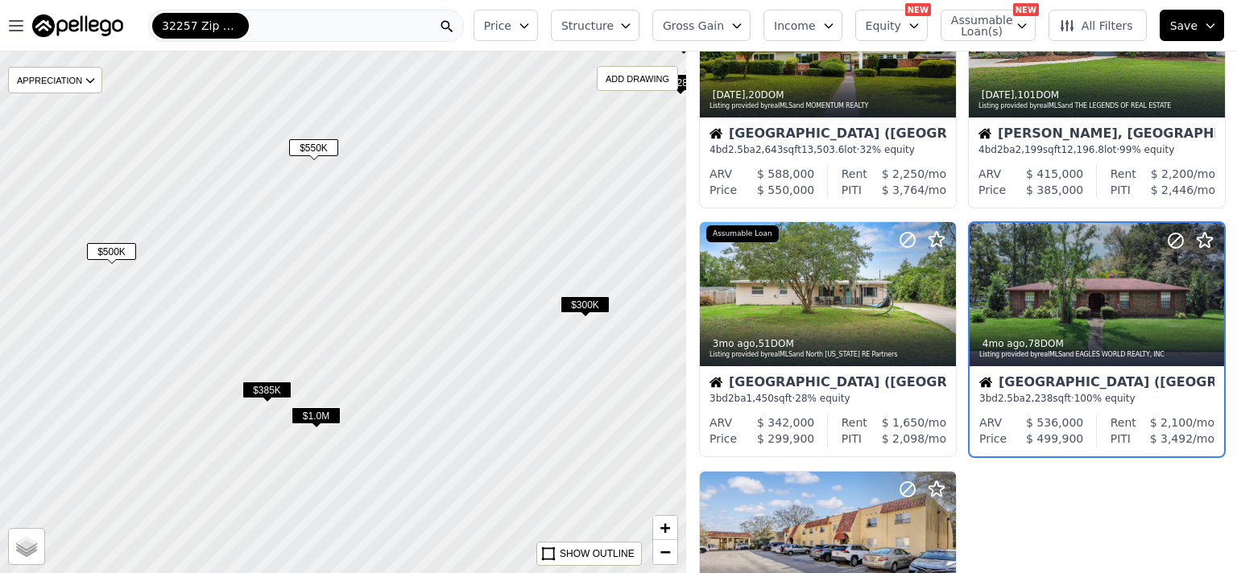
scroll to position [372, 0]
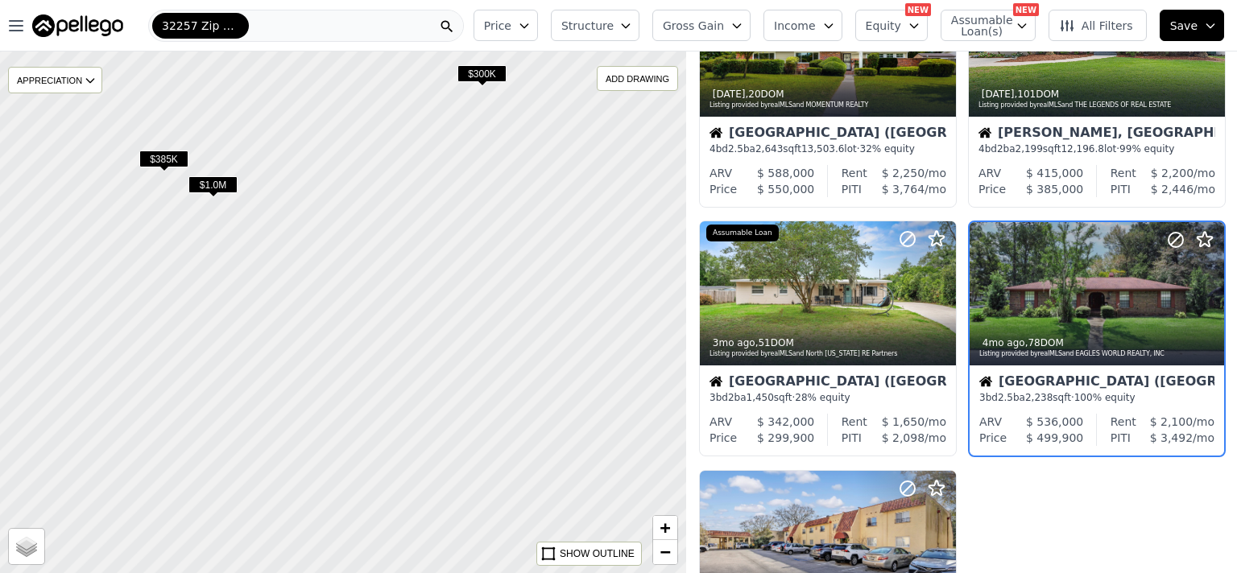
drag, startPoint x: 511, startPoint y: 432, endPoint x: 407, endPoint y: 201, distance: 253.1
click at [407, 201] on div at bounding box center [343, 312] width 823 height 627
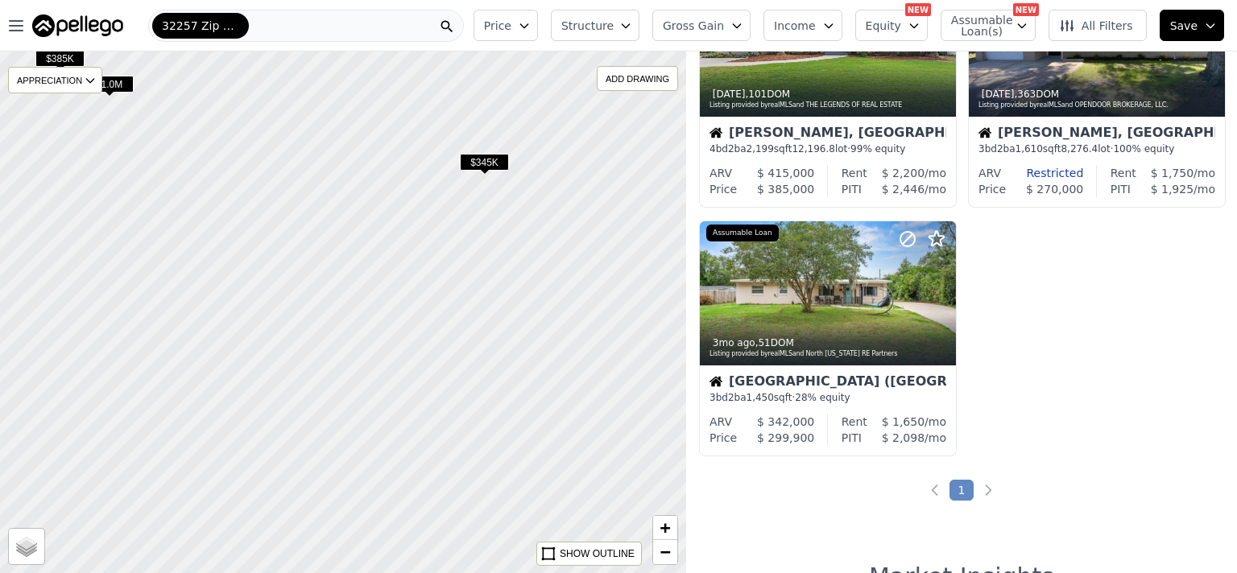
drag, startPoint x: 490, startPoint y: 401, endPoint x: 387, endPoint y: 300, distance: 144.7
click at [387, 300] on div at bounding box center [343, 312] width 823 height 627
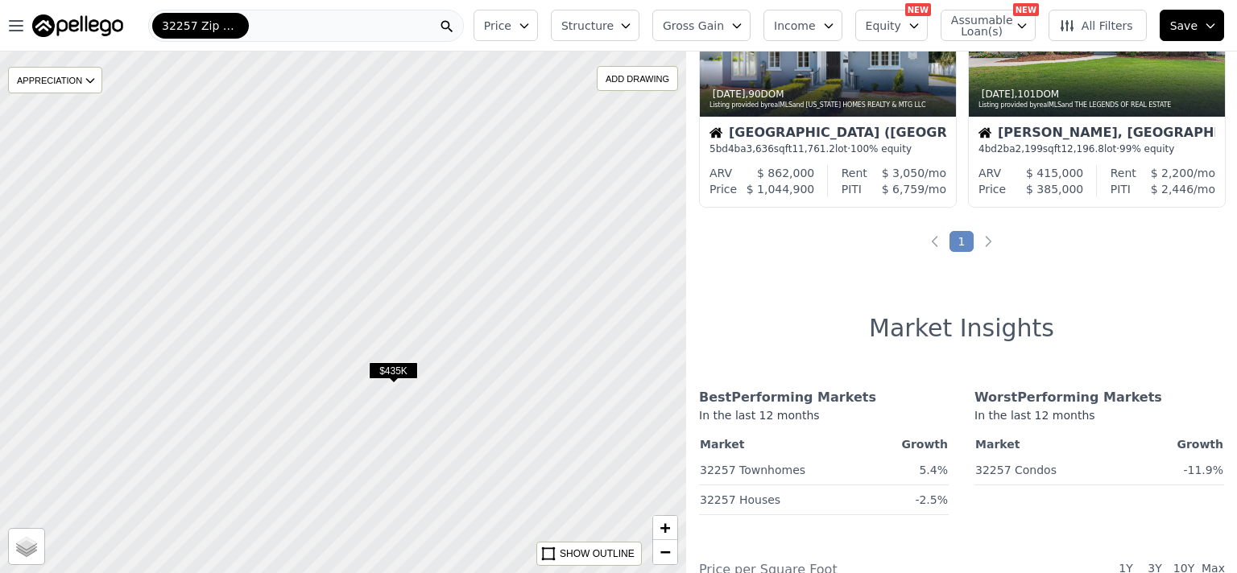
drag, startPoint x: 427, startPoint y: 415, endPoint x: 330, endPoint y: 270, distance: 174.2
click at [330, 270] on div at bounding box center [343, 312] width 823 height 627
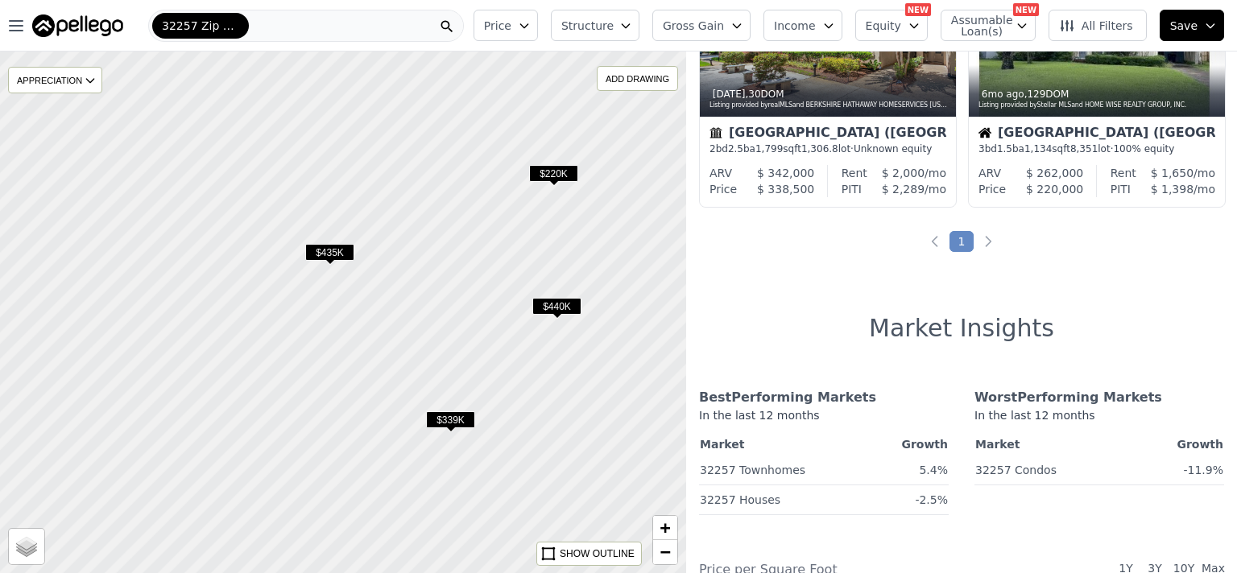
drag, startPoint x: 438, startPoint y: 462, endPoint x: 356, endPoint y: 320, distance: 164.5
click at [356, 320] on div at bounding box center [338, 305] width 823 height 627
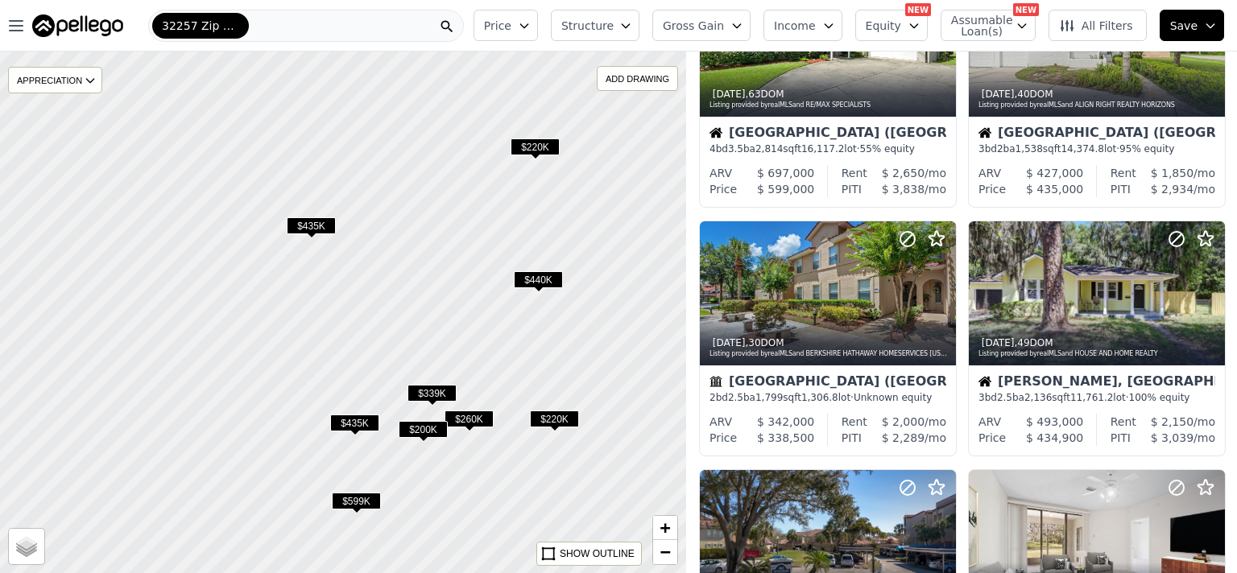
scroll to position [621, 0]
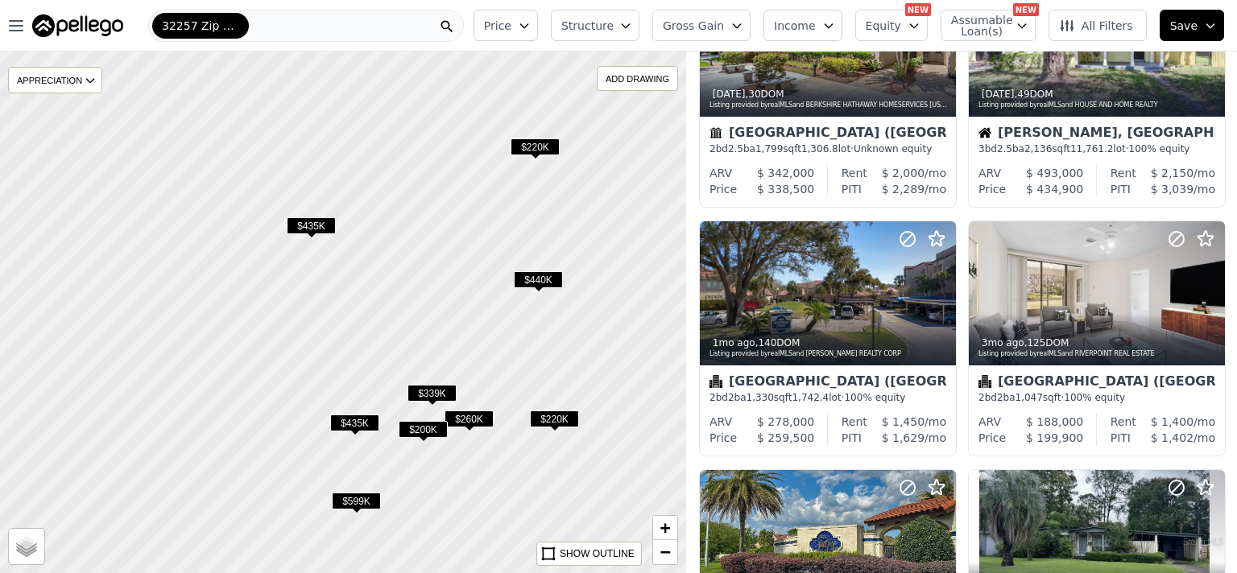
click at [311, 225] on span "$435K" at bounding box center [311, 225] width 49 height 17
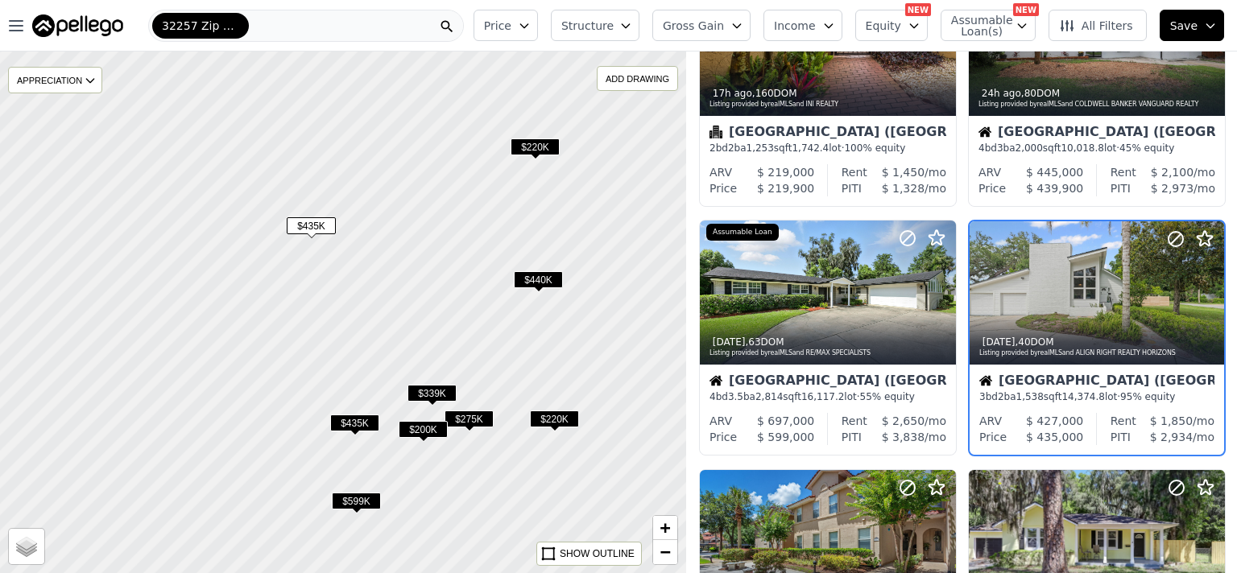
scroll to position [123, 0]
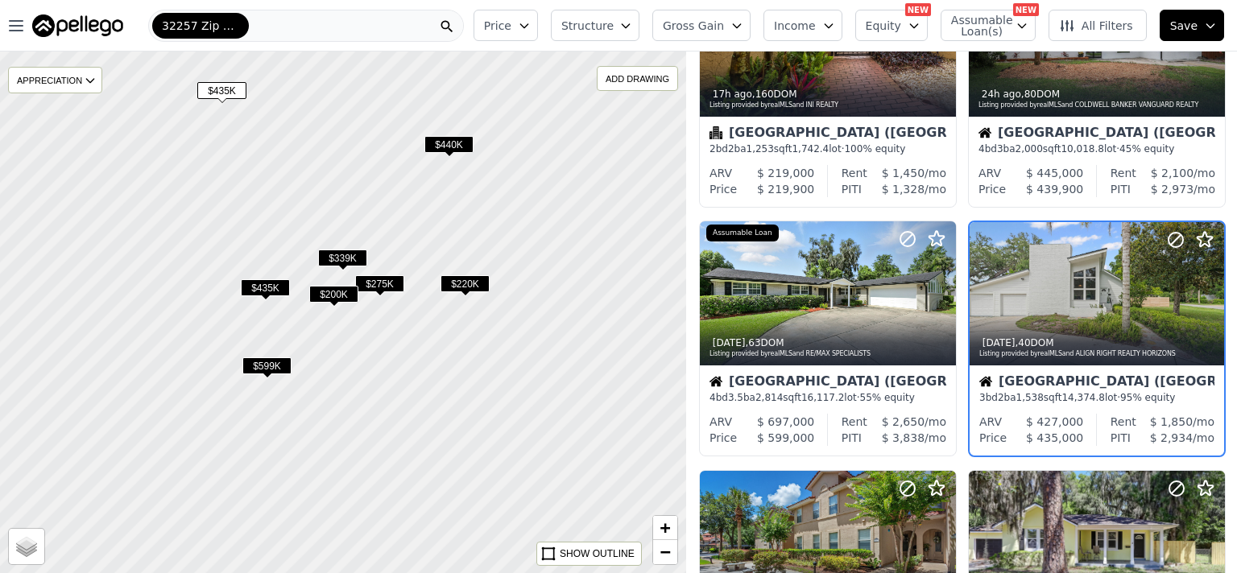
drag, startPoint x: 434, startPoint y: 351, endPoint x: 345, endPoint y: 216, distance: 162.1
click at [345, 216] on div at bounding box center [342, 311] width 823 height 627
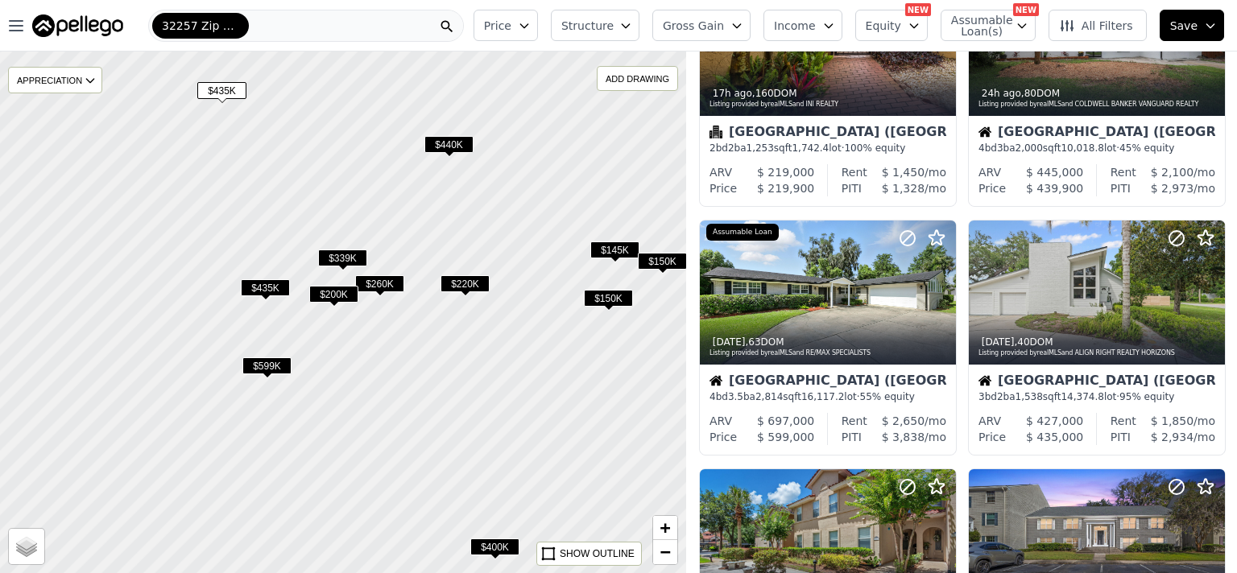
click at [263, 292] on span "$435K" at bounding box center [265, 287] width 49 height 17
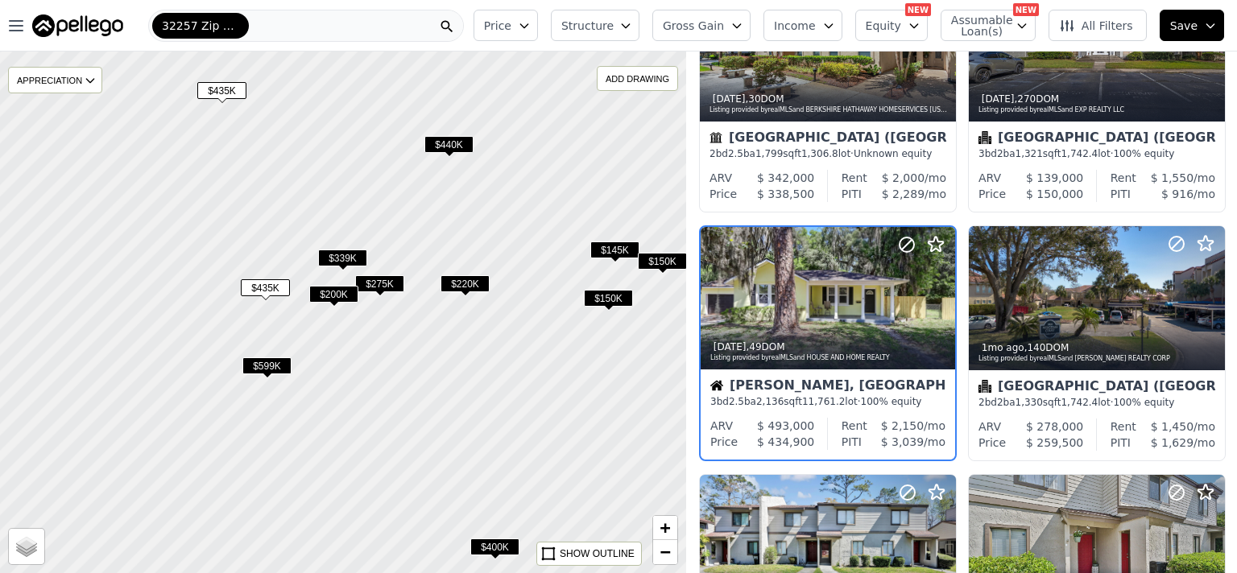
scroll to position [621, 0]
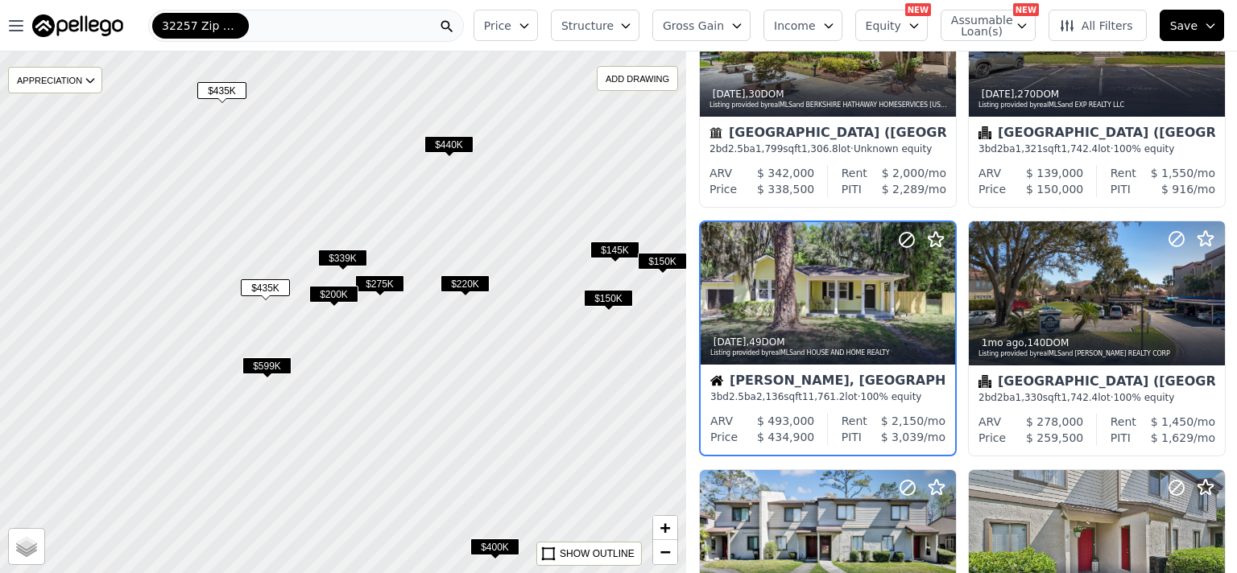
click at [260, 362] on span "$599K" at bounding box center [266, 366] width 49 height 17
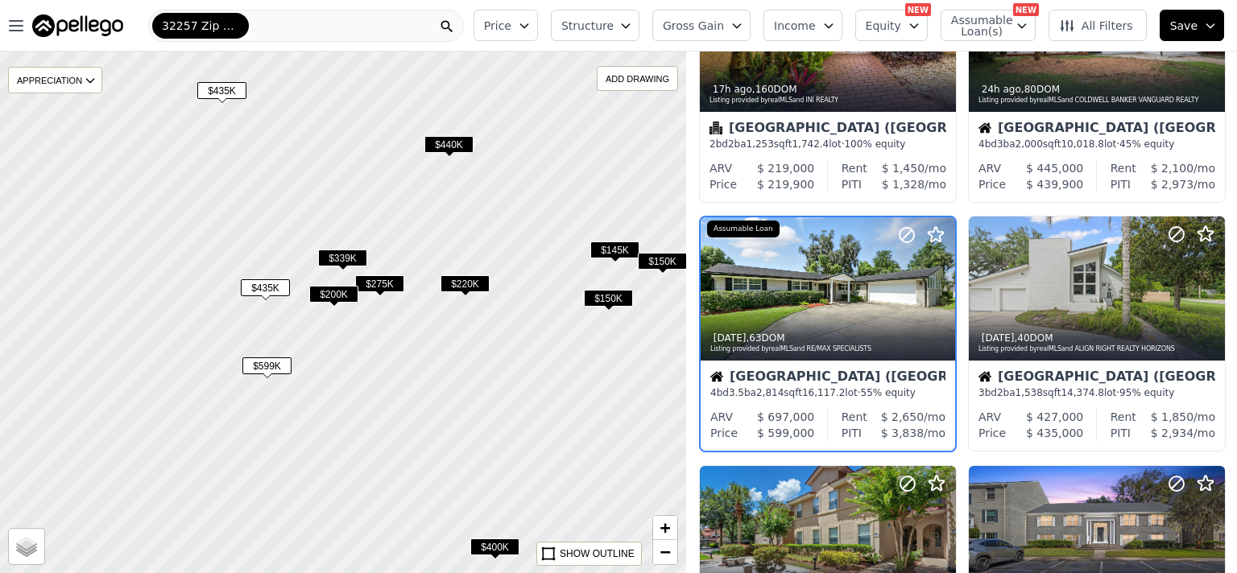
scroll to position [124, 0]
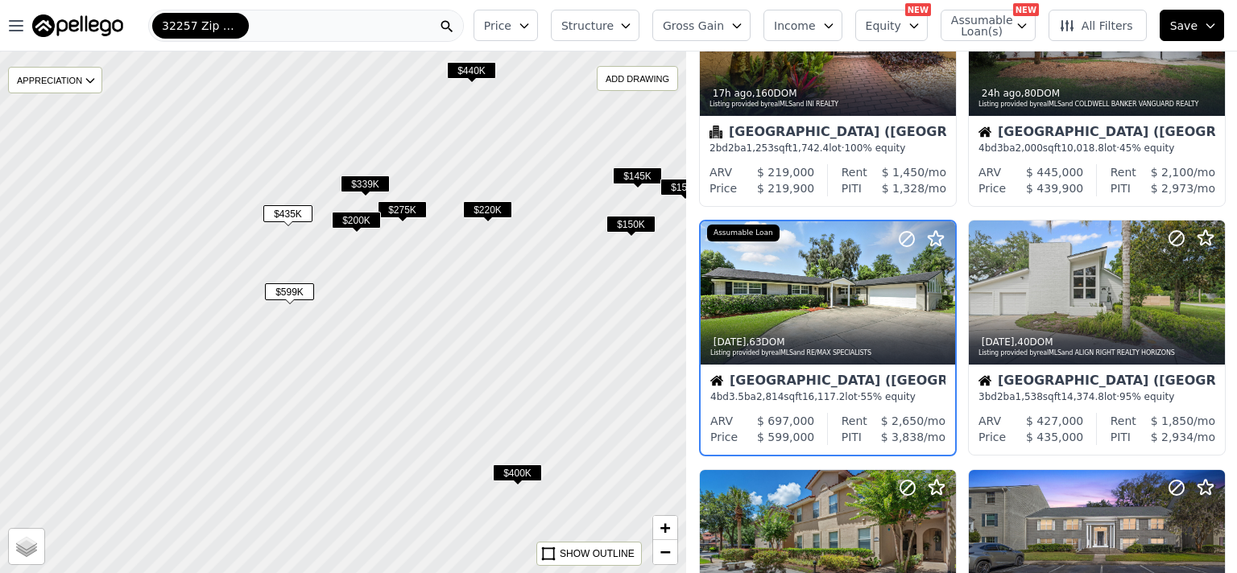
drag, startPoint x: 269, startPoint y: 442, endPoint x: 297, endPoint y: 354, distance: 93.0
click at [297, 354] on div at bounding box center [343, 312] width 823 height 627
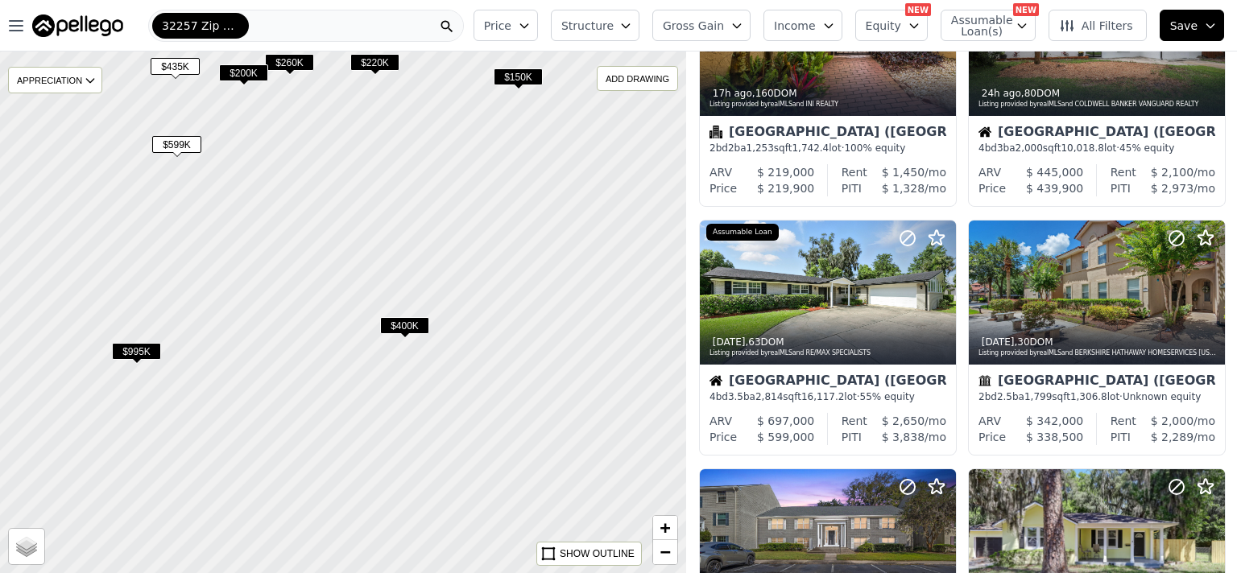
drag, startPoint x: 425, startPoint y: 400, endPoint x: 307, endPoint y: 267, distance: 178.0
click at [307, 267] on div at bounding box center [343, 312] width 823 height 627
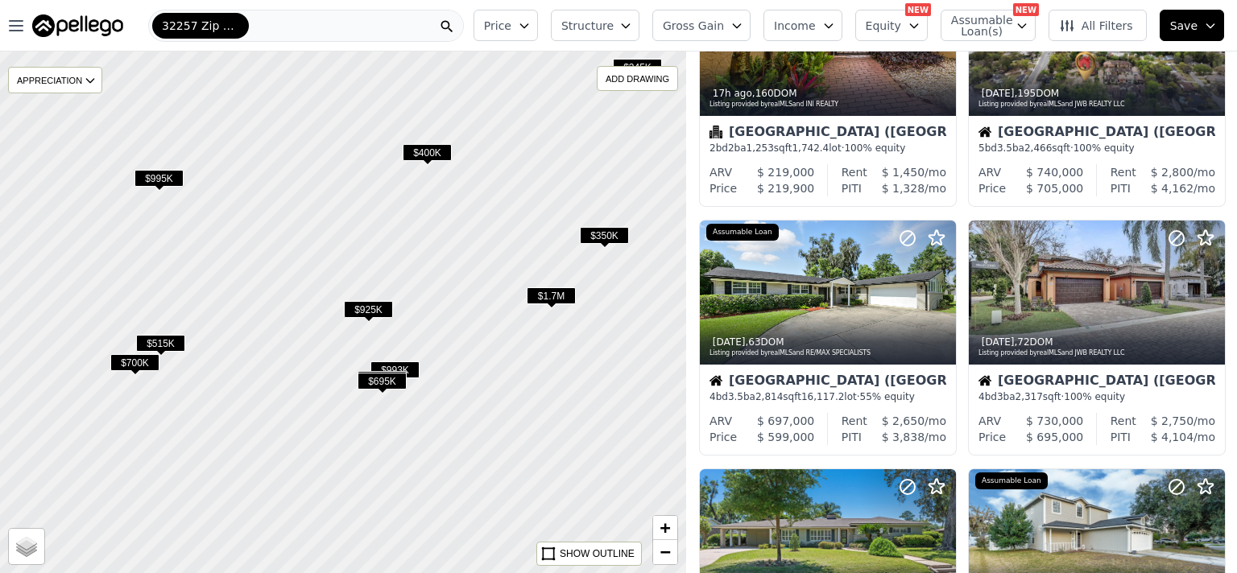
drag, startPoint x: 310, startPoint y: 378, endPoint x: 324, endPoint y: 267, distance: 112.0
click at [324, 267] on div at bounding box center [343, 312] width 823 height 627
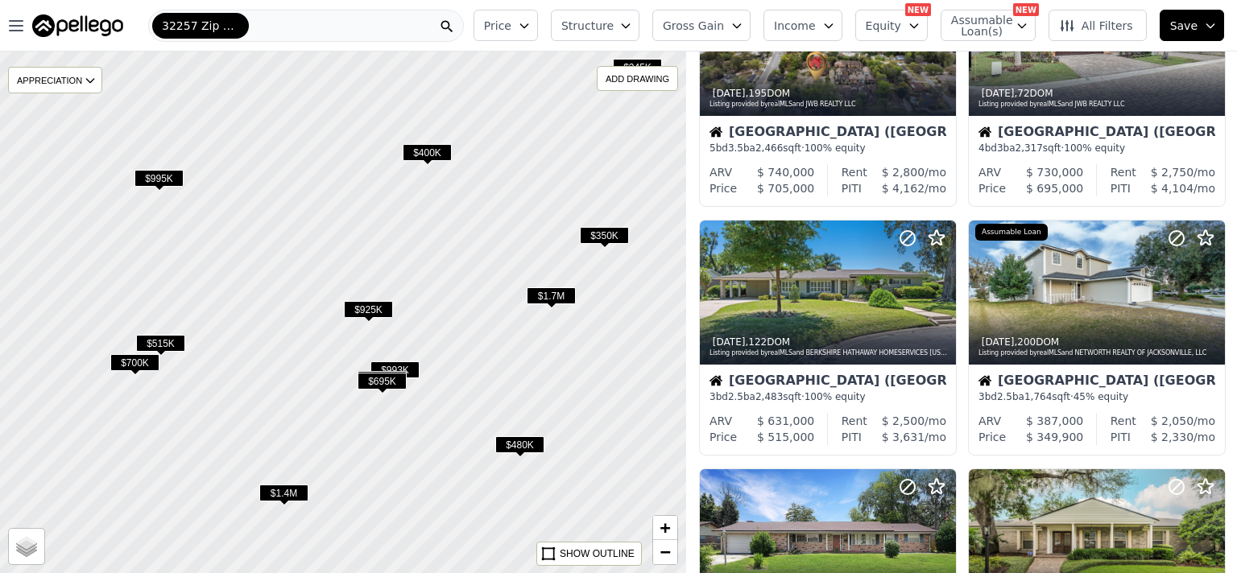
click at [171, 346] on span "$515K" at bounding box center [160, 343] width 49 height 17
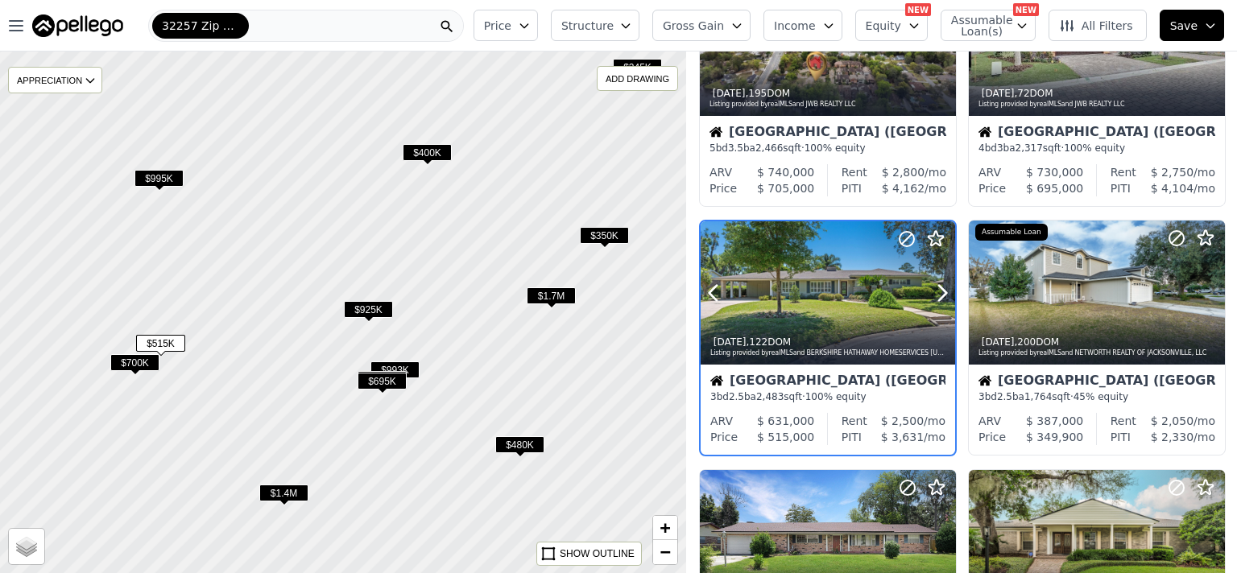
click at [839, 284] on div at bounding box center [828, 292] width 254 height 143
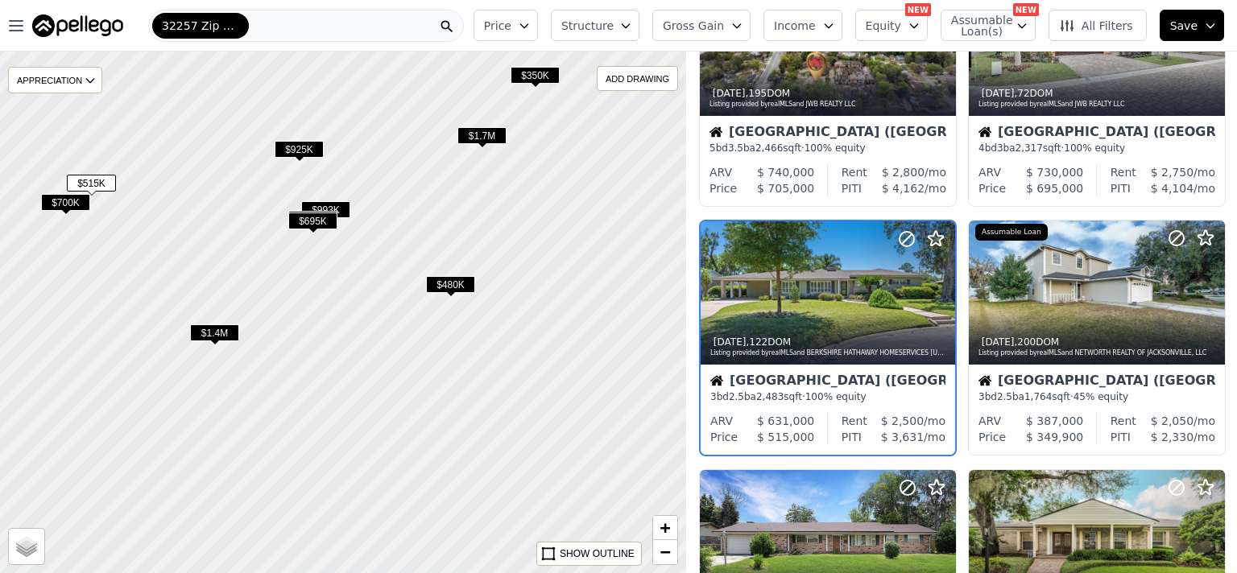
drag, startPoint x: 534, startPoint y: 354, endPoint x: 470, endPoint y: 214, distance: 153.2
click at [470, 214] on div at bounding box center [342, 317] width 823 height 627
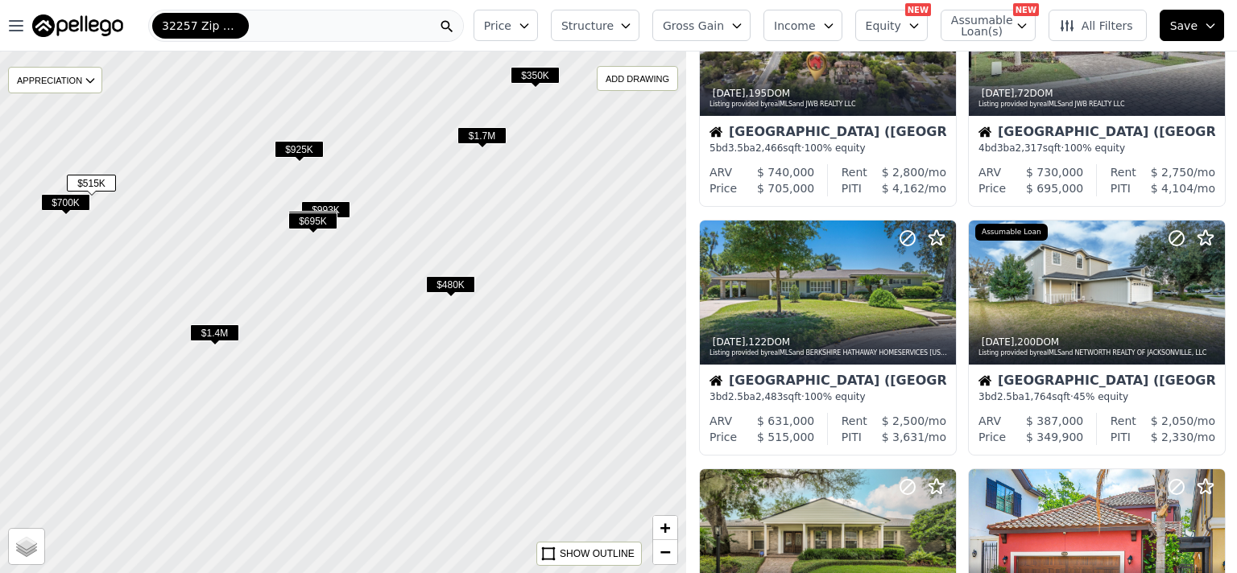
click at [458, 284] on span "$480K" at bounding box center [450, 284] width 49 height 17
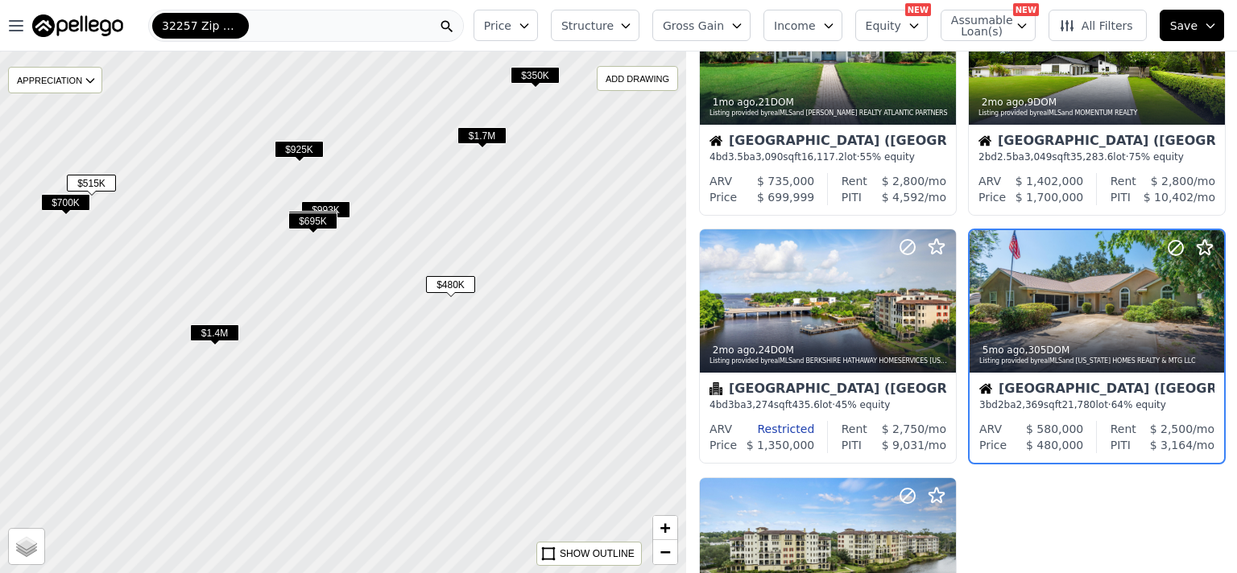
scroll to position [869, 0]
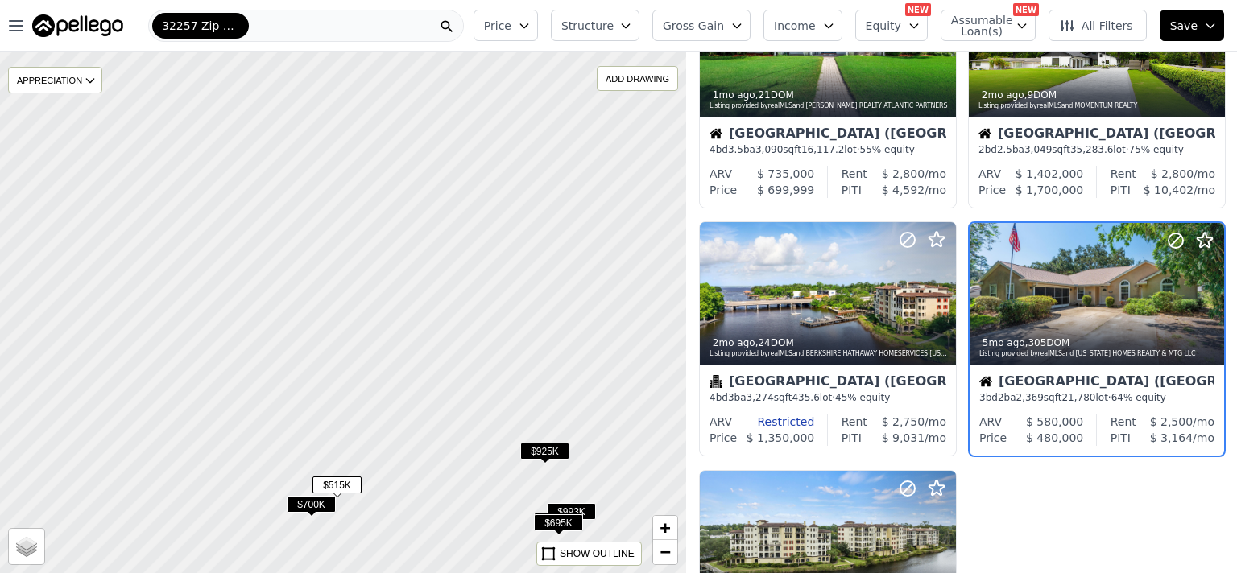
drag, startPoint x: 294, startPoint y: 118, endPoint x: 544, endPoint y: 378, distance: 361.1
click at [542, 420] on div at bounding box center [343, 312] width 823 height 627
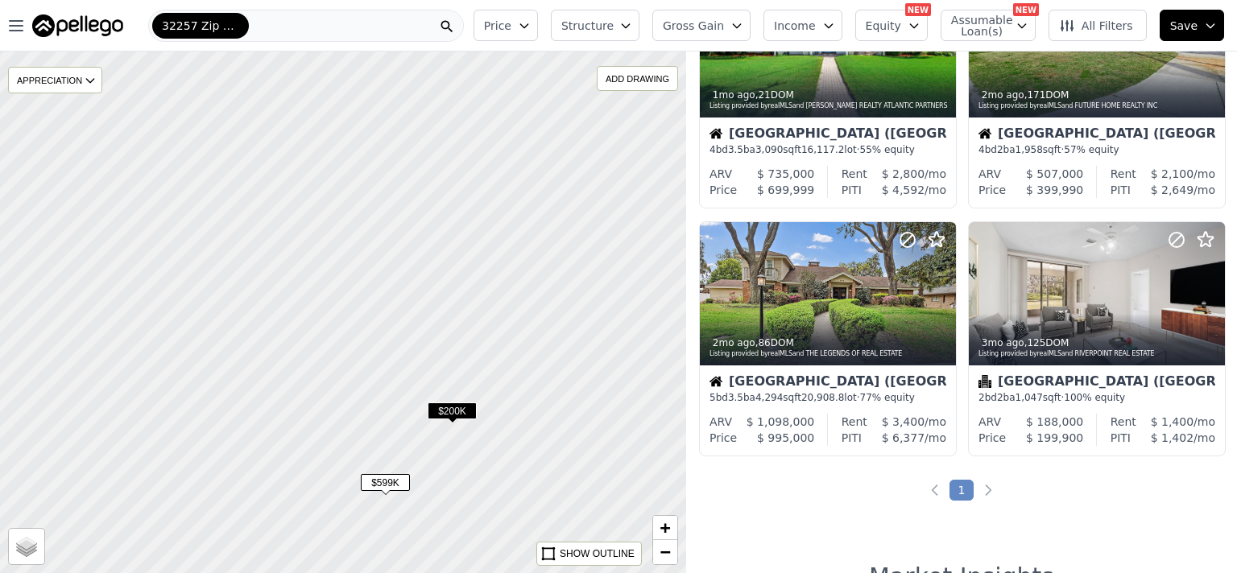
drag, startPoint x: 555, startPoint y: 149, endPoint x: 522, endPoint y: 407, distance: 259.8
click at [549, 507] on div at bounding box center [333, 352] width 823 height 627
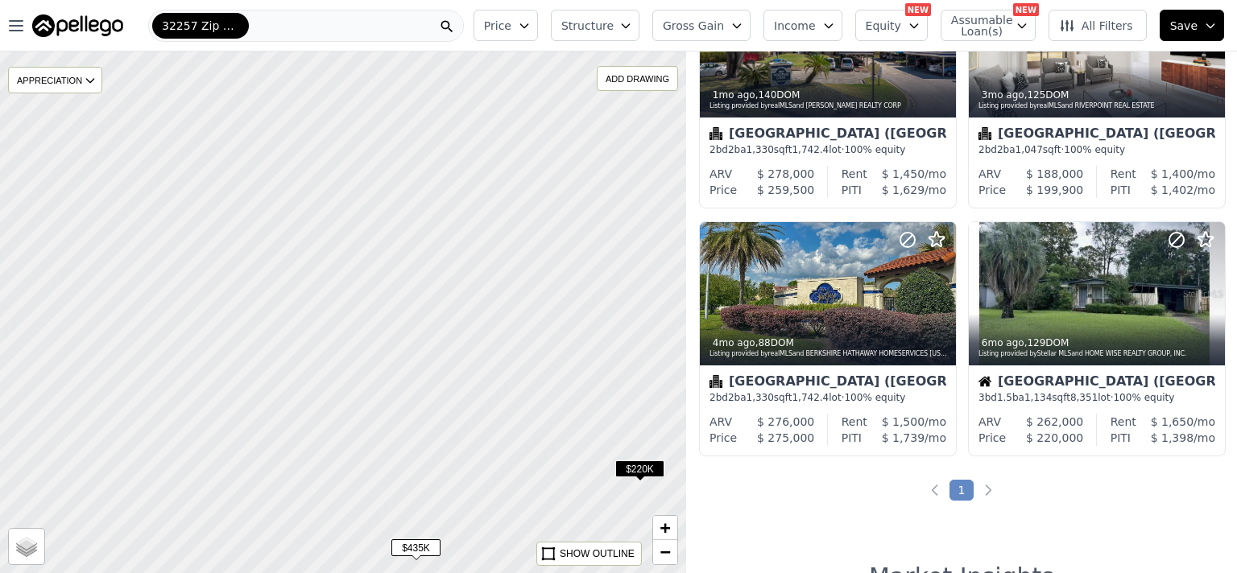
scroll to position [621, 0]
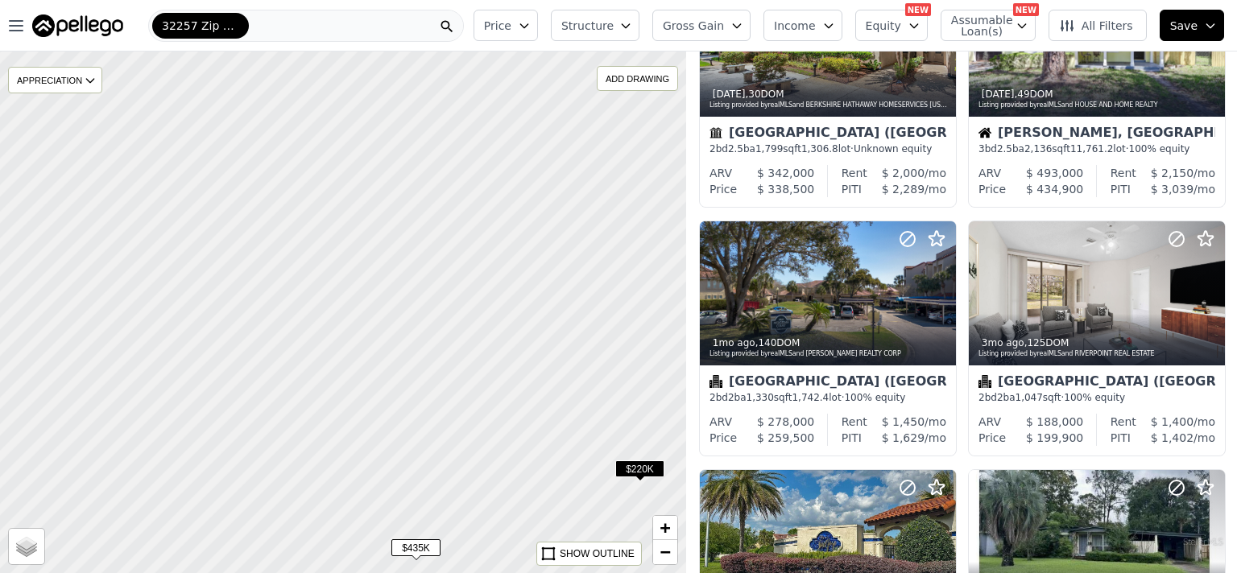
drag, startPoint x: 342, startPoint y: 127, endPoint x: 440, endPoint y: 531, distance: 415.2
click at [440, 531] on div at bounding box center [343, 312] width 823 height 627
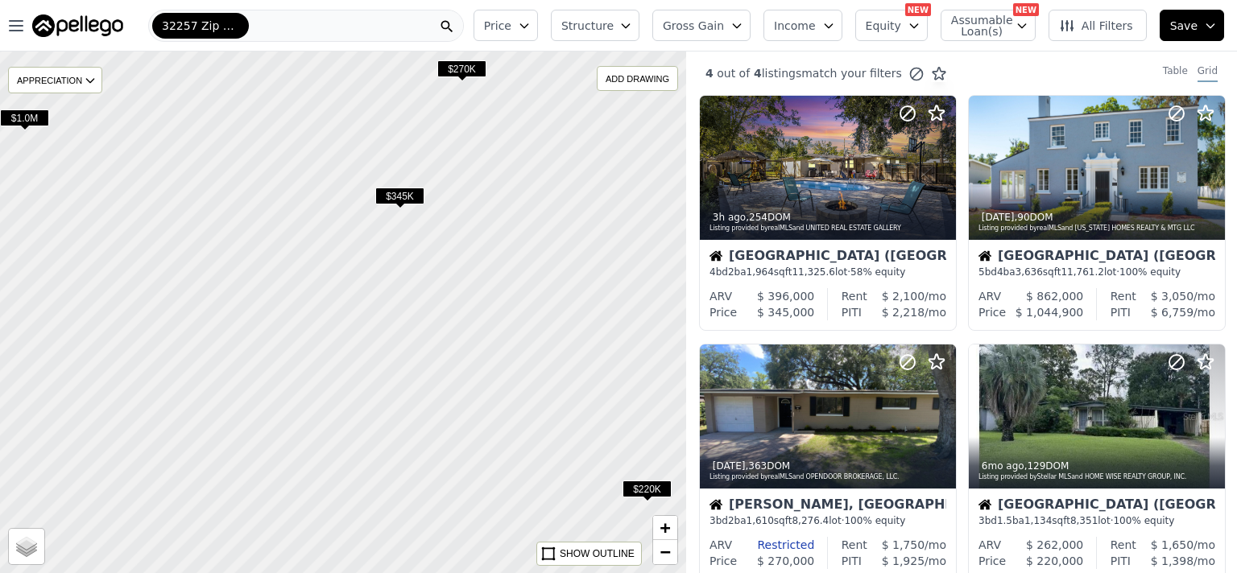
click at [403, 196] on span "$345K" at bounding box center [399, 196] width 49 height 17
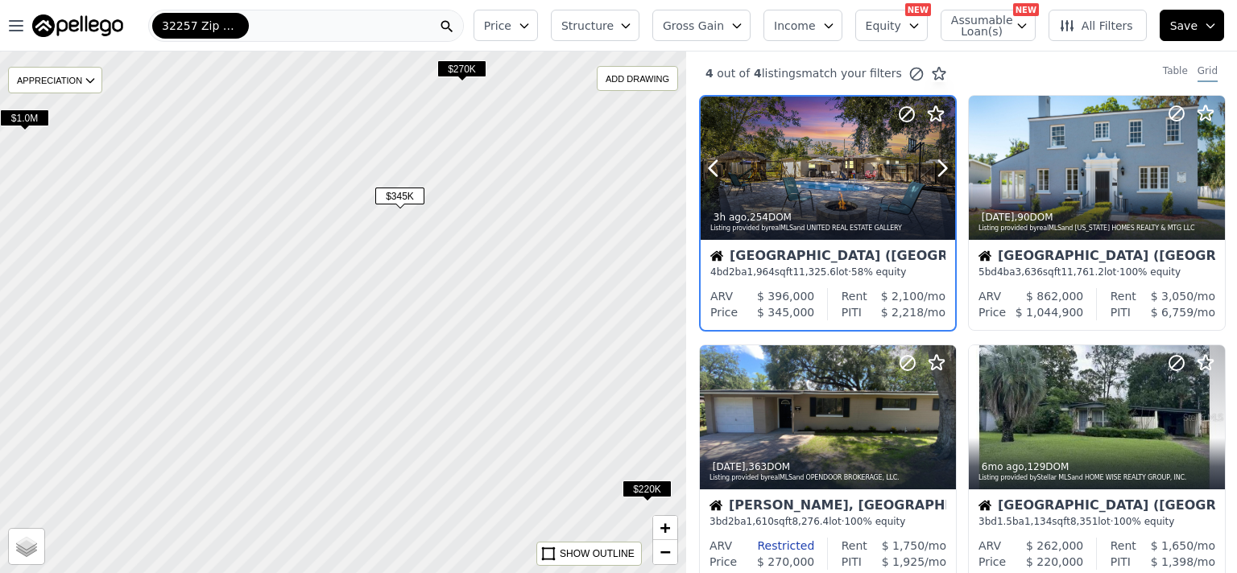
click at [817, 174] on div at bounding box center [828, 168] width 254 height 143
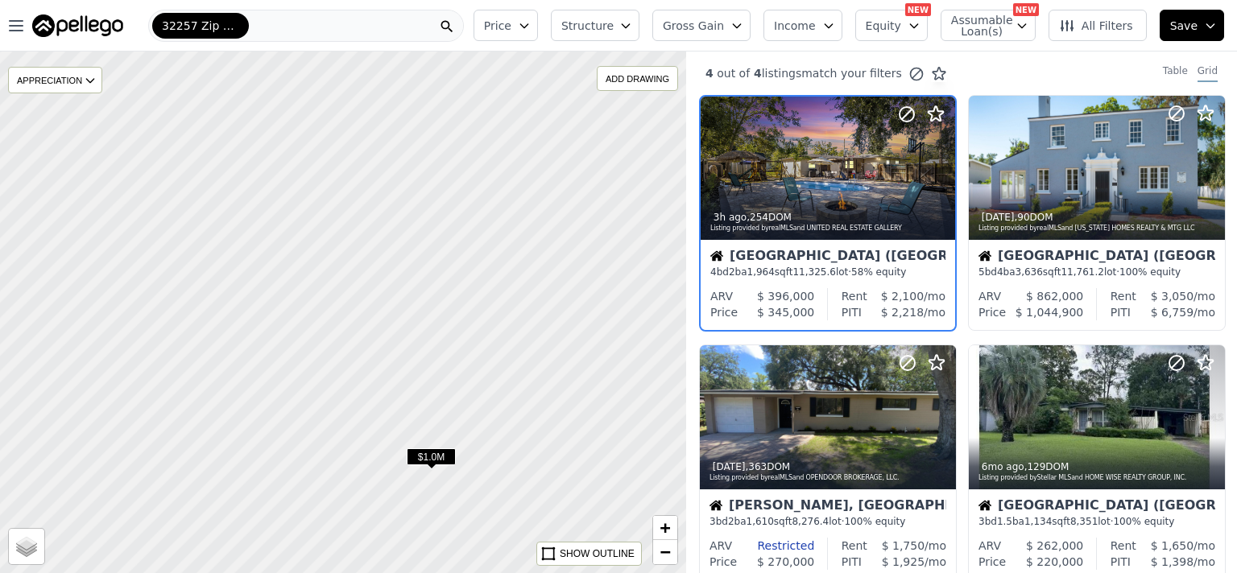
drag, startPoint x: 221, startPoint y: 195, endPoint x: 628, endPoint y: 534, distance: 529.4
click at [628, 534] on div at bounding box center [343, 312] width 823 height 627
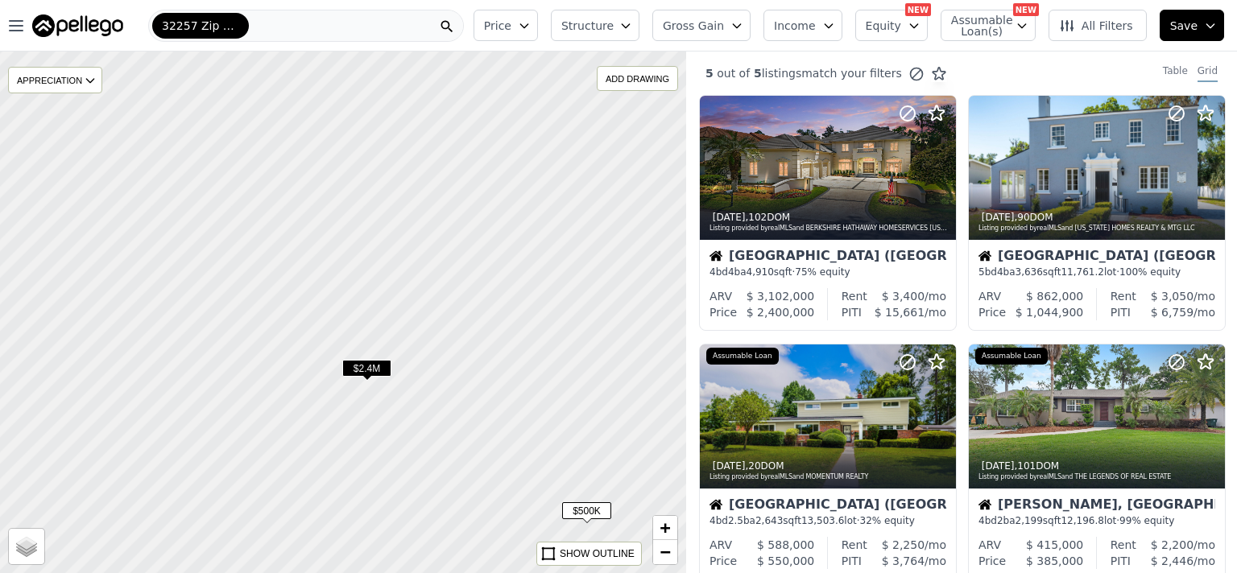
drag, startPoint x: 263, startPoint y: 231, endPoint x: 572, endPoint y: 412, distance: 358.4
click at [572, 412] on div at bounding box center [343, 314] width 823 height 627
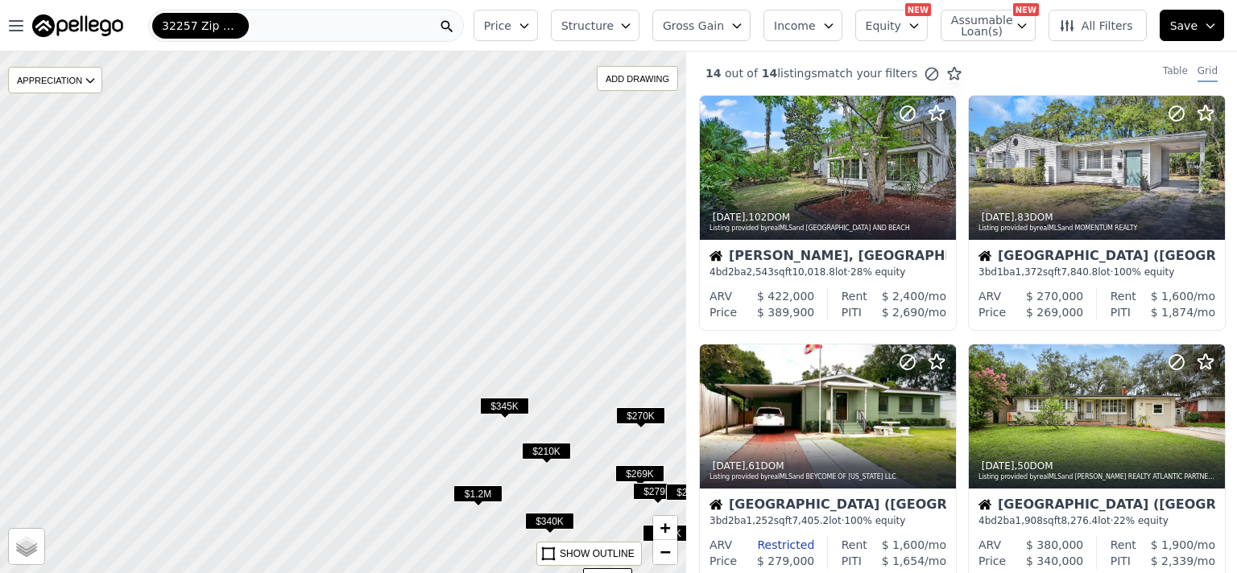
drag, startPoint x: 426, startPoint y: 219, endPoint x: 526, endPoint y: 569, distance: 363.5
click at [526, 569] on div at bounding box center [343, 325] width 823 height 627
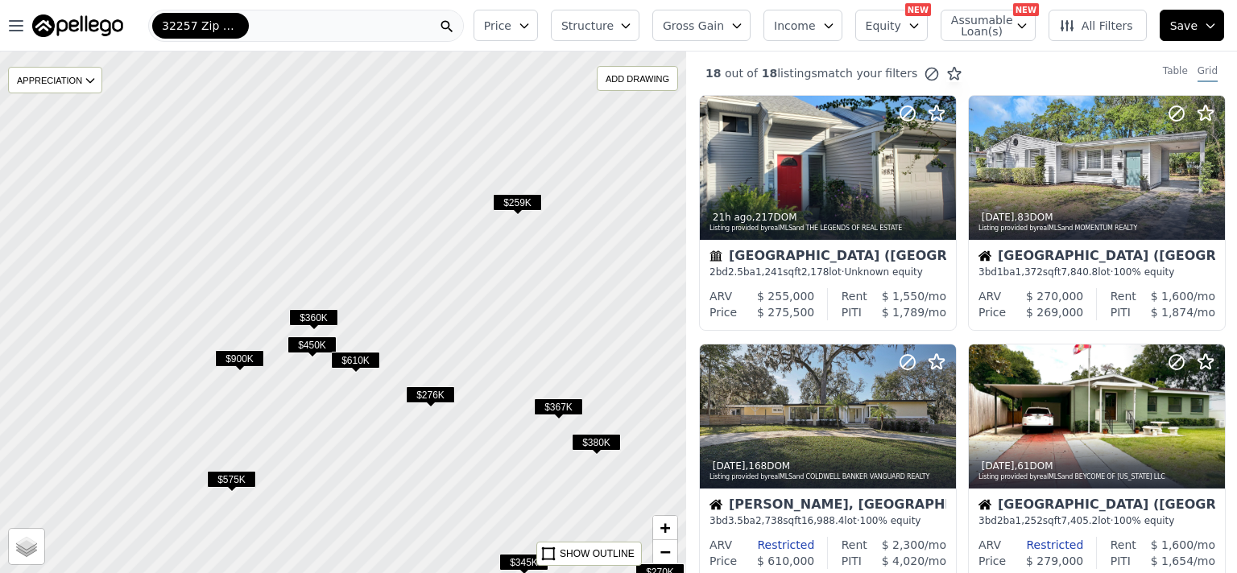
drag, startPoint x: 291, startPoint y: 163, endPoint x: 311, endPoint y: 317, distance: 155.9
click at [311, 317] on span "$360K" at bounding box center [313, 317] width 49 height 17
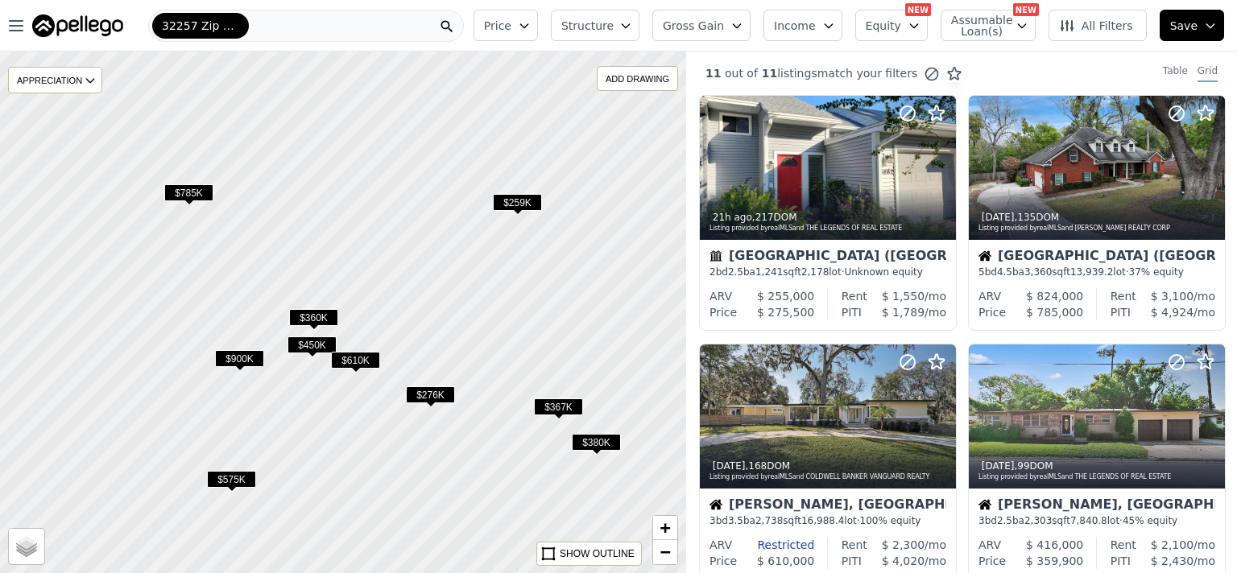
click at [358, 362] on span "$610K" at bounding box center [355, 360] width 49 height 17
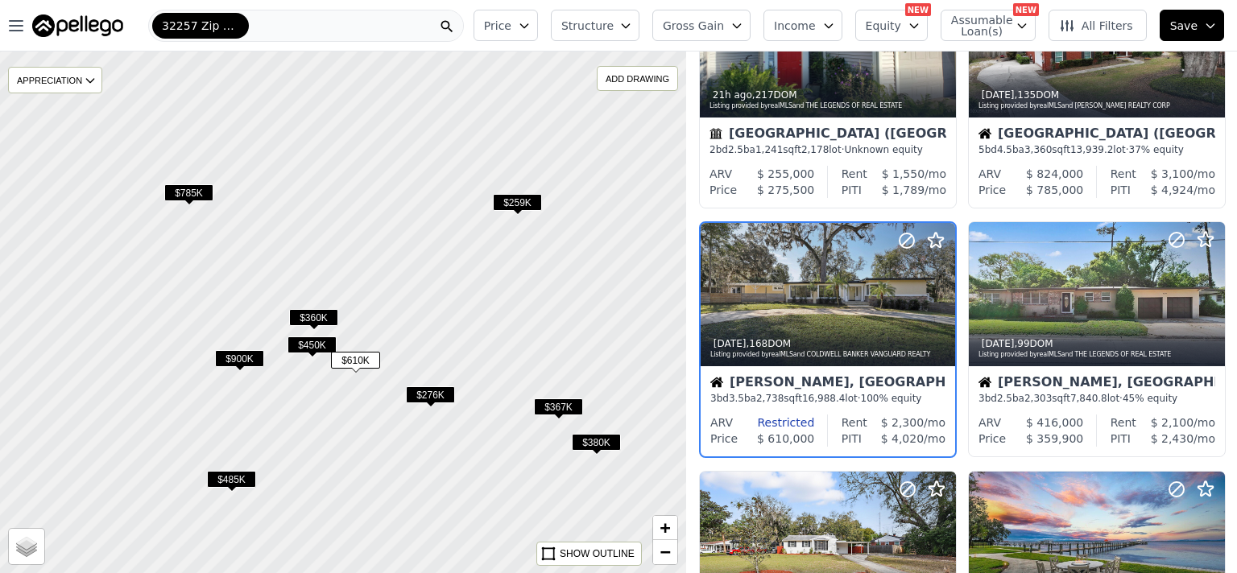
scroll to position [123, 0]
click at [316, 341] on span "$450K" at bounding box center [311, 345] width 49 height 17
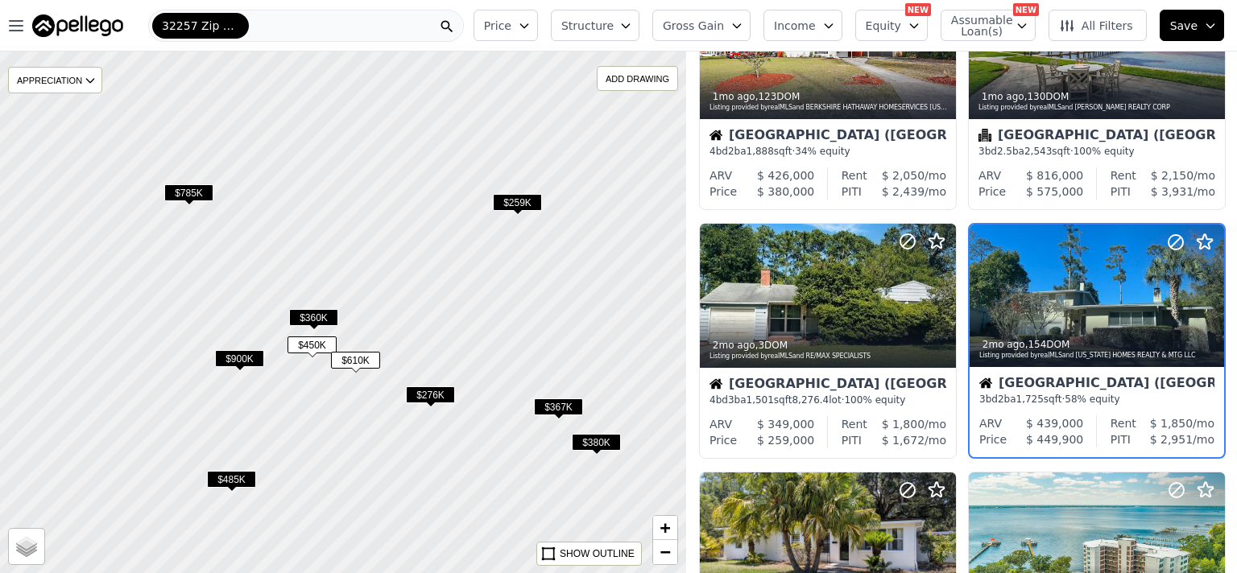
scroll to position [621, 0]
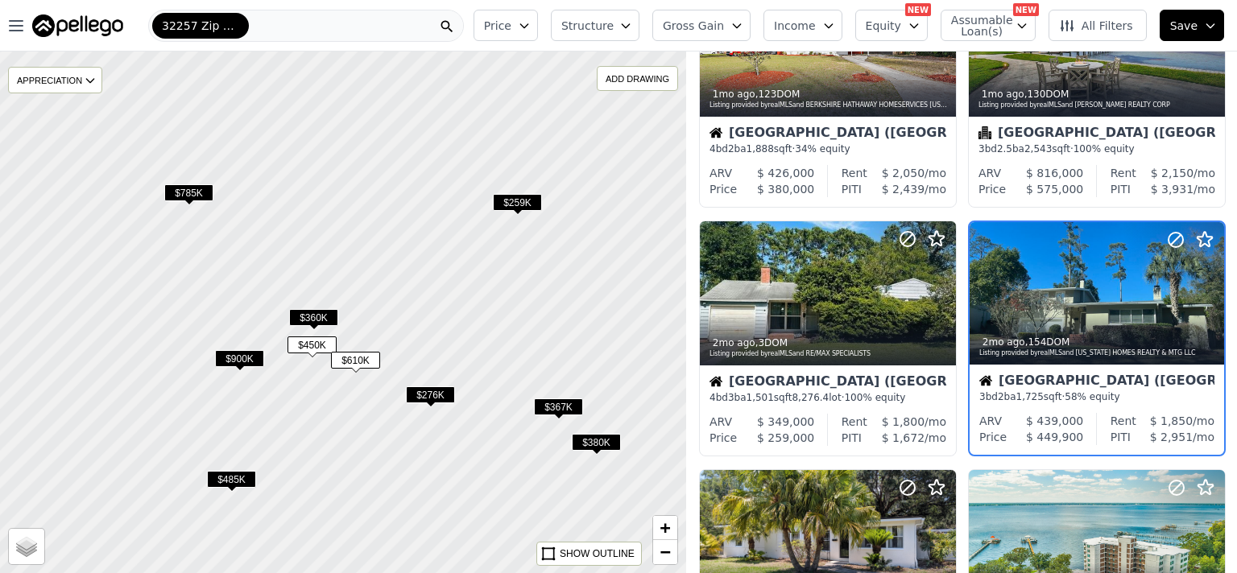
click at [304, 319] on span "$360K" at bounding box center [313, 317] width 49 height 17
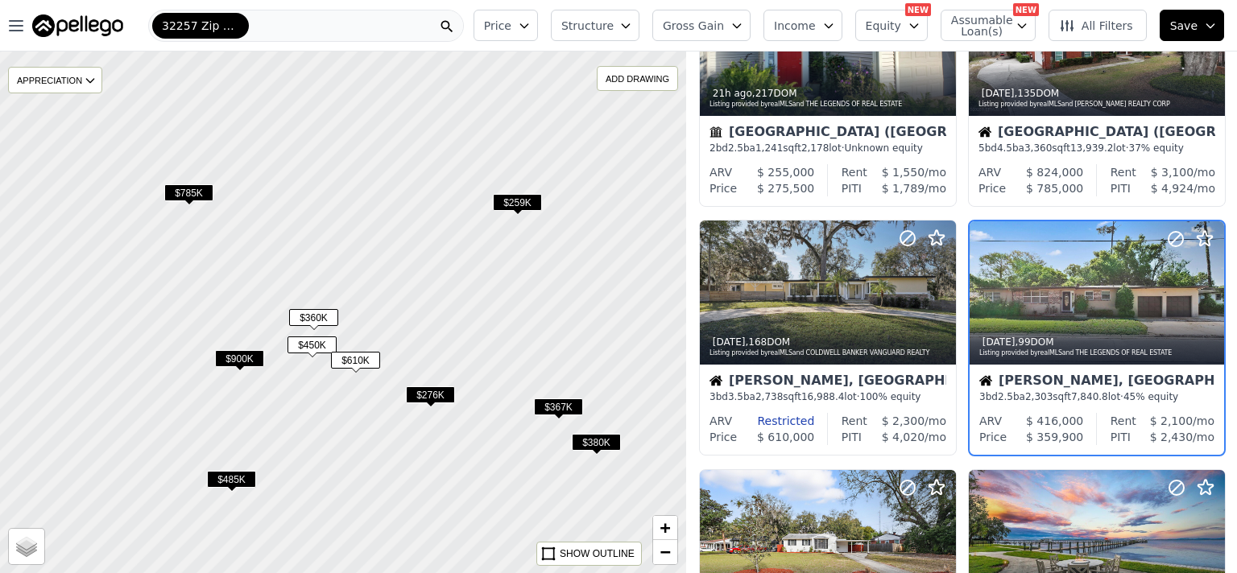
scroll to position [123, 0]
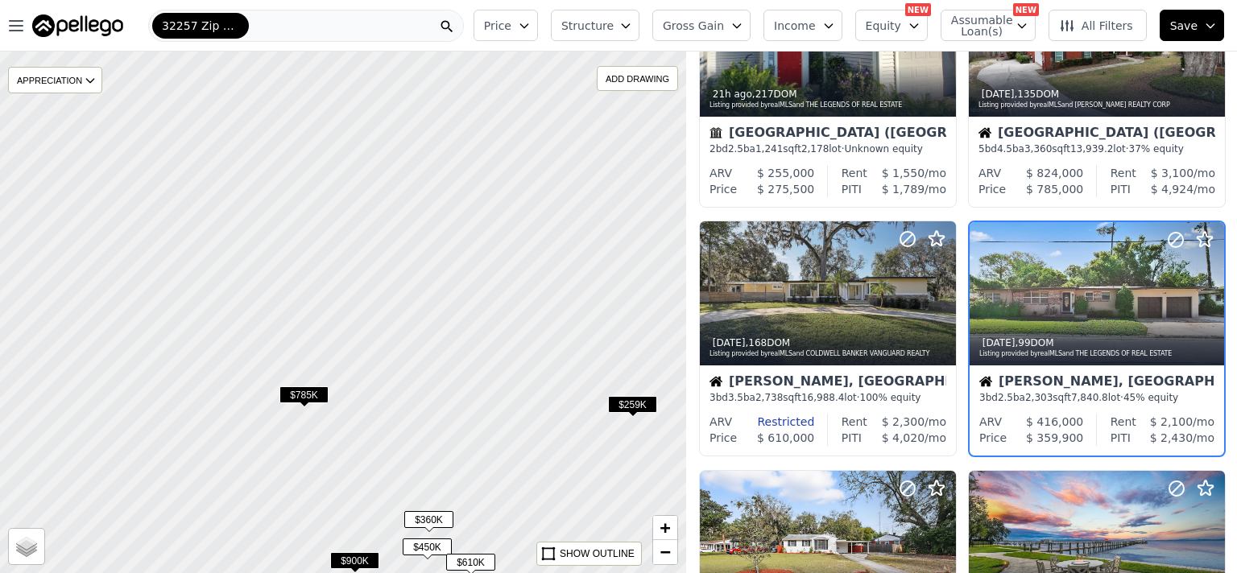
drag, startPoint x: 314, startPoint y: 181, endPoint x: 429, endPoint y: 383, distance: 232.6
click at [429, 383] on div at bounding box center [343, 312] width 823 height 627
click at [430, 383] on div at bounding box center [343, 312] width 823 height 627
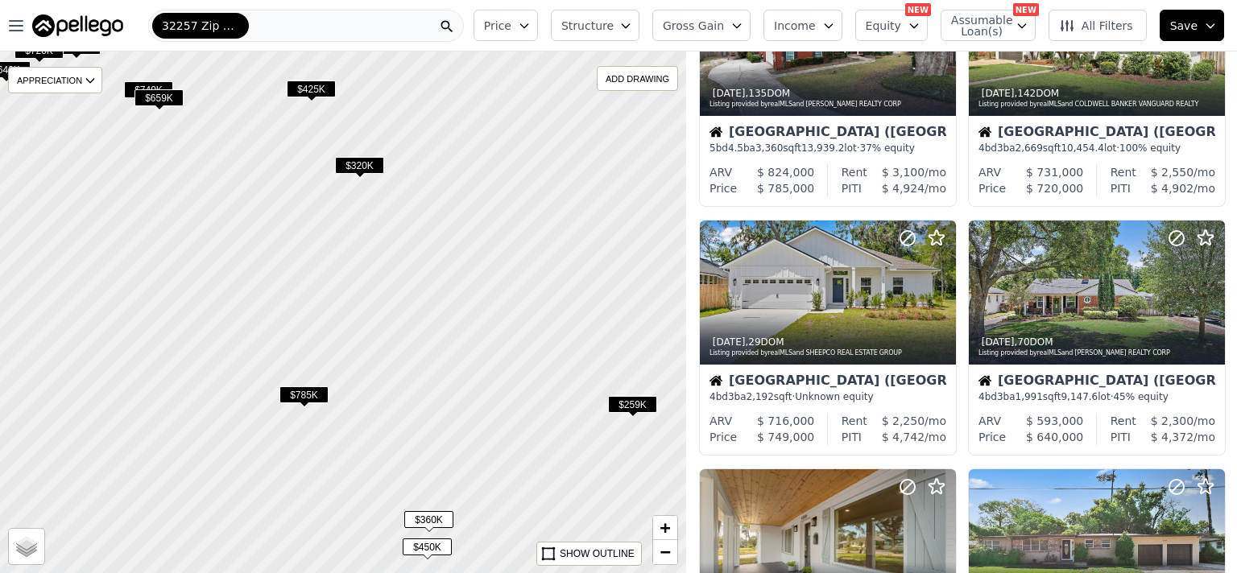
click at [304, 387] on span "$785K" at bounding box center [303, 395] width 49 height 17
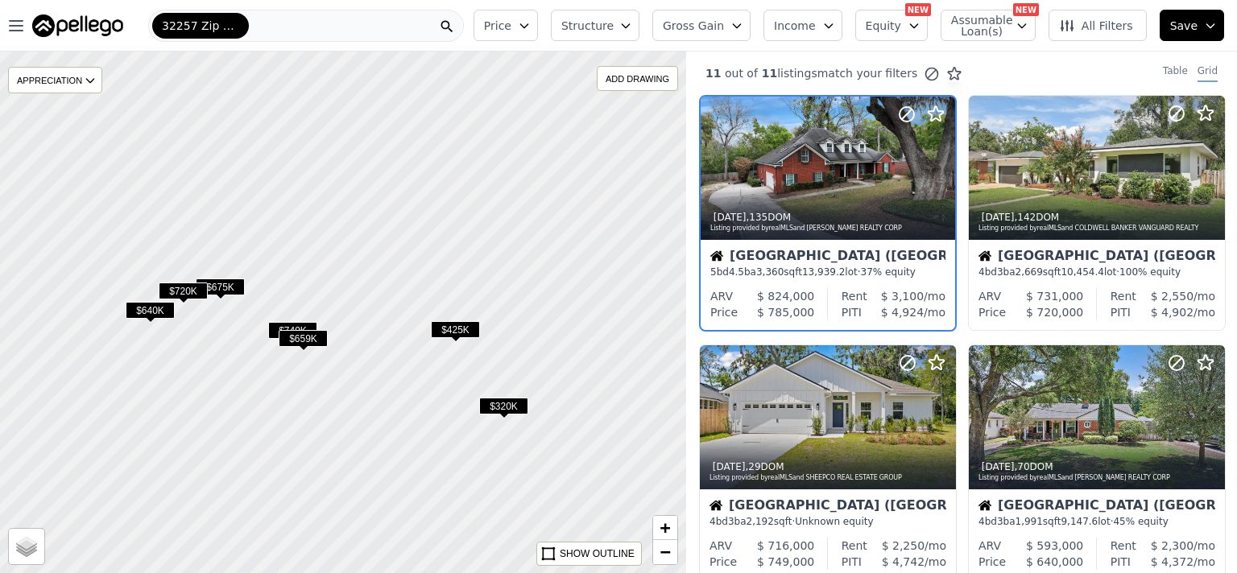
drag, startPoint x: 239, startPoint y: 218, endPoint x: 383, endPoint y: 459, distance: 280.6
click at [383, 459] on div at bounding box center [343, 312] width 823 height 627
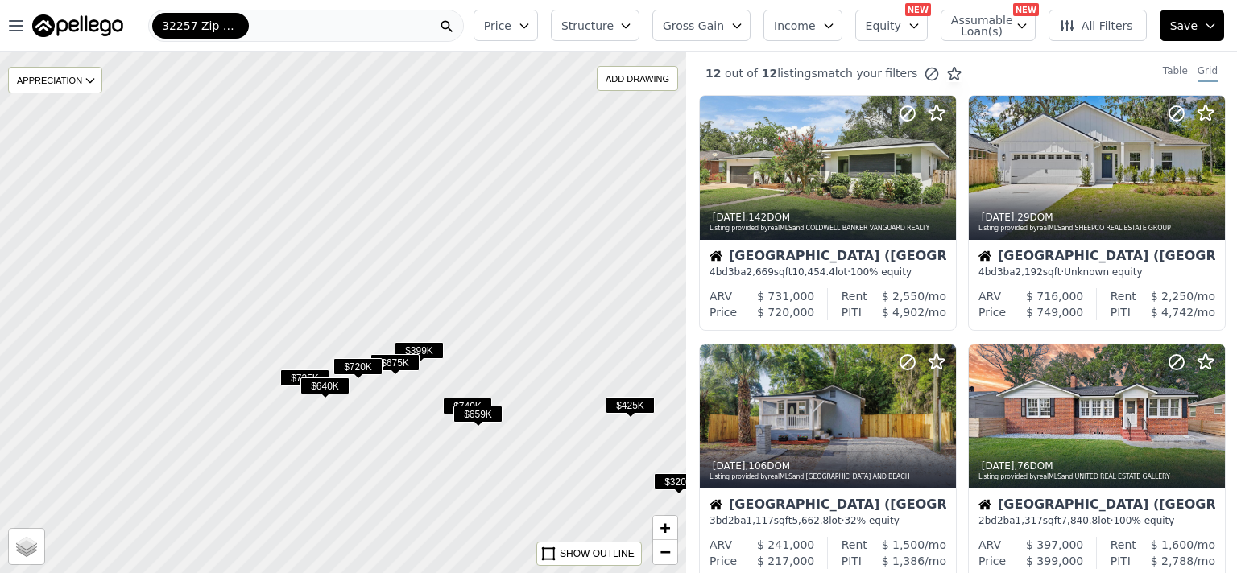
drag, startPoint x: 321, startPoint y: 407, endPoint x: 495, endPoint y: 482, distance: 190.4
click at [495, 482] on div at bounding box center [343, 312] width 823 height 627
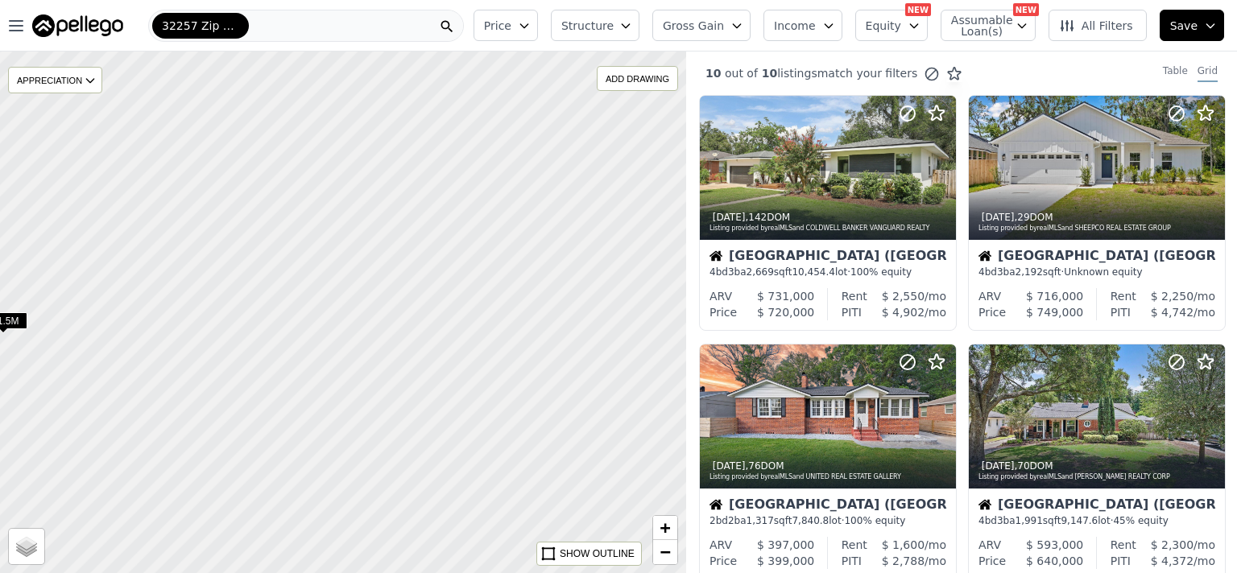
drag, startPoint x: 511, startPoint y: 222, endPoint x: 419, endPoint y: 504, distance: 296.7
click at [419, 504] on div at bounding box center [343, 312] width 823 height 627
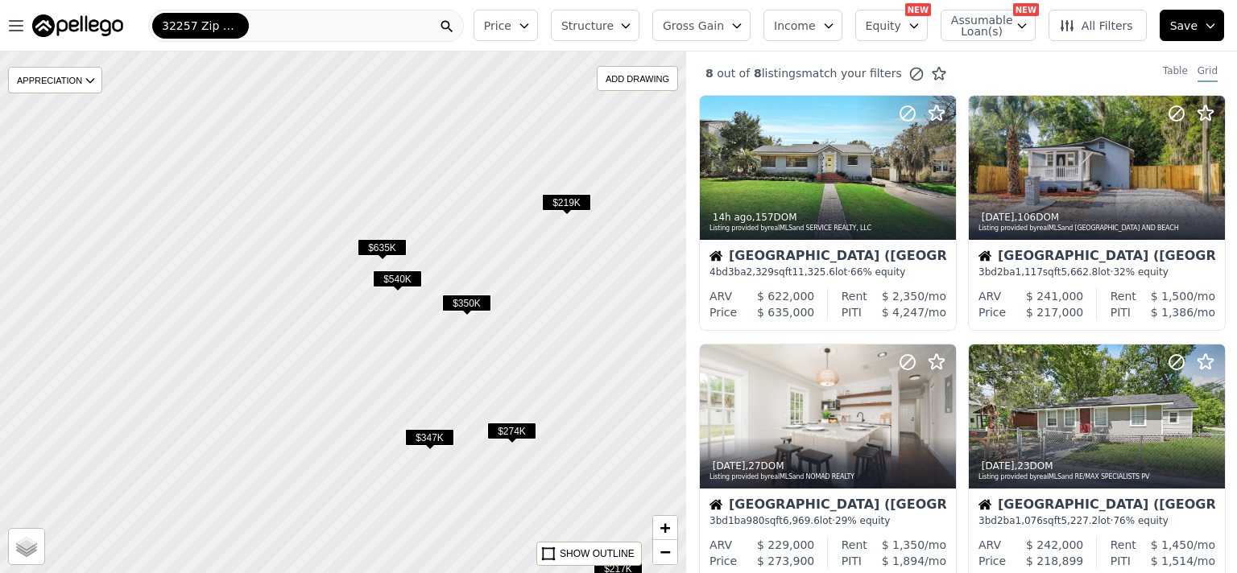
drag, startPoint x: 359, startPoint y: 283, endPoint x: 304, endPoint y: 444, distance: 170.4
click at [291, 417] on div at bounding box center [332, 331] width 823 height 627
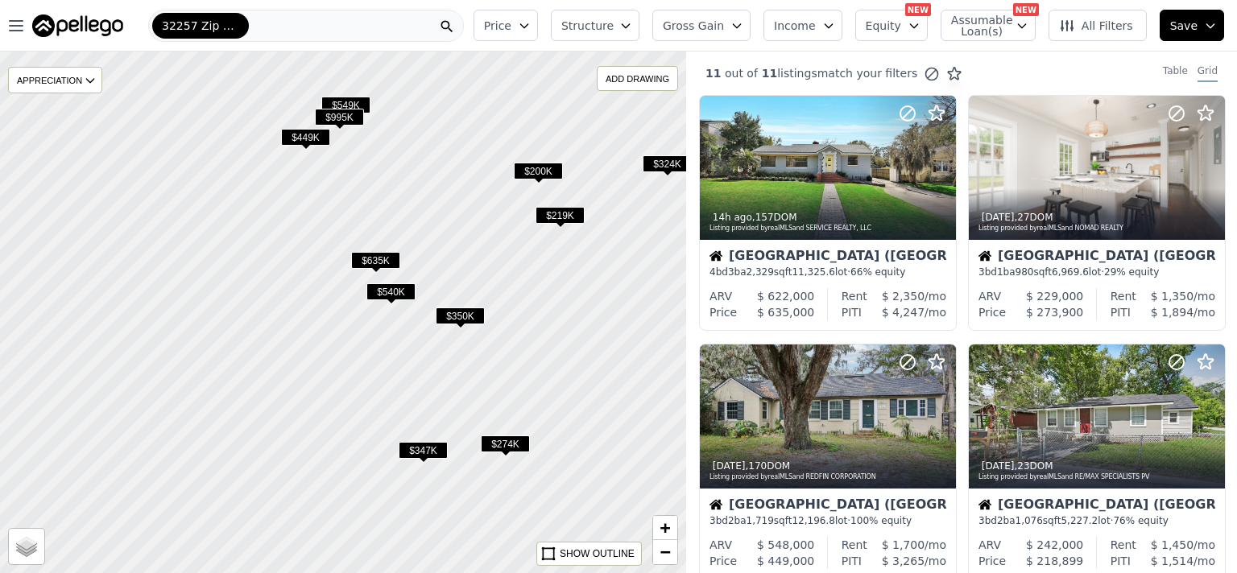
click at [436, 448] on span "$347K" at bounding box center [423, 450] width 49 height 17
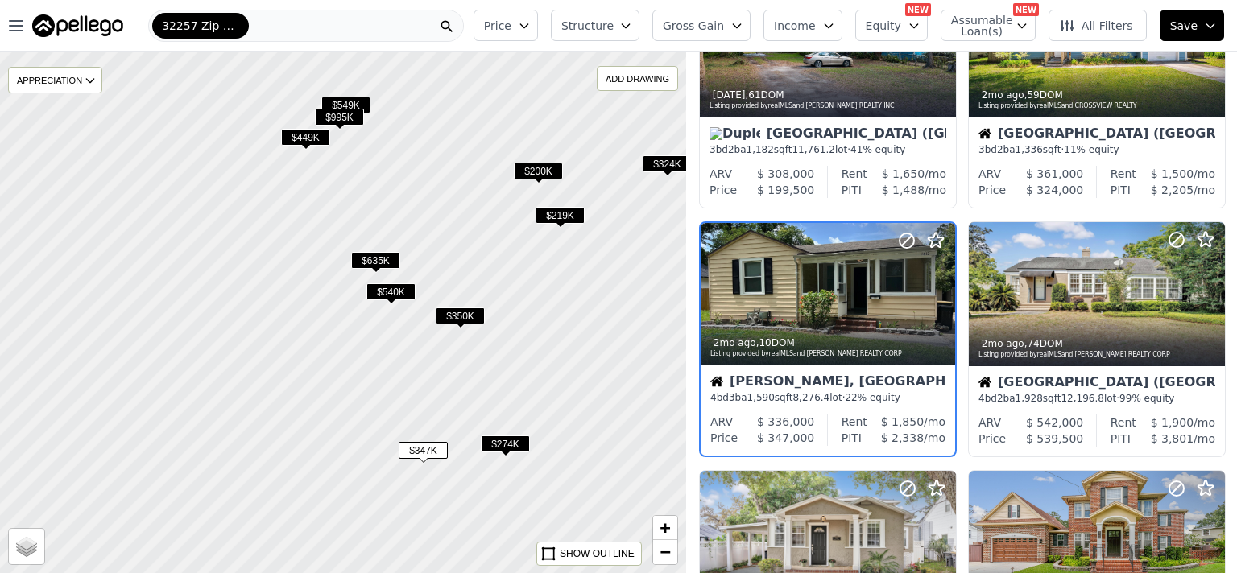
scroll to position [621, 0]
click at [474, 309] on span "$350K" at bounding box center [460, 316] width 49 height 17
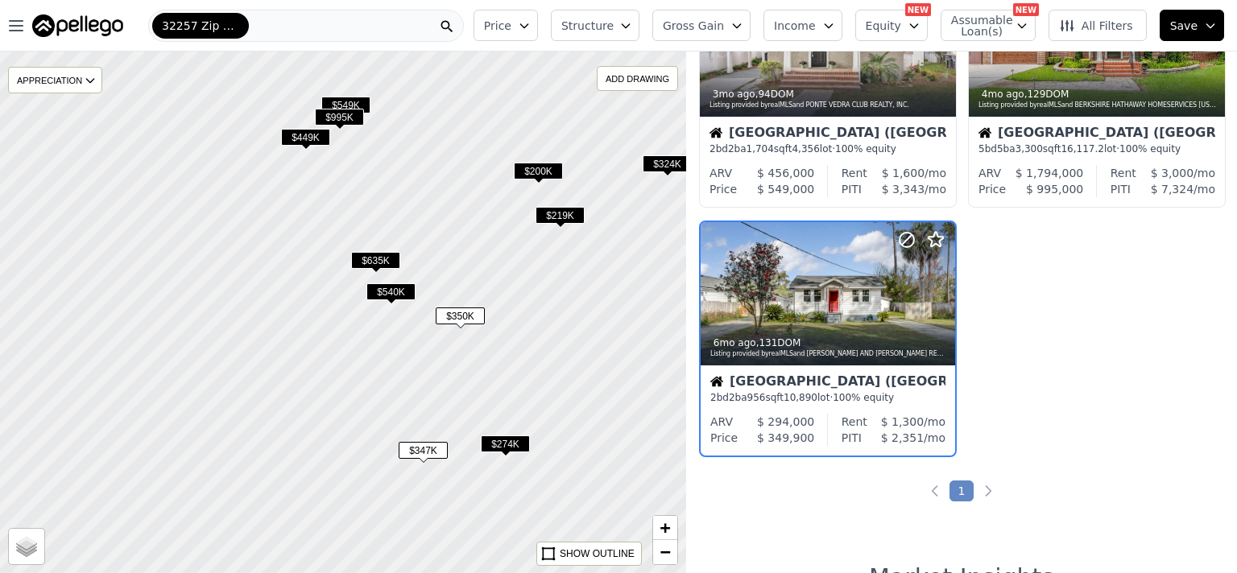
scroll to position [1118, 0]
click at [831, 294] on div at bounding box center [828, 293] width 254 height 143
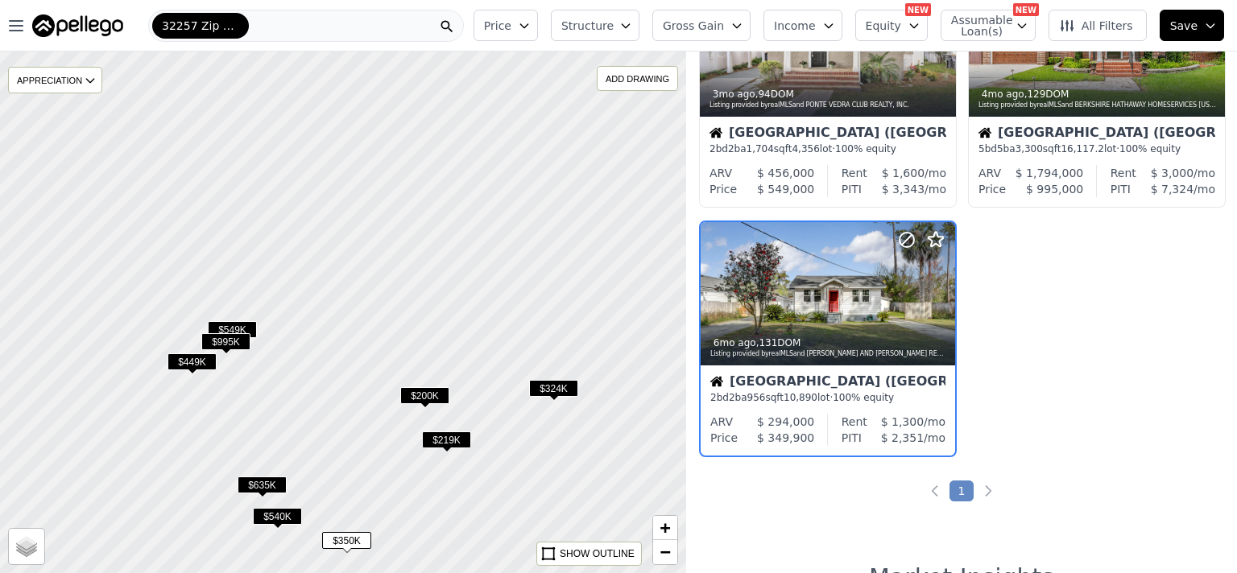
drag, startPoint x: 614, startPoint y: 298, endPoint x: 500, endPoint y: 521, distance: 250.3
click at [500, 521] on div at bounding box center [343, 312] width 823 height 627
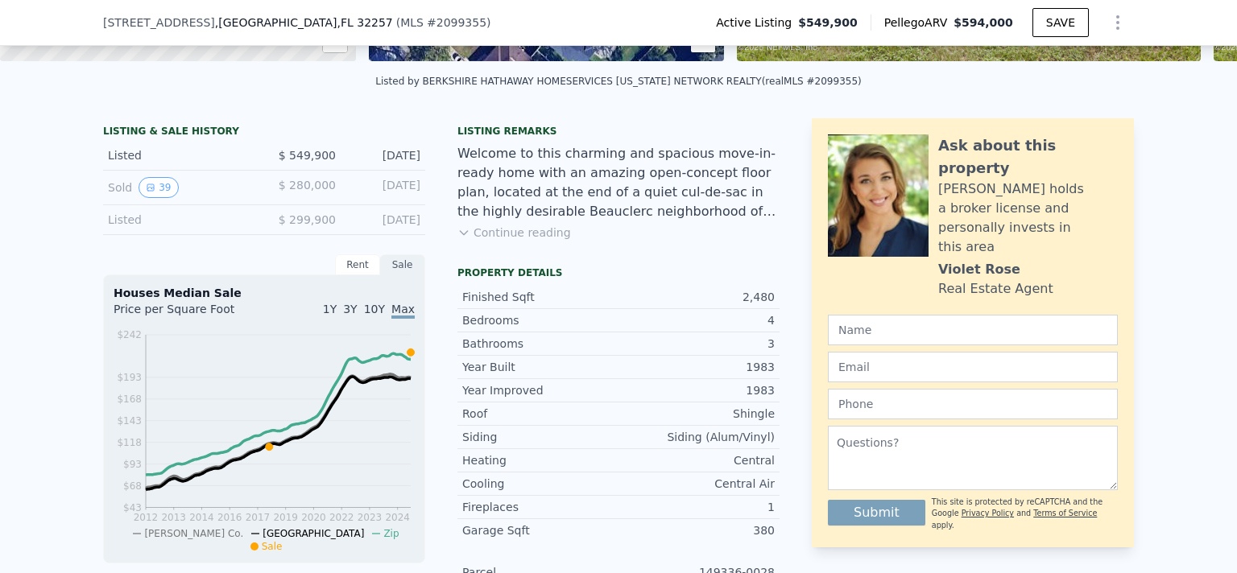
scroll to position [307, 0]
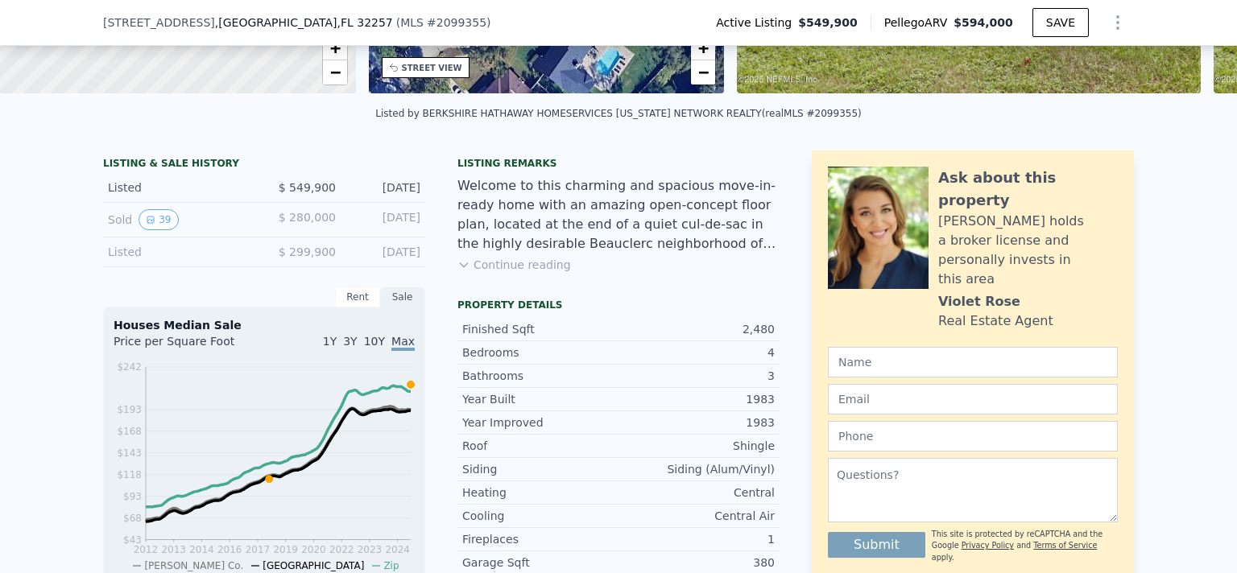
click at [546, 259] on button "Continue reading" at bounding box center [514, 265] width 114 height 16
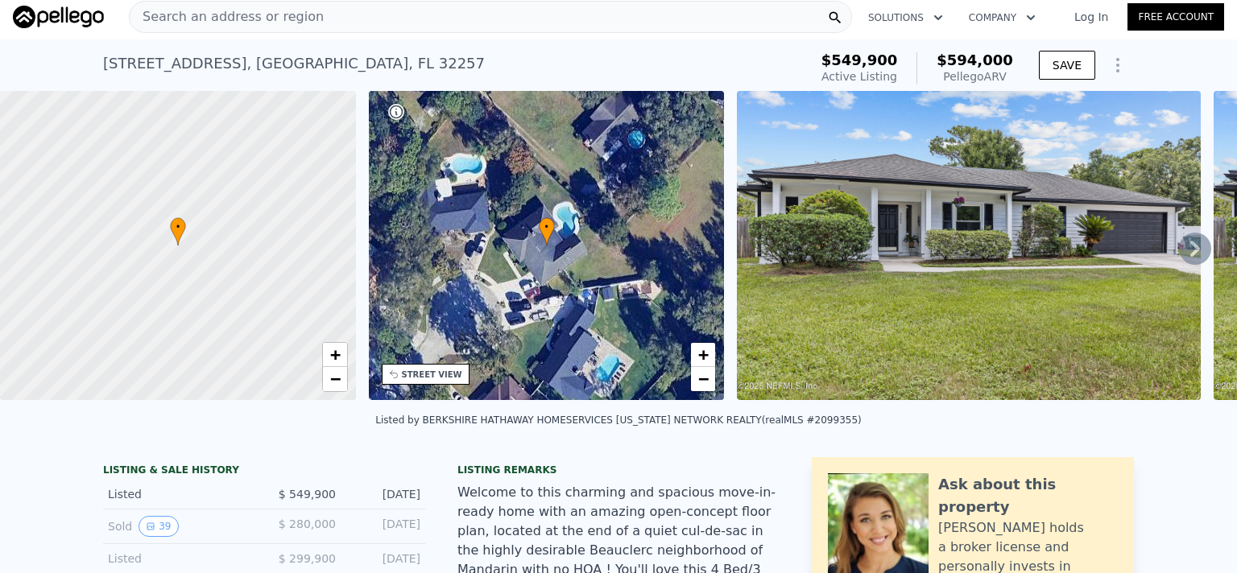
scroll to position [0, 0]
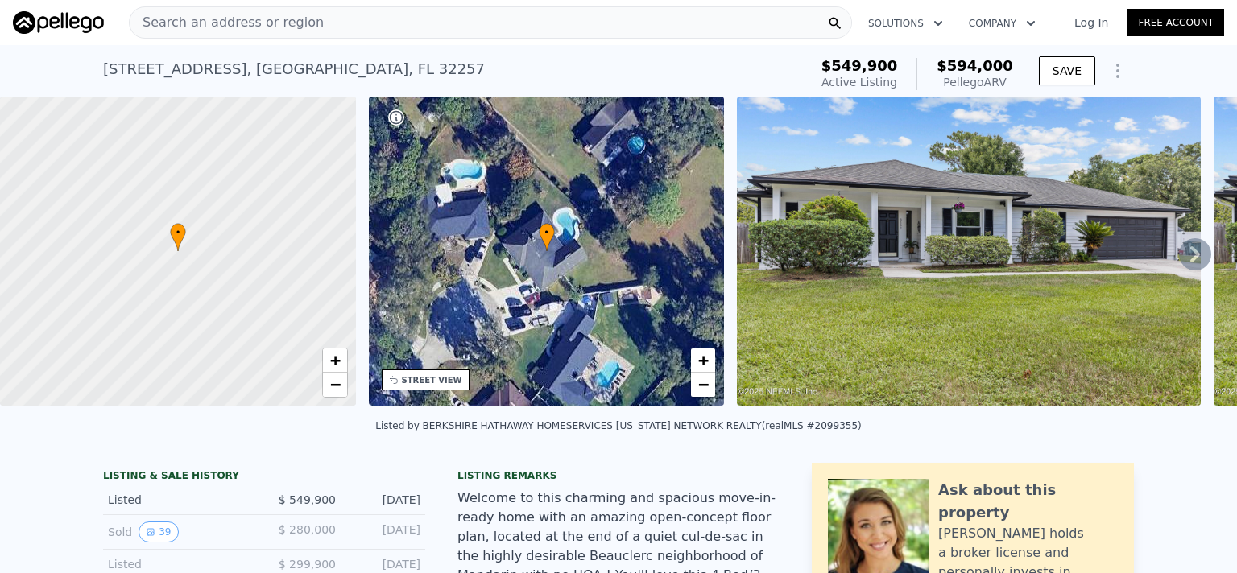
click at [1115, 73] on icon "Show Options" at bounding box center [1117, 70] width 19 height 19
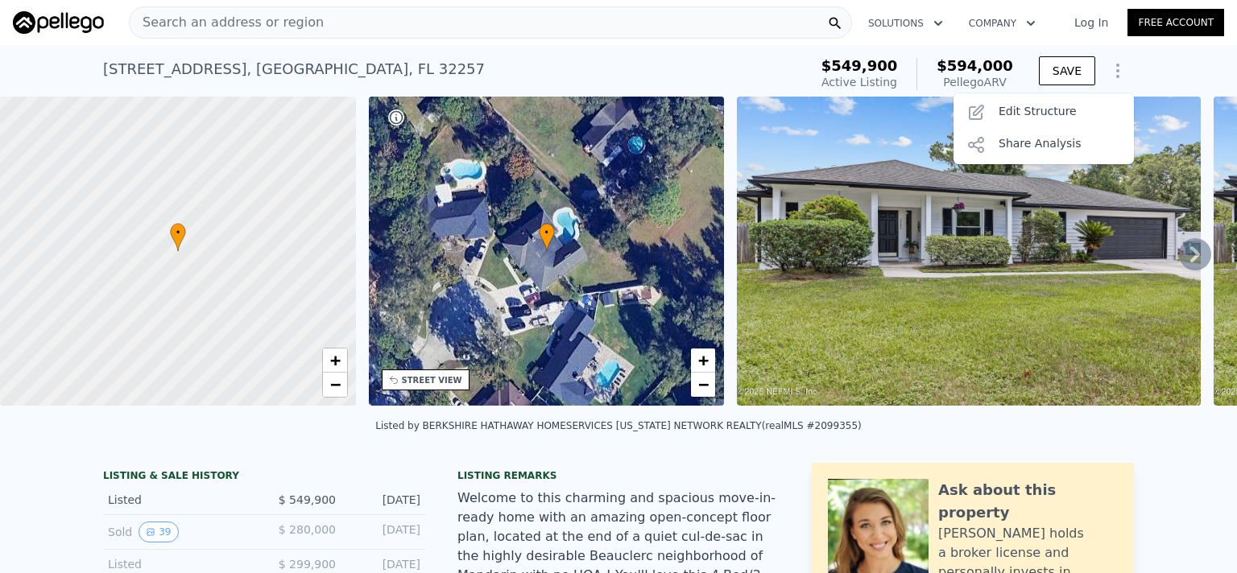
click at [1115, 73] on icon "Show Options" at bounding box center [1117, 70] width 19 height 19
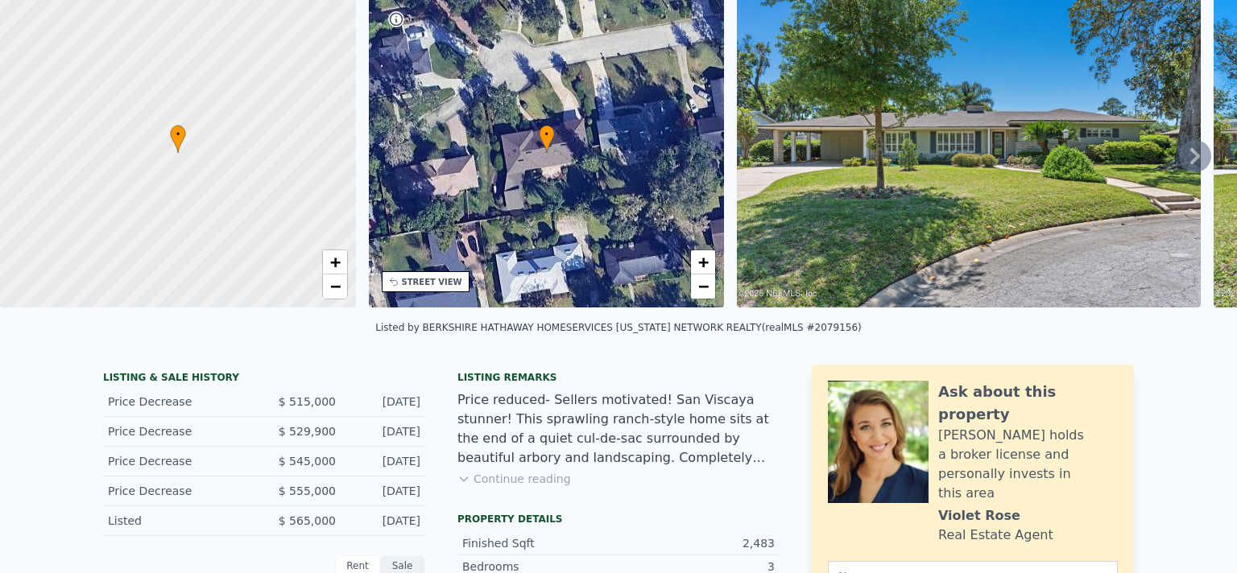
scroll to position [6, 0]
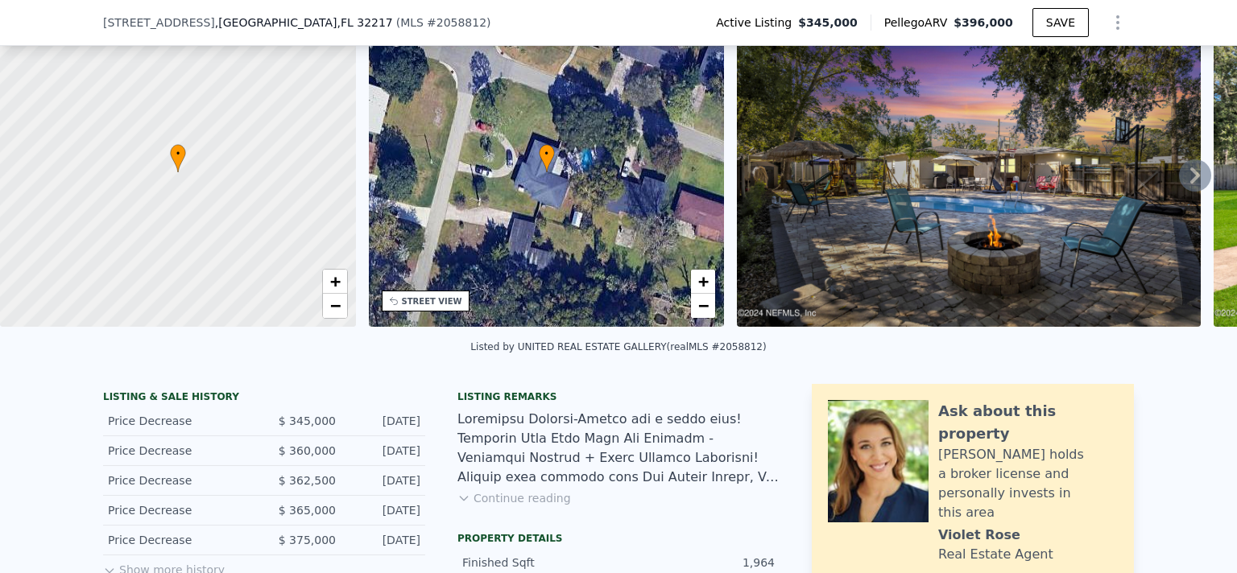
scroll to position [68, 0]
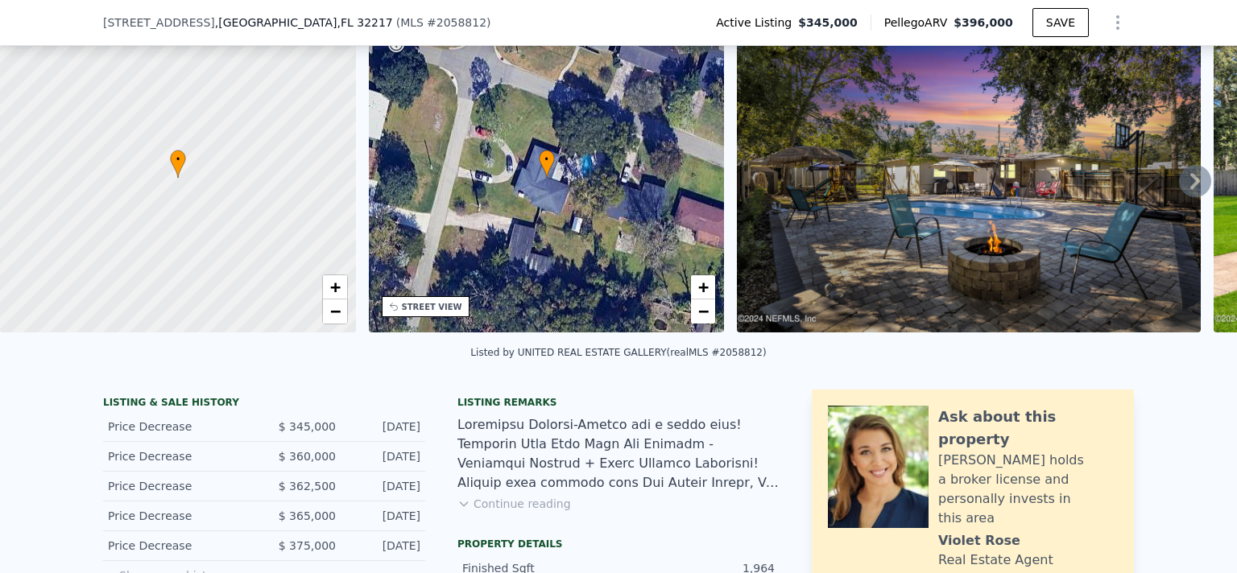
click at [1119, 68] on img at bounding box center [969, 177] width 464 height 309
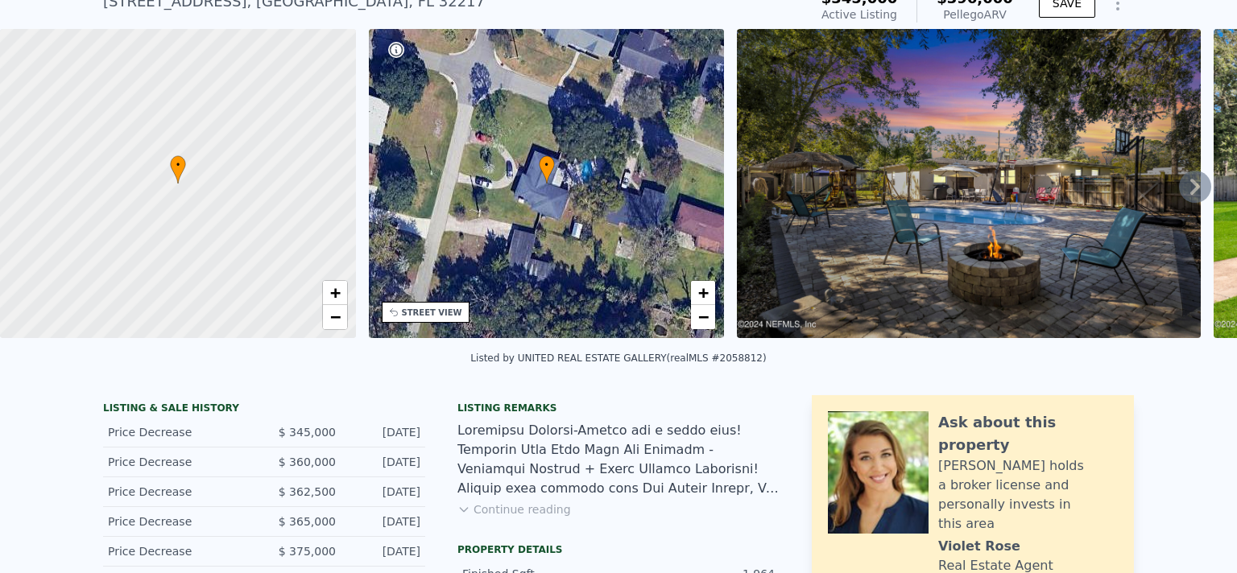
scroll to position [73, 0]
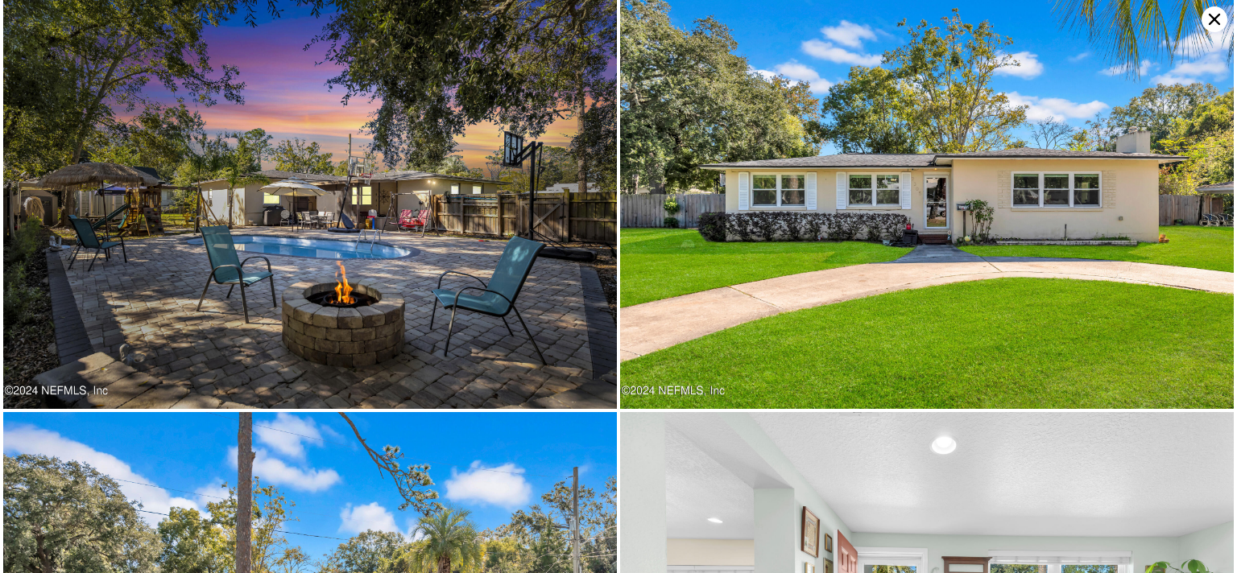
click at [1214, 14] on icon at bounding box center [1214, 19] width 26 height 26
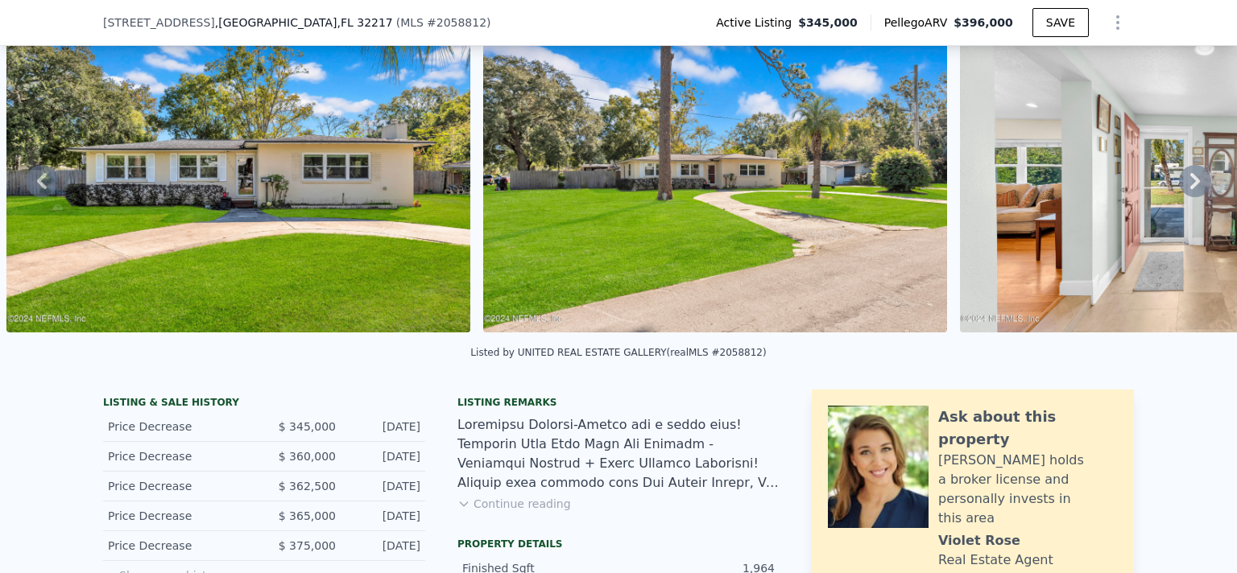
scroll to position [68, 0]
click at [131, 320] on img at bounding box center [238, 177] width 464 height 309
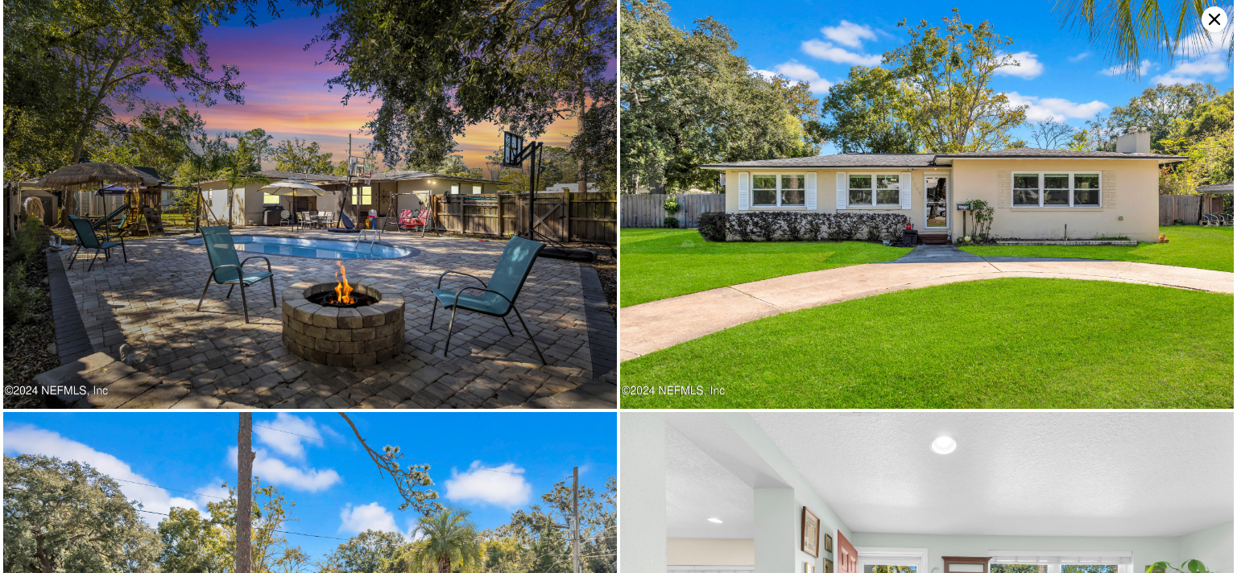
scroll to position [412, 0]
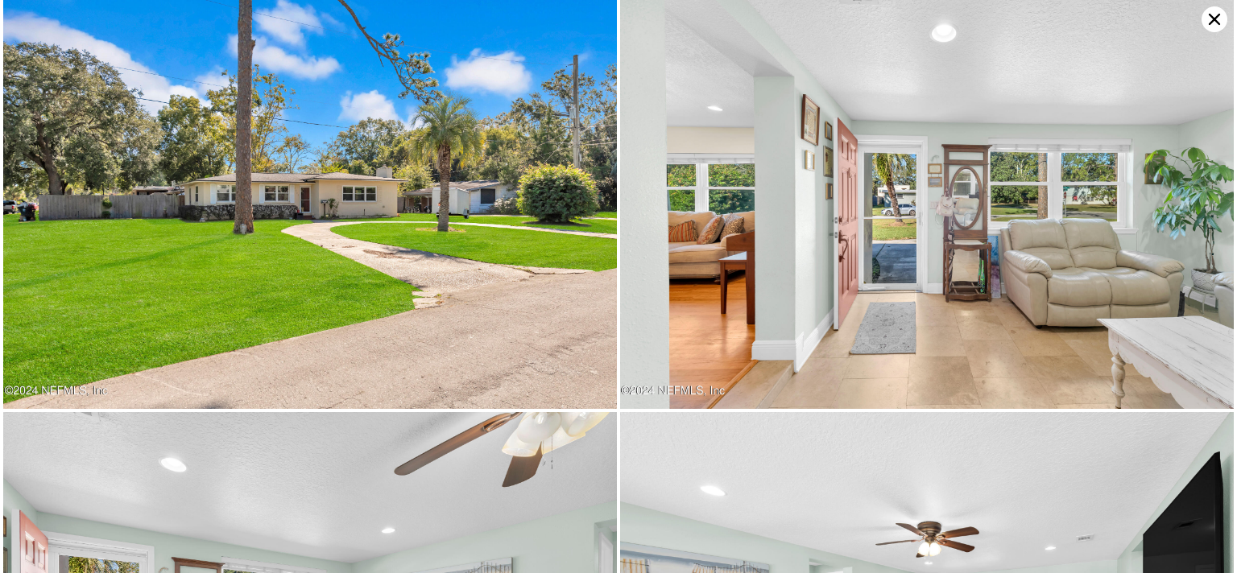
click at [1213, 19] on icon at bounding box center [1214, 19] width 11 height 11
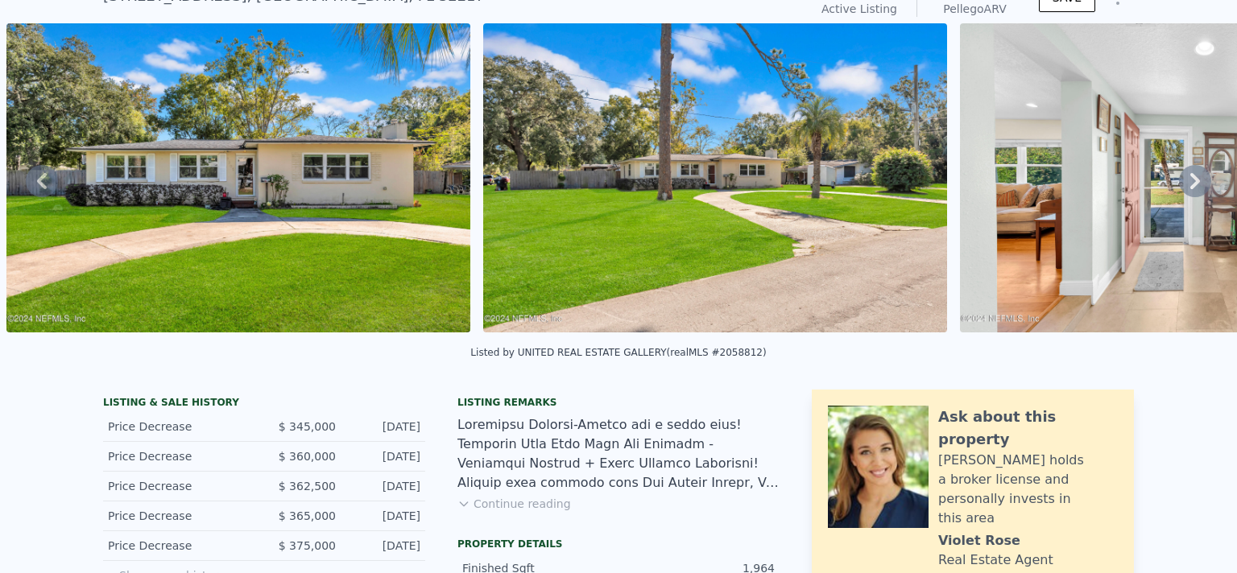
click at [751, 354] on div "Listed by UNITED REAL ESTATE GALLERY (realMLS #2058812)" at bounding box center [618, 357] width 1237 height 39
click at [770, 358] on div "Listed by UNITED REAL ESTATE GALLERY (realMLS #2058812)" at bounding box center [618, 357] width 1237 height 39
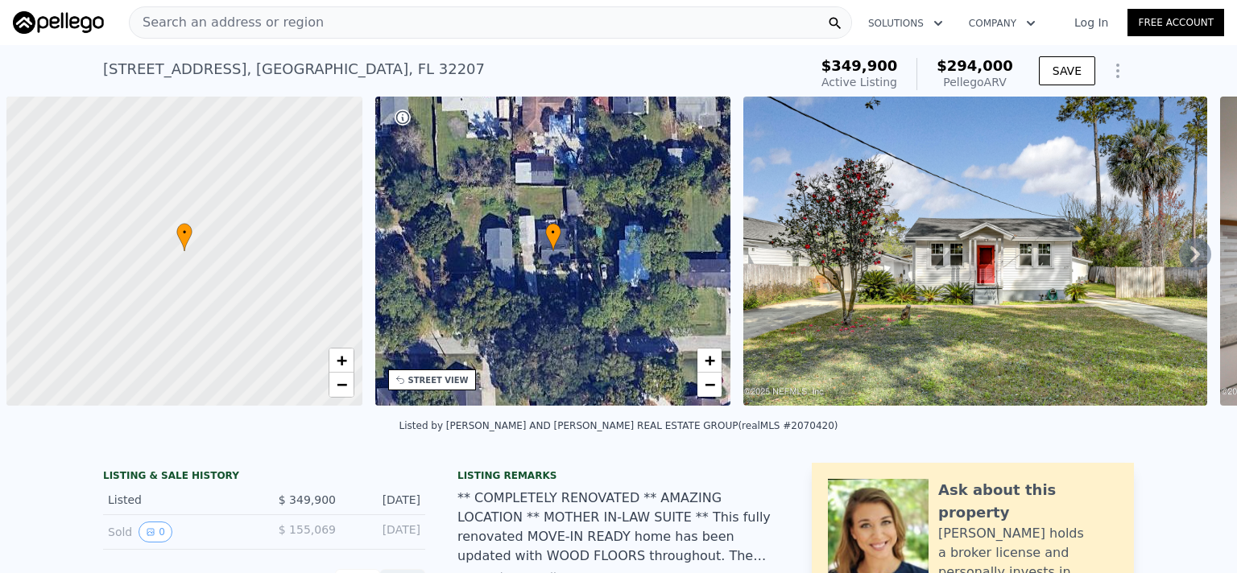
scroll to position [0, 6]
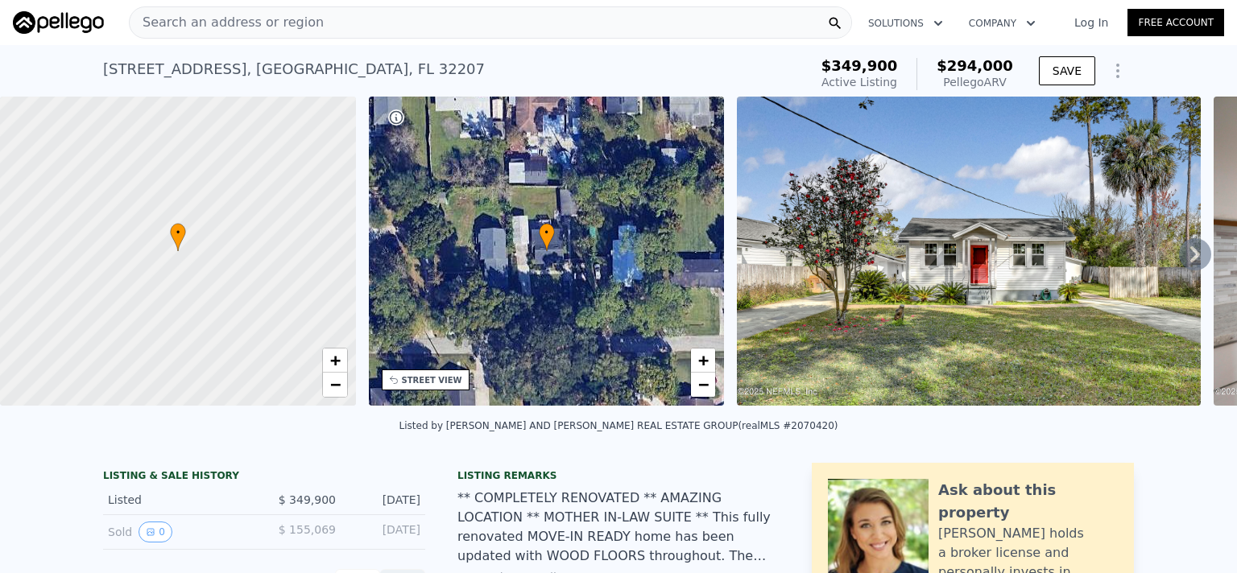
click at [1183, 252] on icon at bounding box center [1195, 254] width 32 height 32
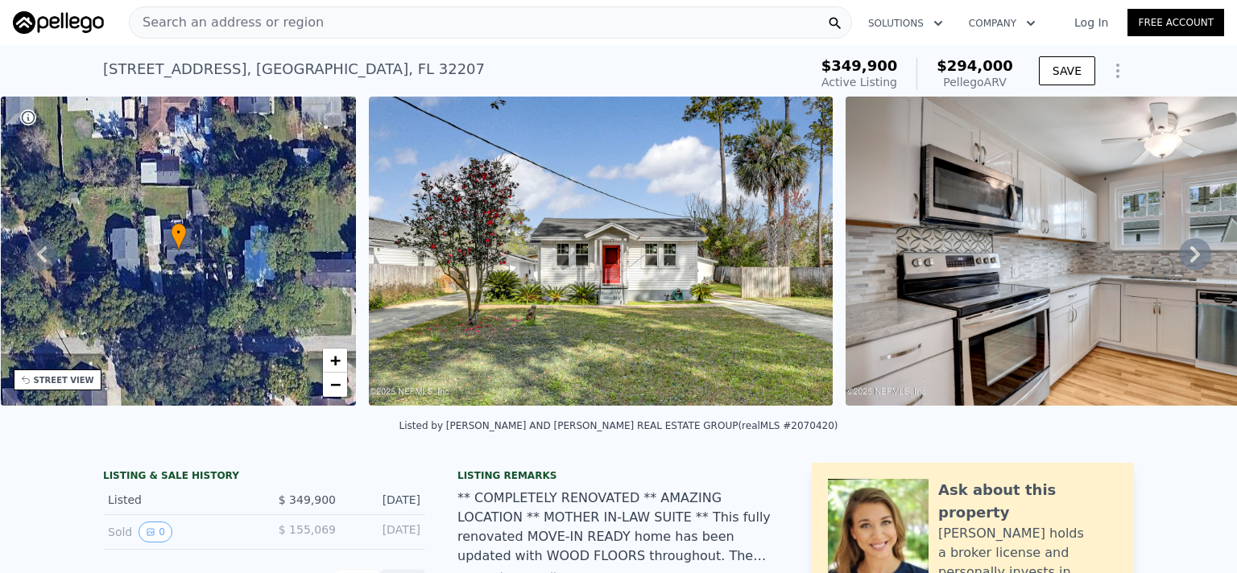
click at [1183, 252] on icon at bounding box center [1195, 254] width 32 height 32
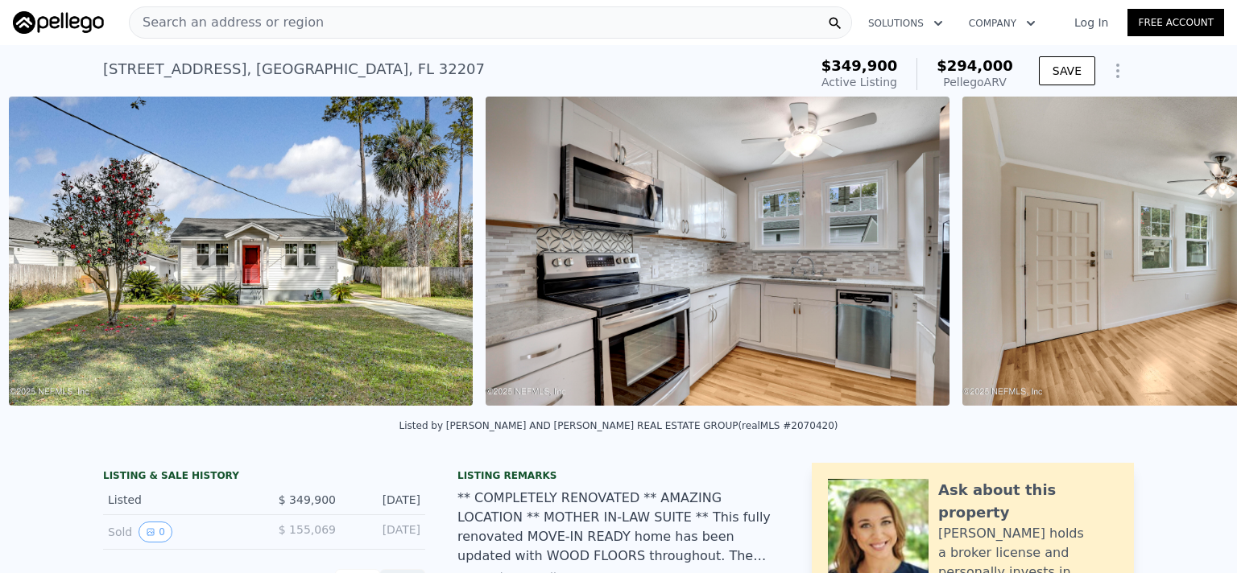
scroll to position [0, 737]
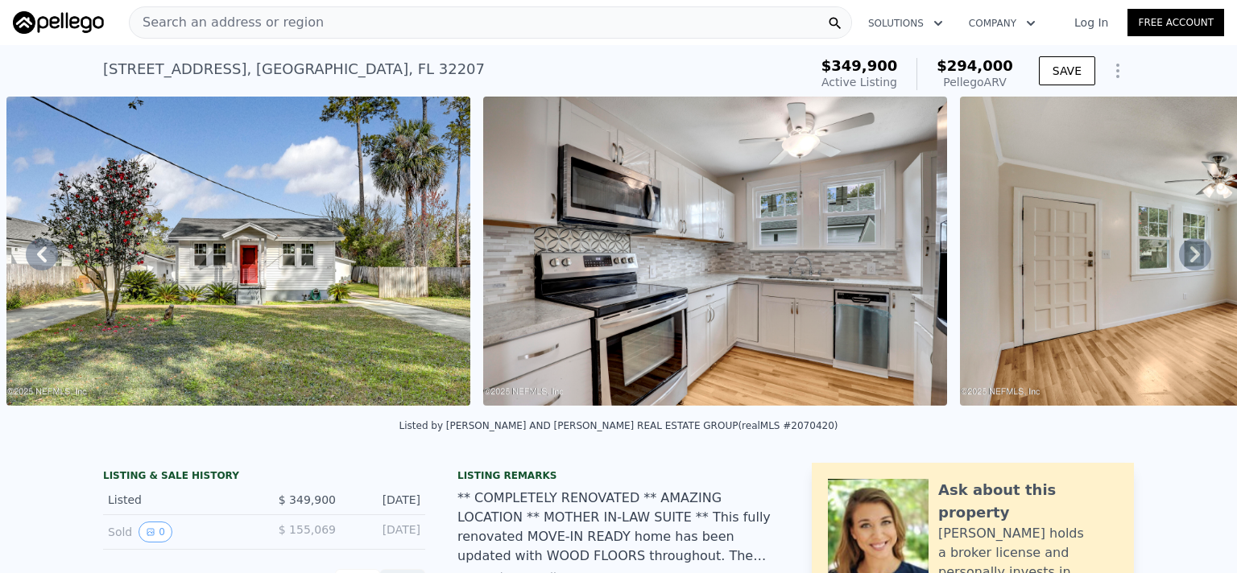
click at [1193, 250] on icon at bounding box center [1195, 254] width 32 height 32
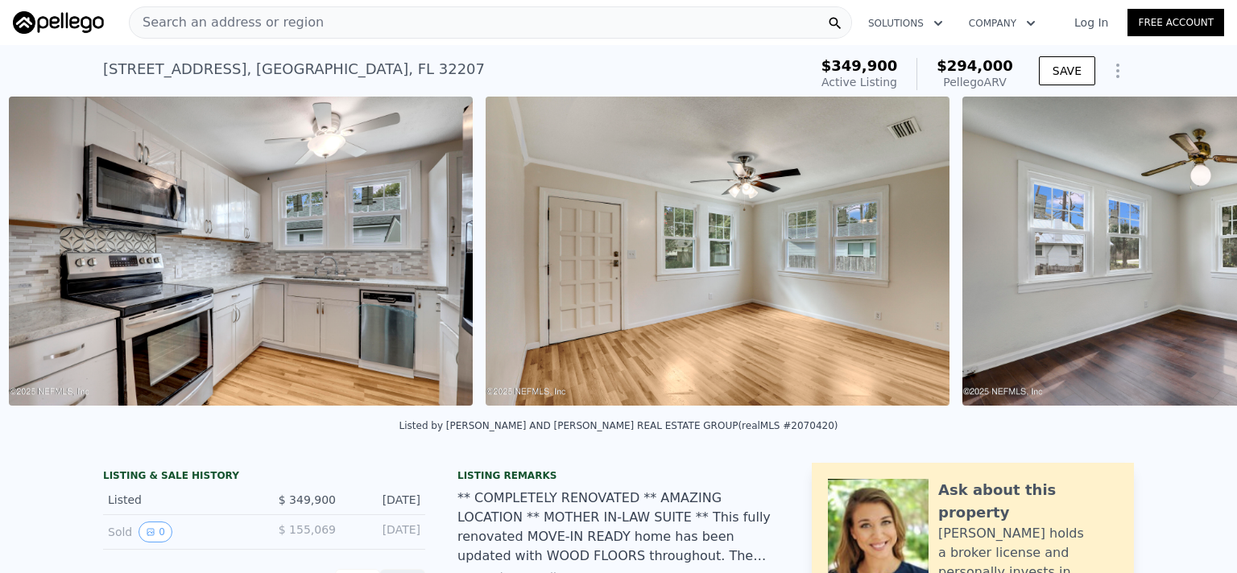
scroll to position [0, 1214]
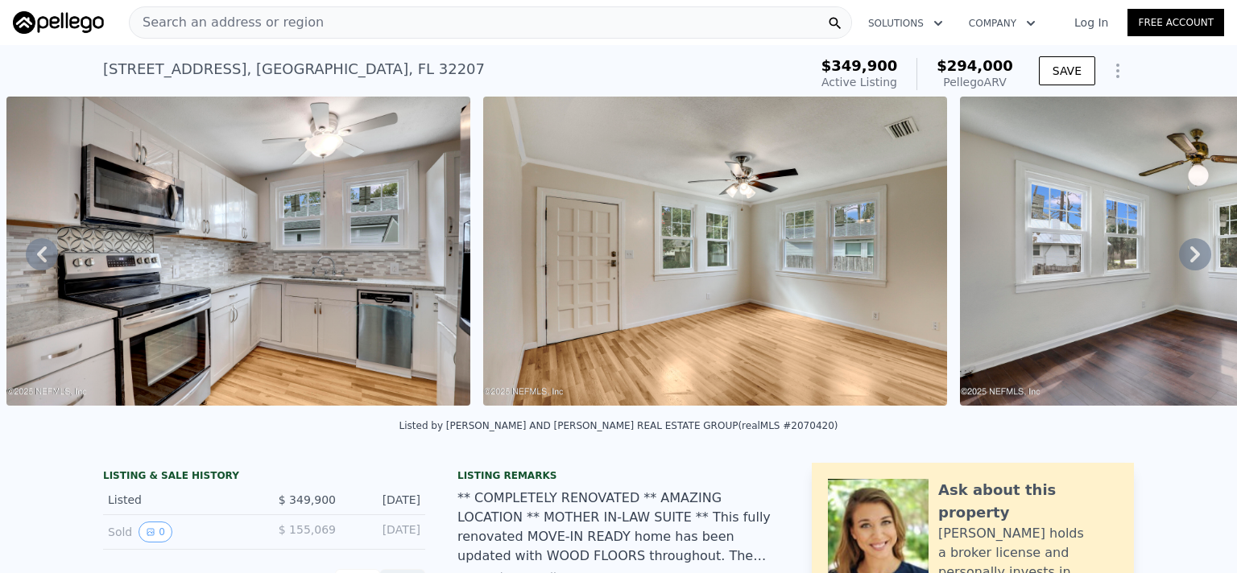
click at [1193, 250] on div "• + − • + − STREET VIEW Loading... SATELLITE VIEW" at bounding box center [618, 254] width 1237 height 315
click at [1200, 249] on icon at bounding box center [1195, 254] width 32 height 32
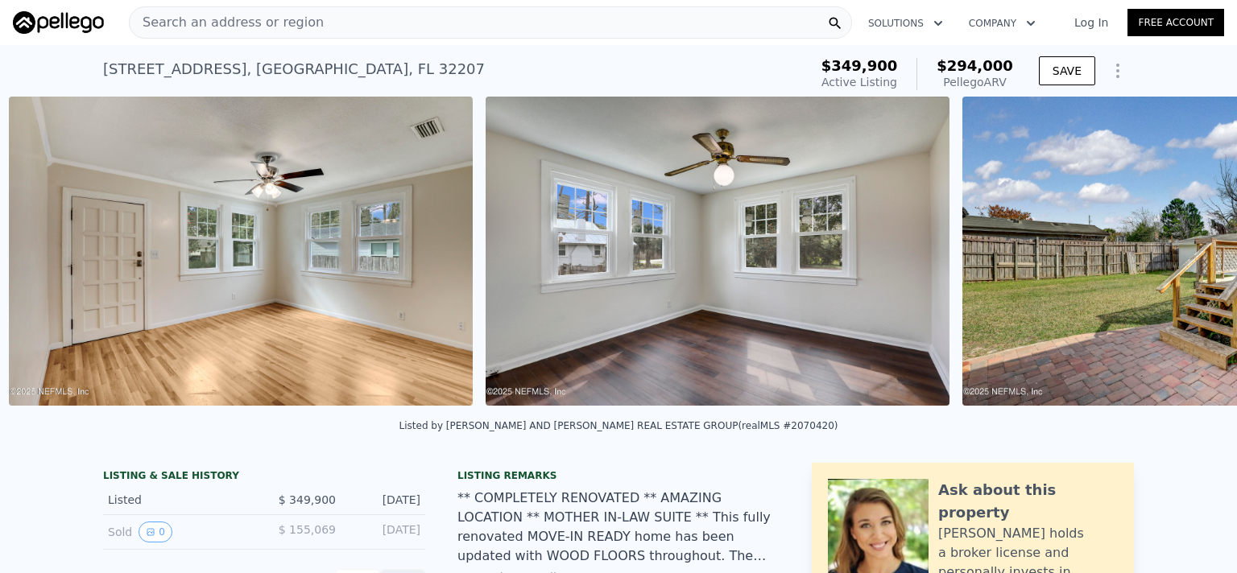
scroll to position [0, 1690]
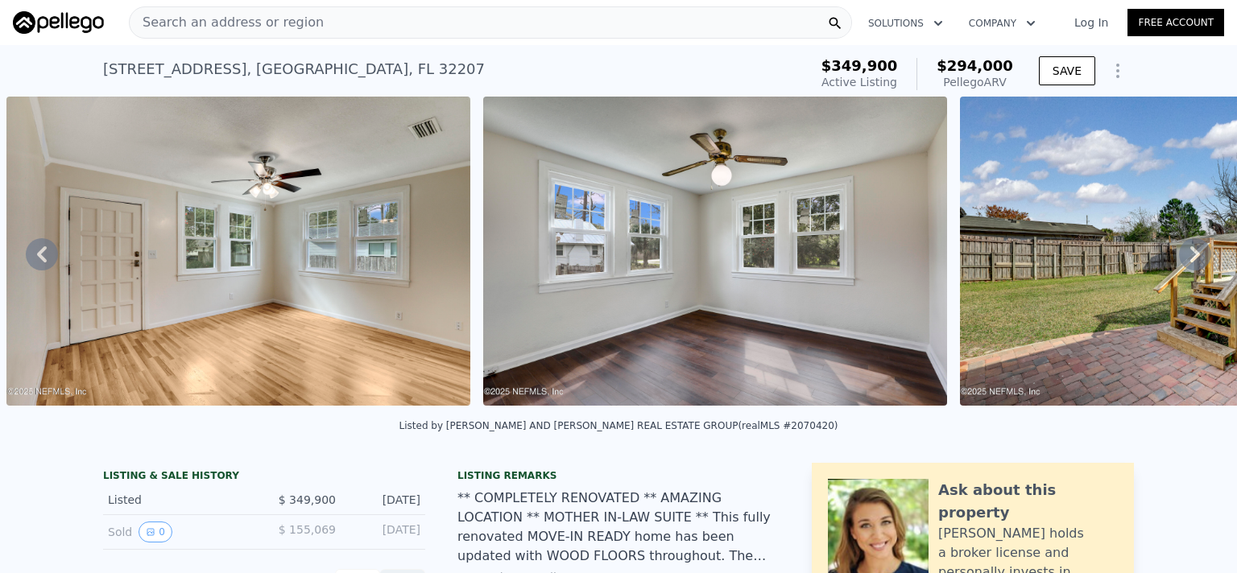
click at [1200, 249] on icon at bounding box center [1195, 254] width 32 height 32
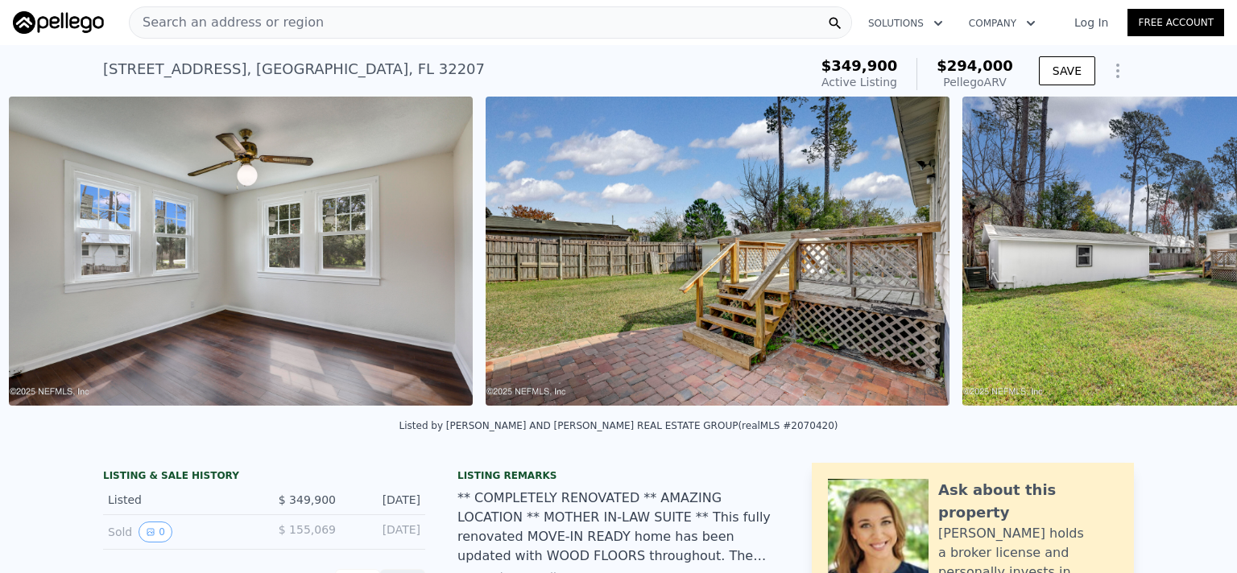
scroll to position [0, 2167]
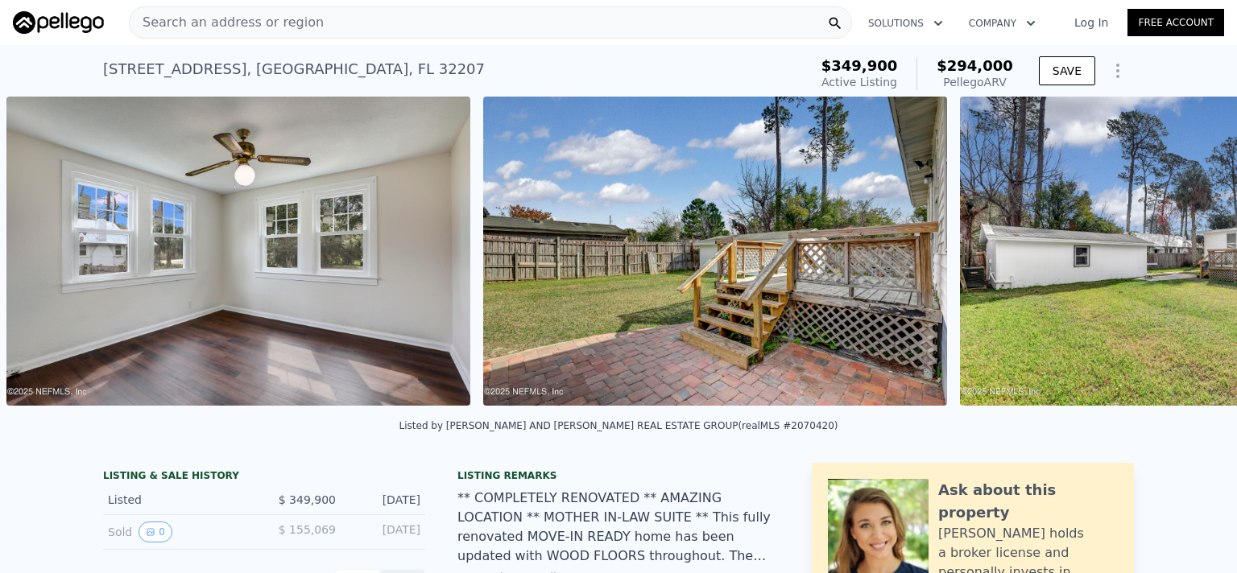
click at [1200, 249] on div "• + − • + − STREET VIEW Loading... SATELLITE VIEW" at bounding box center [618, 254] width 1237 height 315
click at [1200, 249] on icon at bounding box center [1195, 254] width 32 height 32
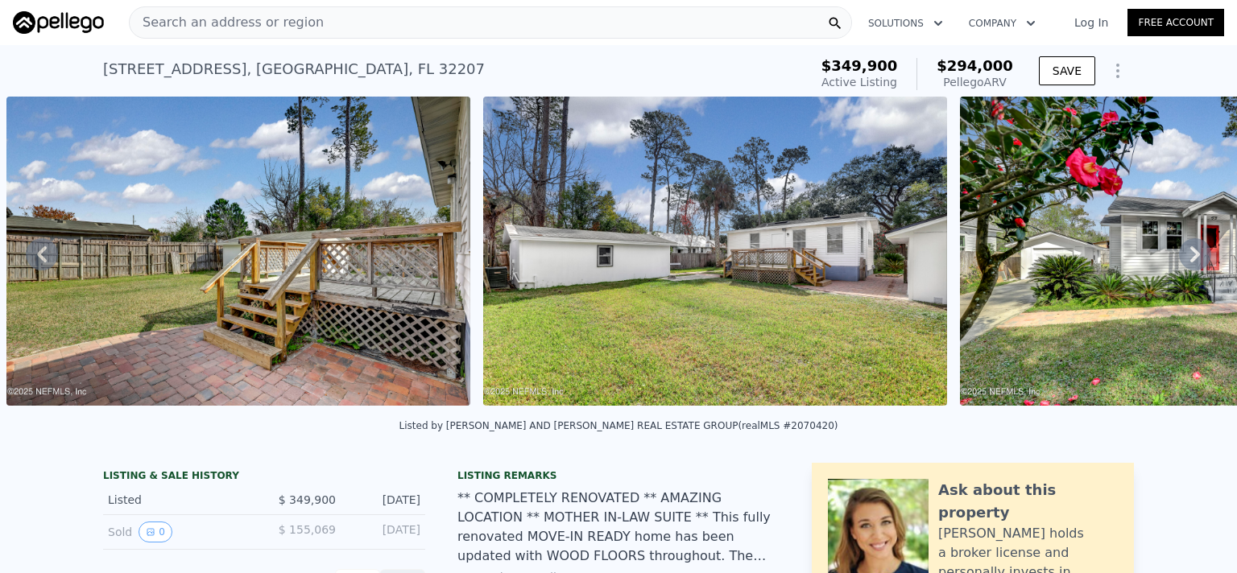
click at [1186, 256] on icon at bounding box center [1195, 254] width 32 height 32
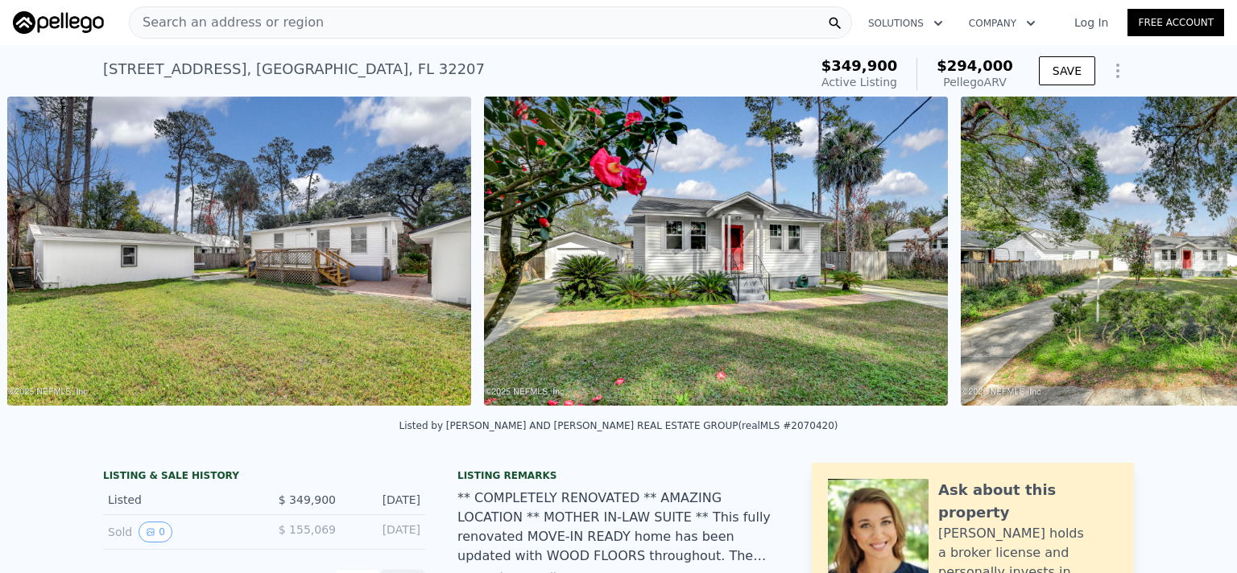
scroll to position [0, 3120]
click at [1188, 259] on img at bounding box center [1192, 251] width 464 height 309
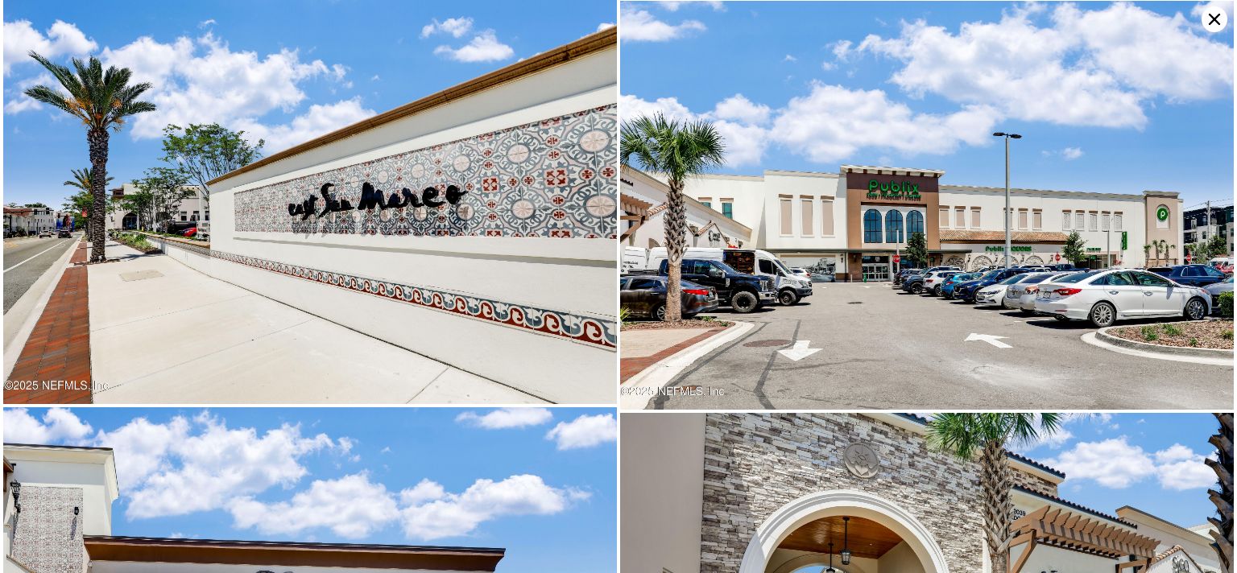
scroll to position [8252, 0]
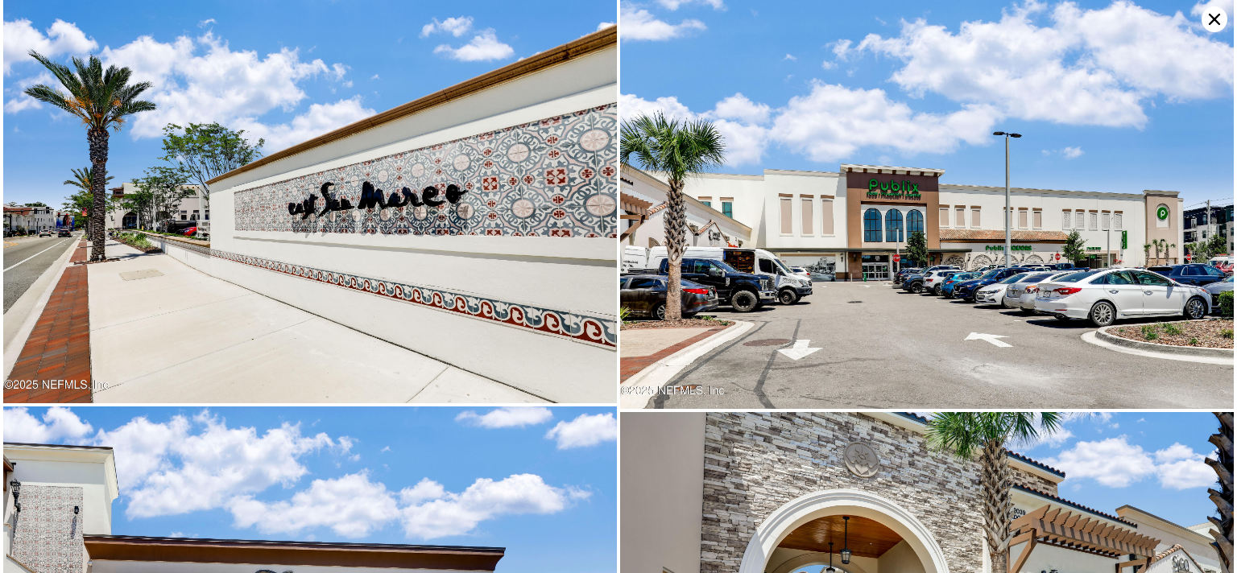
click at [1211, 18] on icon at bounding box center [1214, 19] width 26 height 26
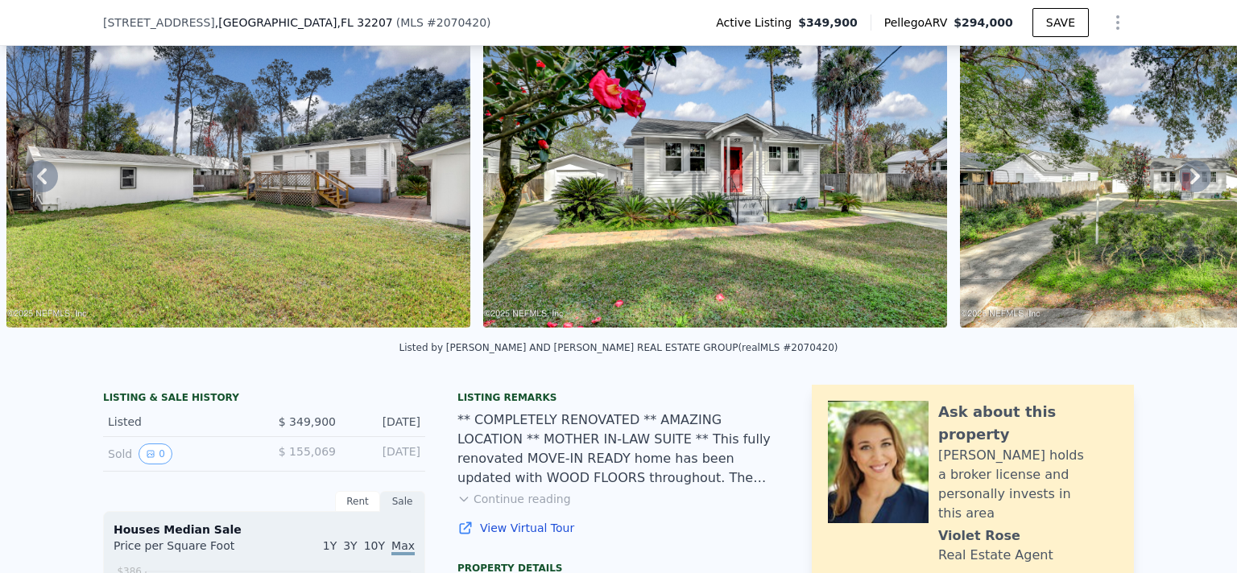
scroll to position [67, 0]
